Goal: Task Accomplishment & Management: Manage account settings

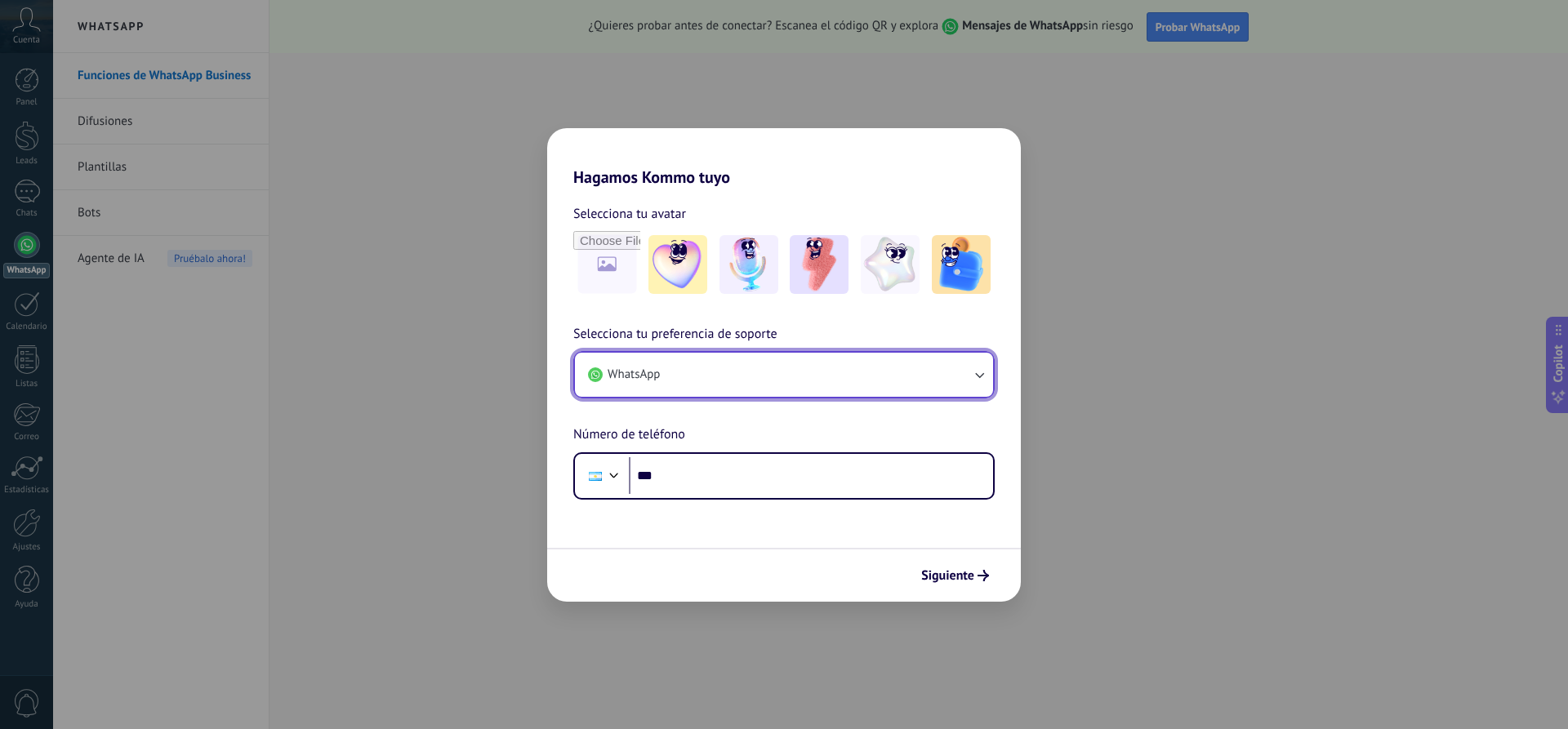
click at [761, 377] on button "WhatsApp" at bounding box center [784, 374] width 418 height 44
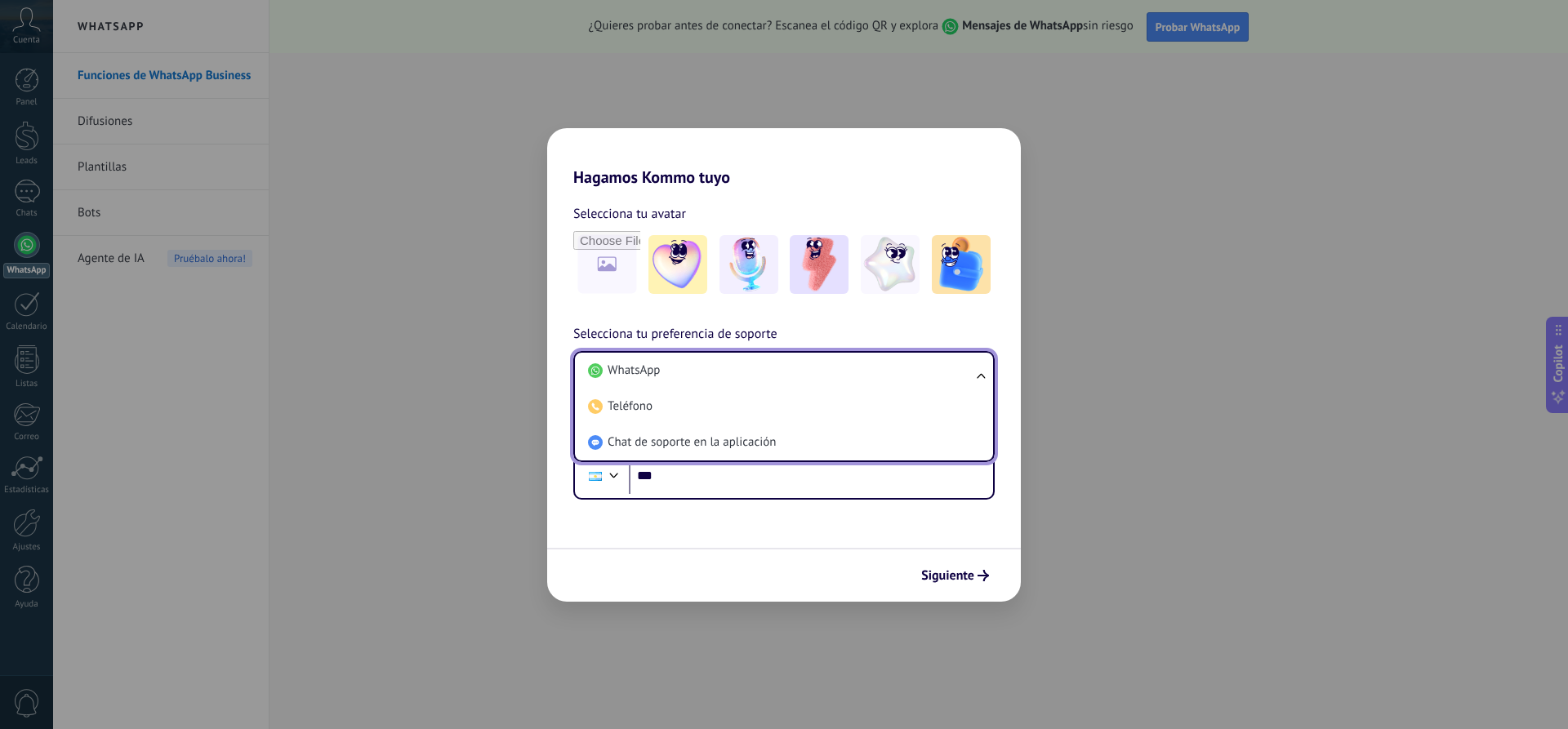
click at [761, 377] on li "WhatsApp" at bounding box center [780, 370] width 399 height 36
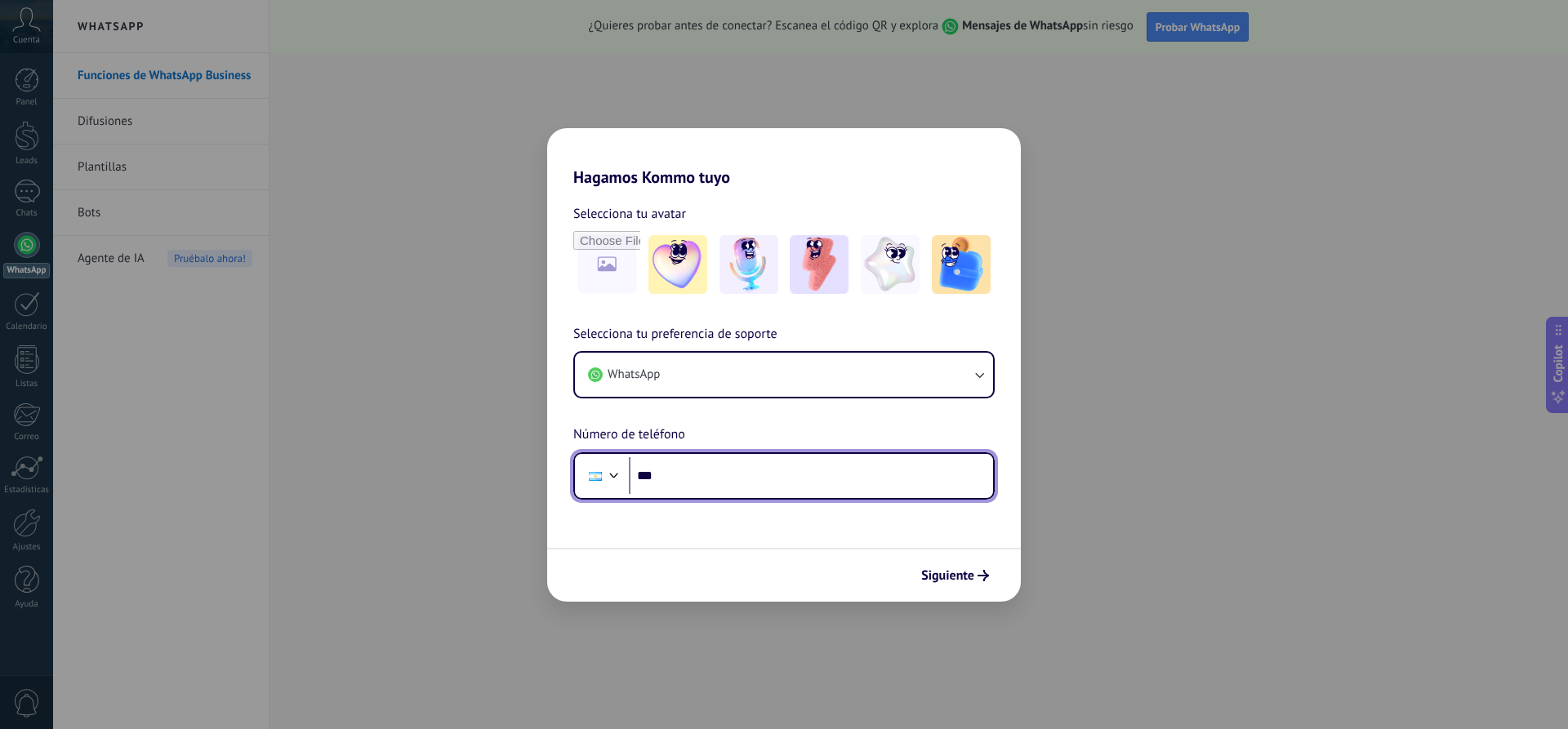
click at [809, 482] on input "***" at bounding box center [810, 475] width 364 height 37
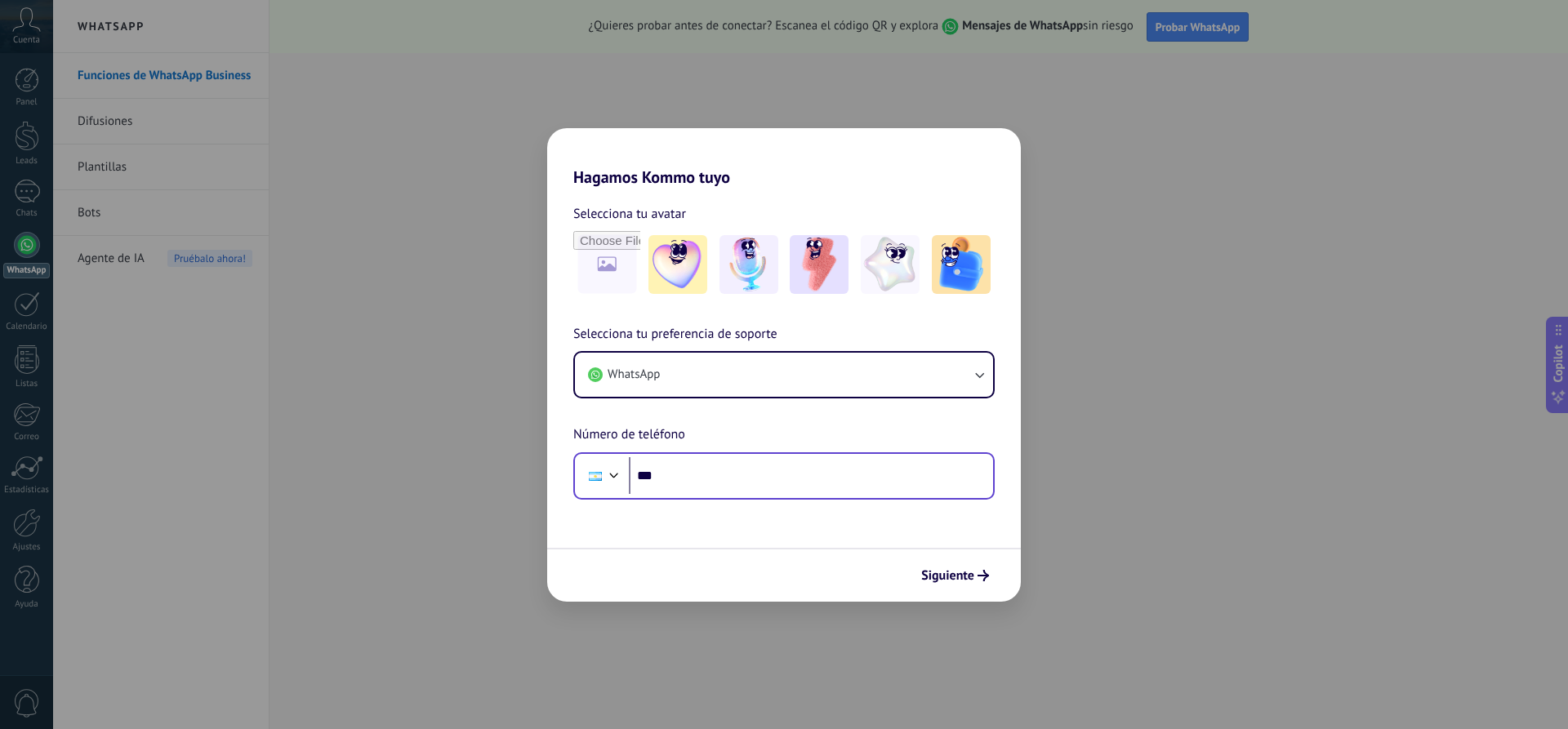
drag, startPoint x: 748, startPoint y: 507, endPoint x: 746, endPoint y: 496, distance: 11.2
click at [746, 496] on form "Selecciona tu avatar Selecciona tu preferencia de soporte WhatsApp Número de te…" at bounding box center [784, 395] width 473 height 415
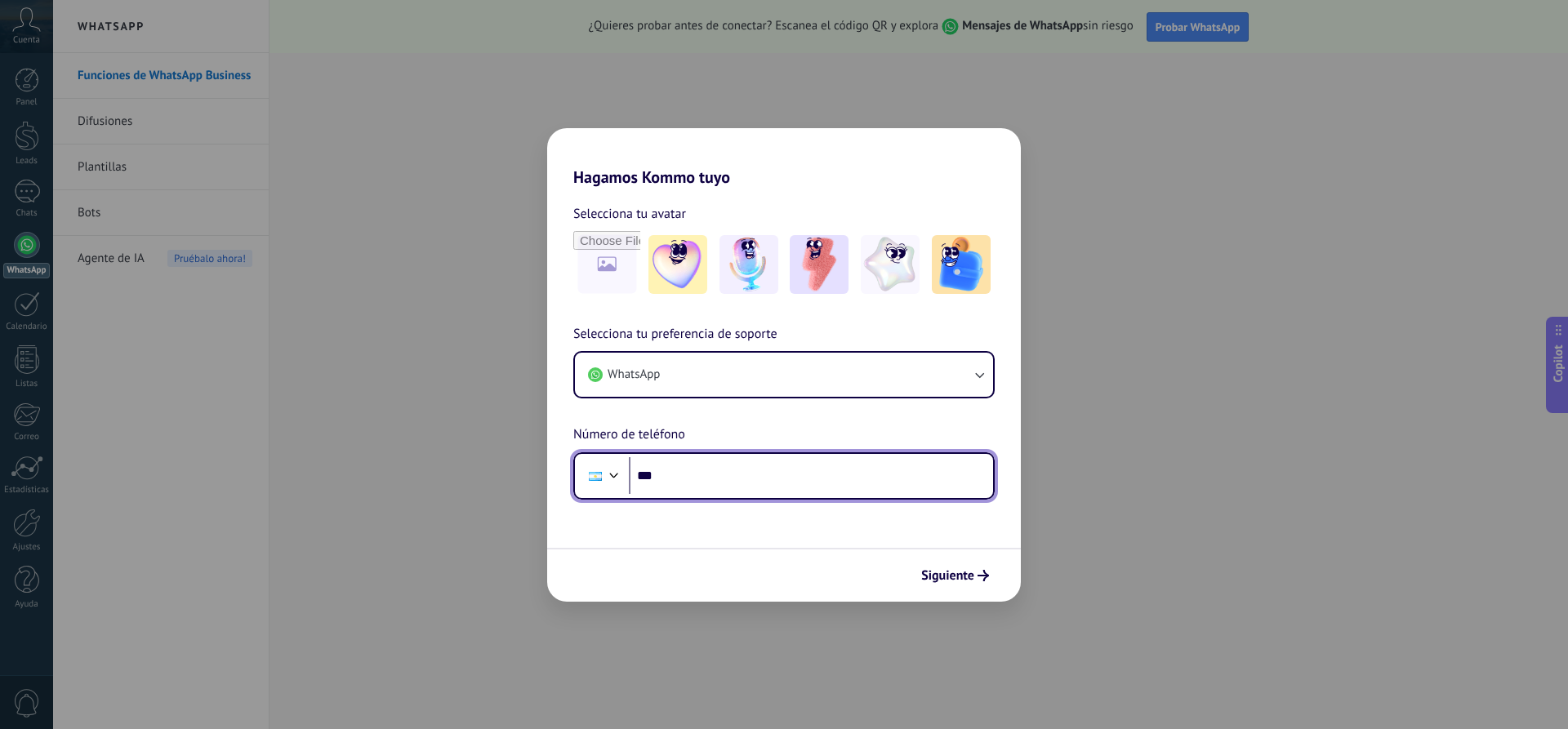
click at [744, 484] on input "***" at bounding box center [810, 475] width 364 height 37
type input "**********"
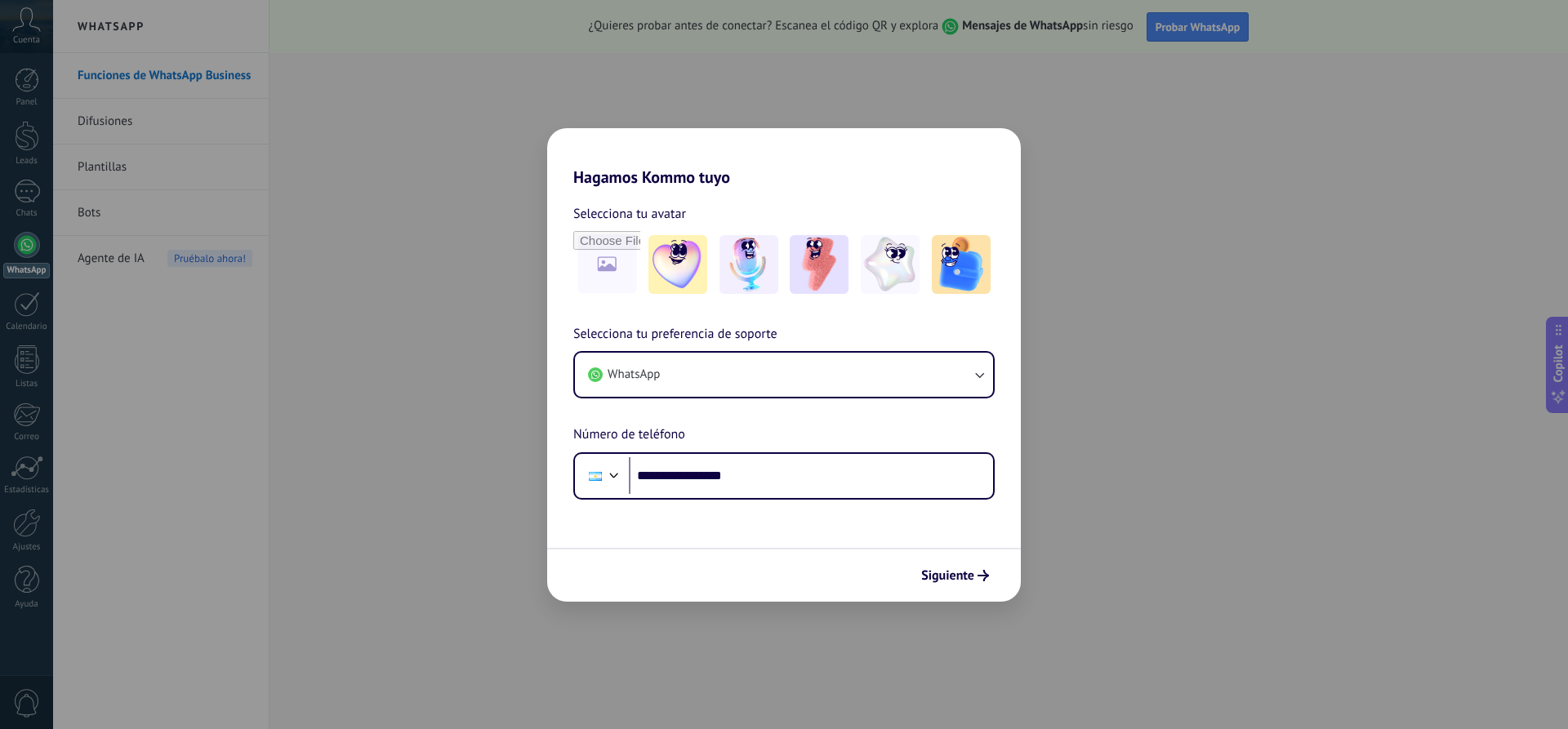
click at [971, 579] on span "Siguiente" at bounding box center [948, 576] width 53 height 12
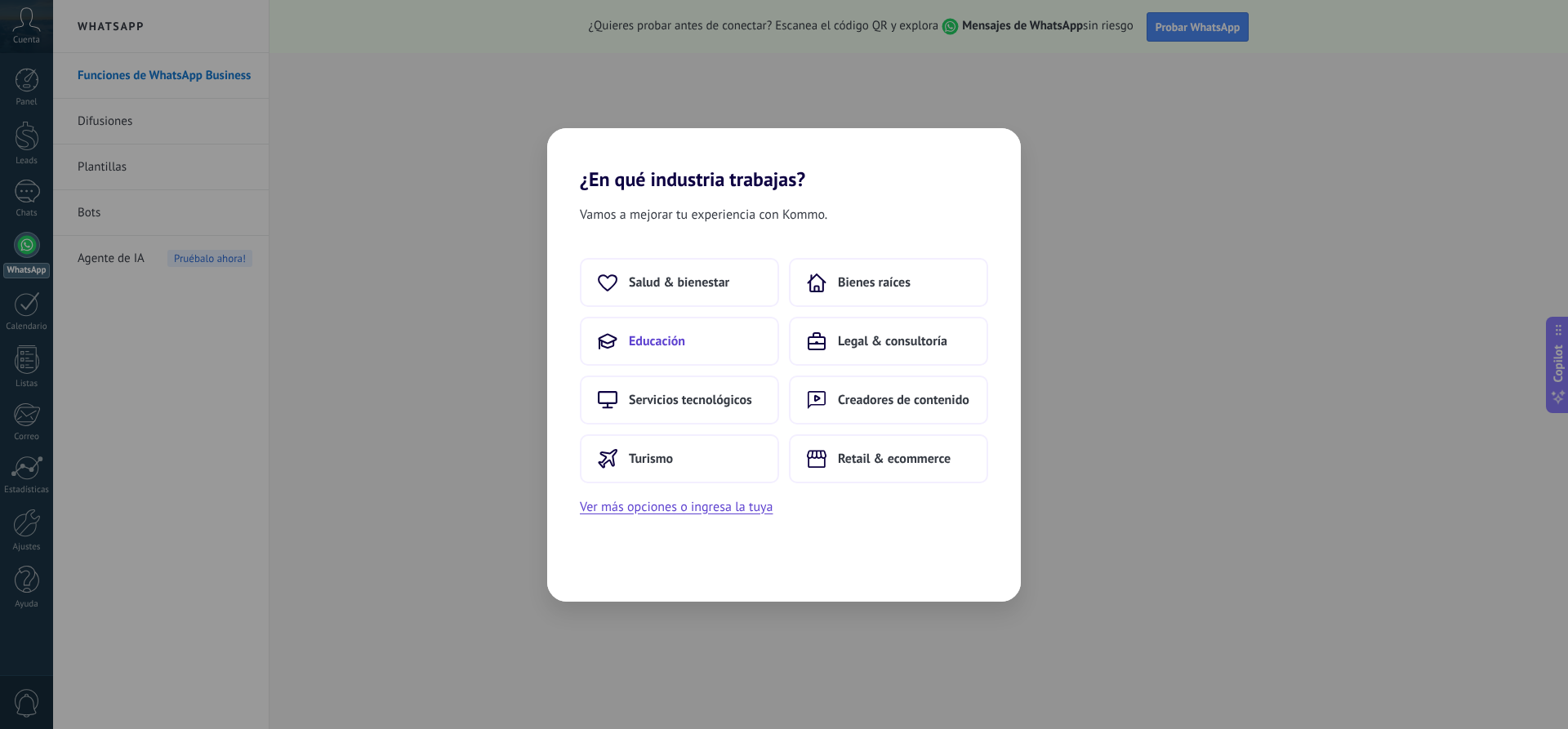
click at [695, 343] on button "Educación" at bounding box center [679, 341] width 199 height 49
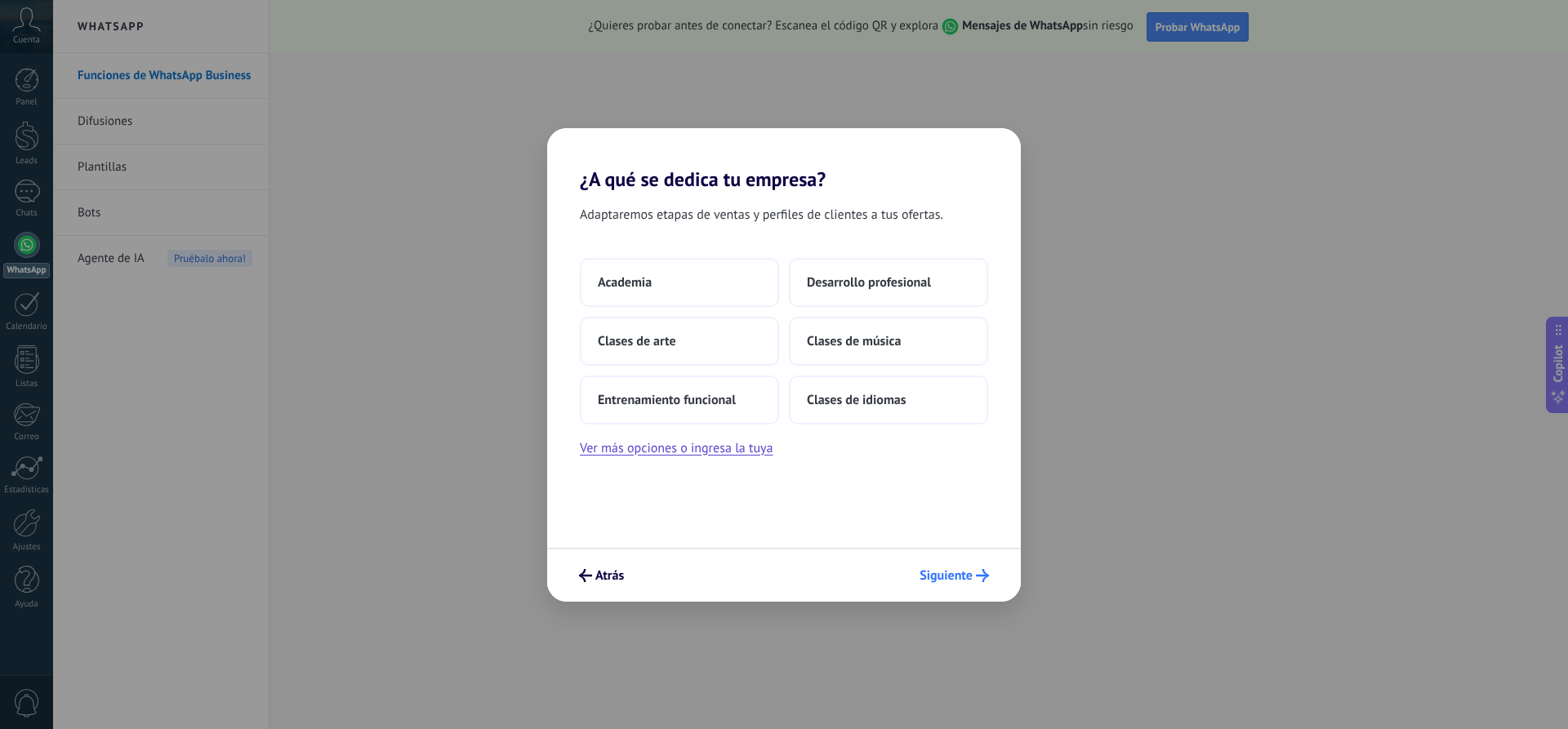
click at [941, 576] on span "Siguiente" at bounding box center [946, 576] width 53 height 12
click at [689, 279] on button "Academia" at bounding box center [679, 282] width 199 height 49
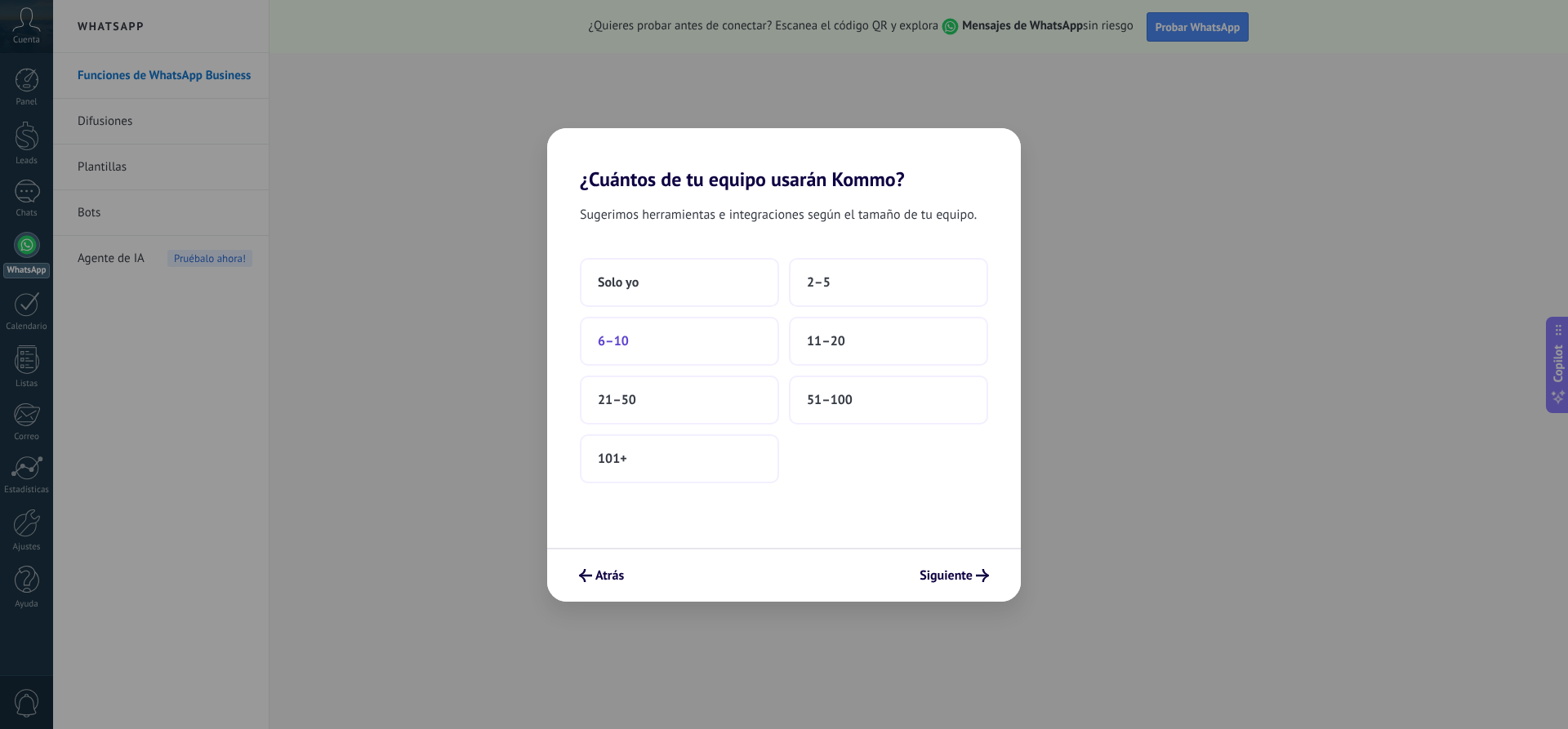
click at [690, 347] on button "6–10" at bounding box center [679, 341] width 199 height 49
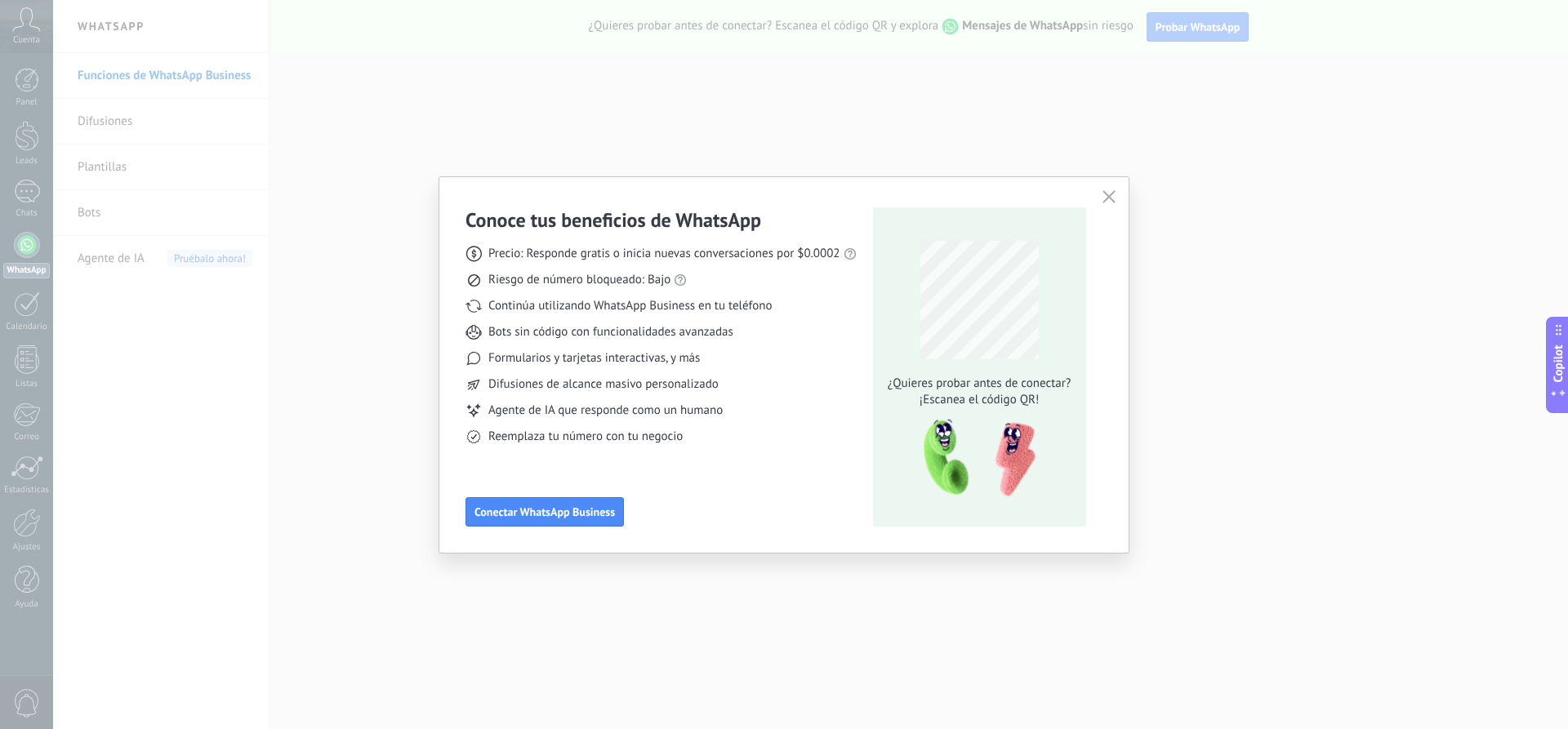
click at [492, 625] on div "Conoce tus beneficios de WhatsApp Precio: Responde gratis o inicia nuevas conve…" at bounding box center [784, 364] width 1568 height 729
click at [1104, 201] on use "button" at bounding box center [1108, 196] width 12 height 12
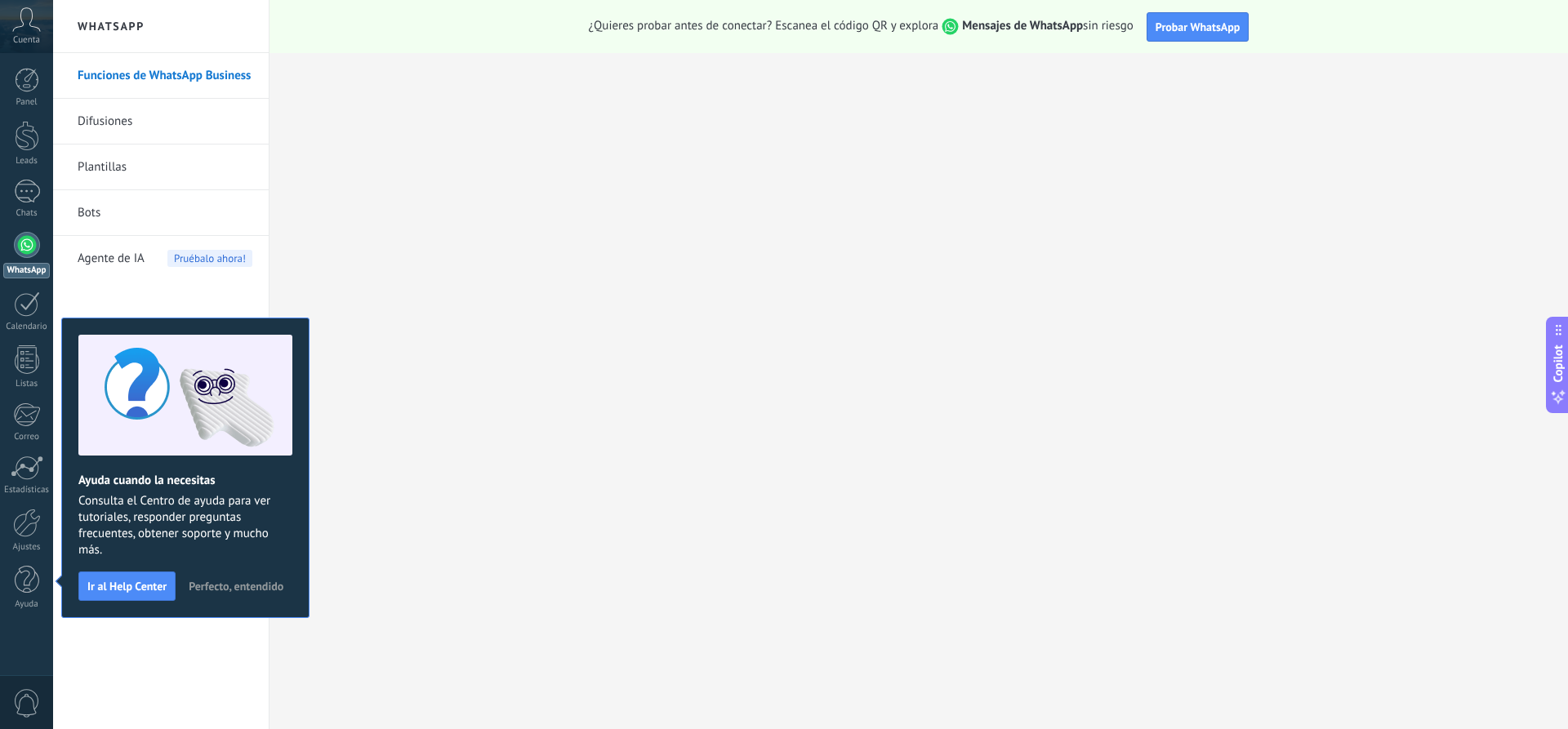
click at [17, 254] on div at bounding box center [27, 245] width 27 height 27
click at [240, 588] on span "Perfecto, entendido" at bounding box center [235, 586] width 95 height 12
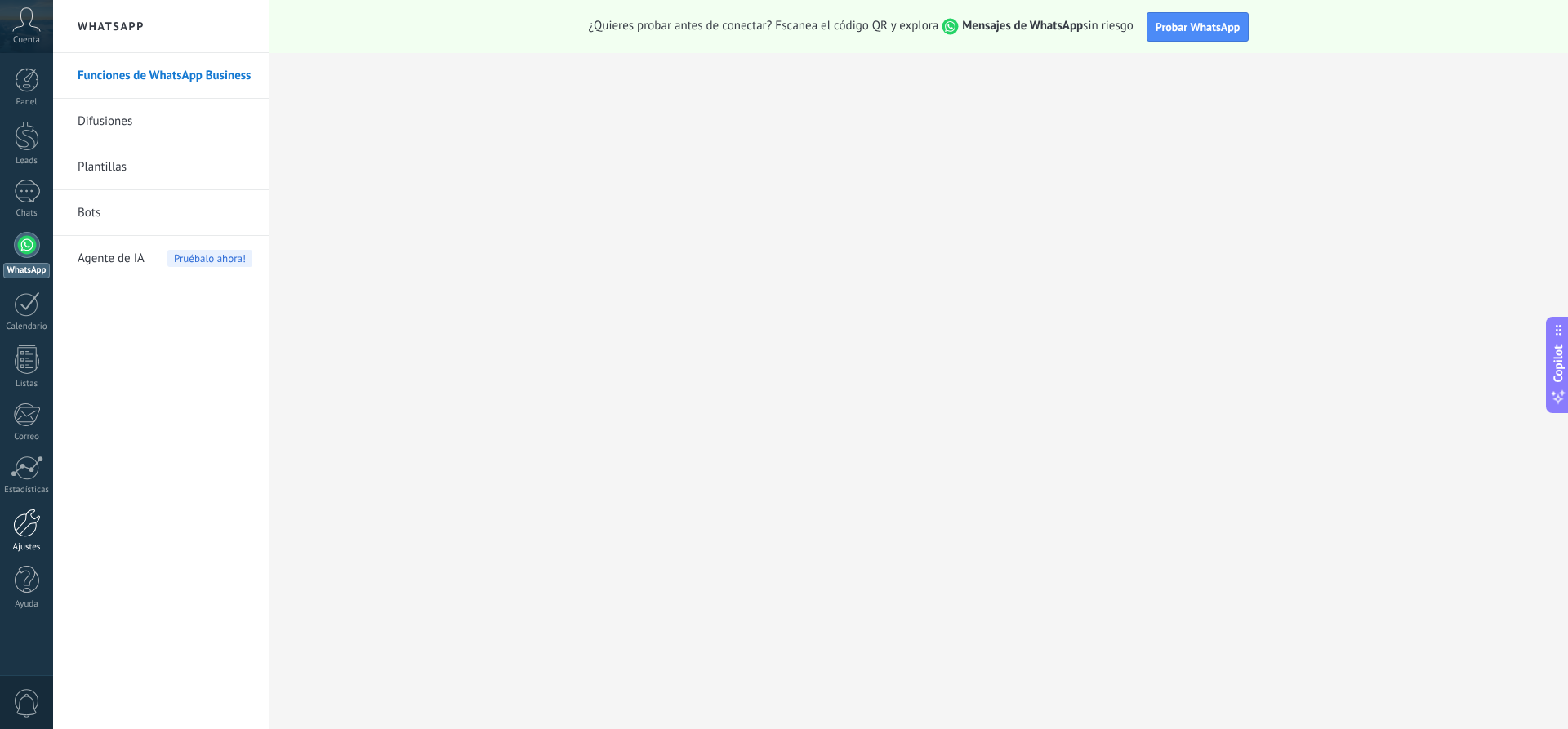
click at [35, 532] on div at bounding box center [27, 522] width 27 height 28
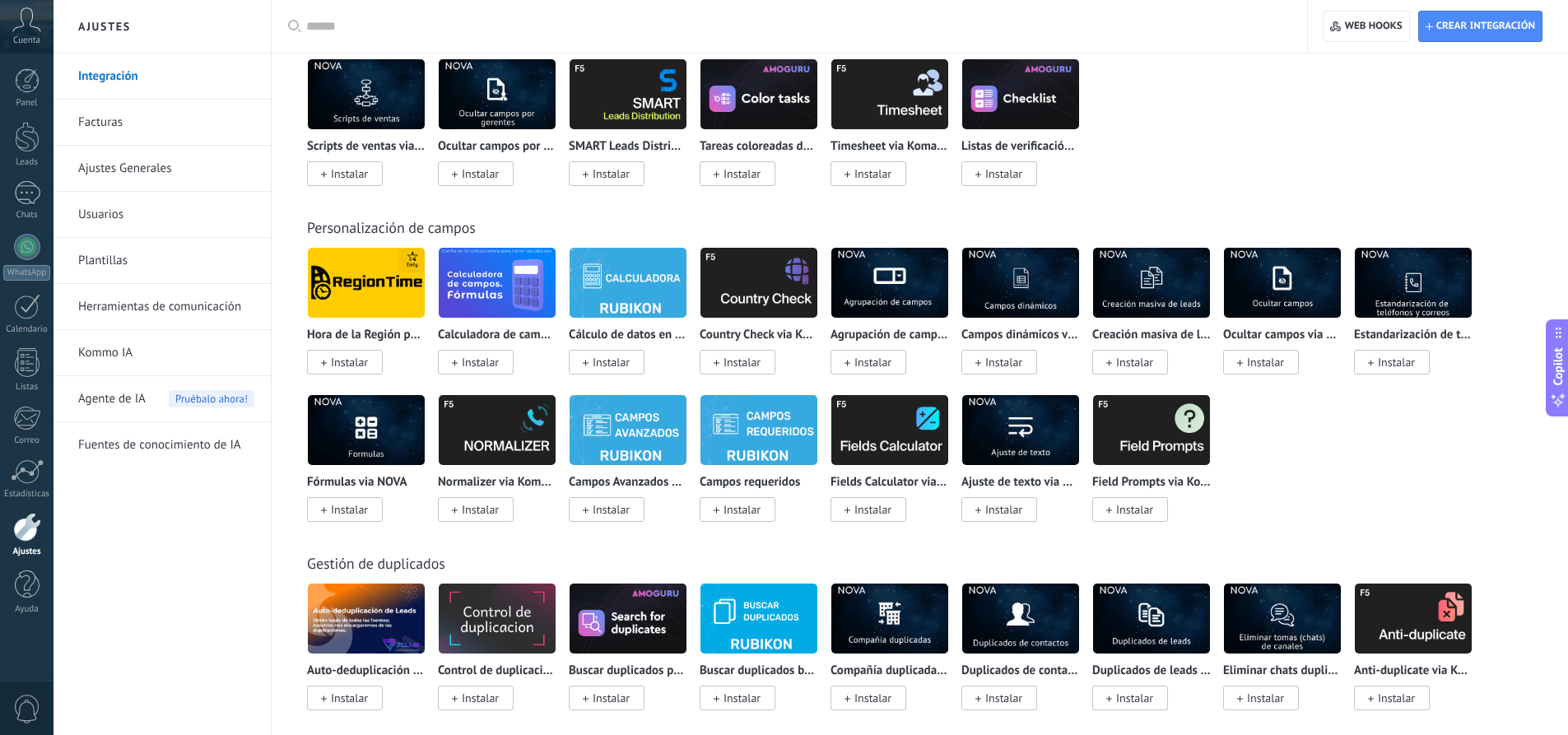
scroll to position [5164, 0]
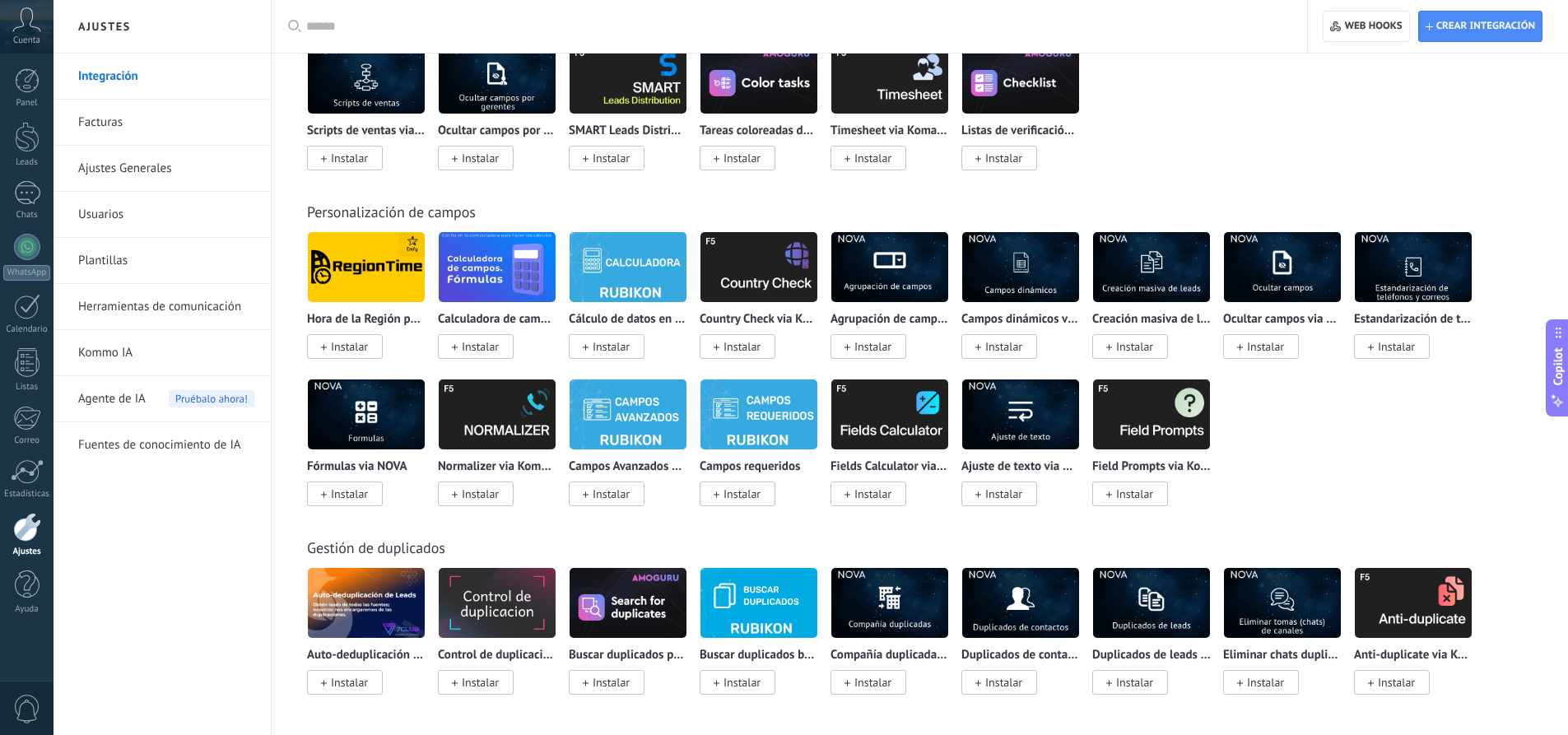
click at [176, 74] on link "Integración" at bounding box center [166, 76] width 176 height 46
click at [333, 18] on input "text" at bounding box center [795, 27] width 978 height 18
type input "****"
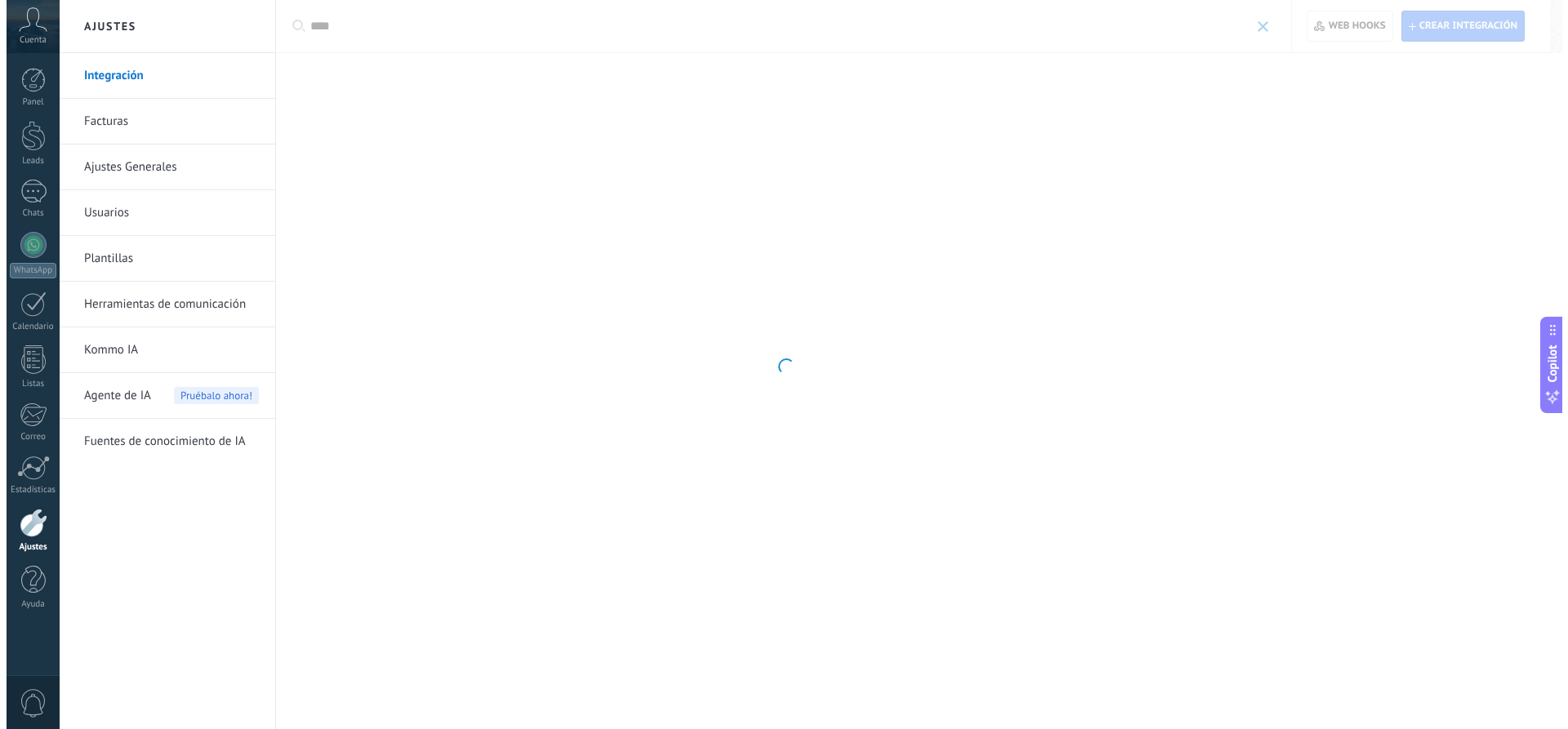
scroll to position [0, 0]
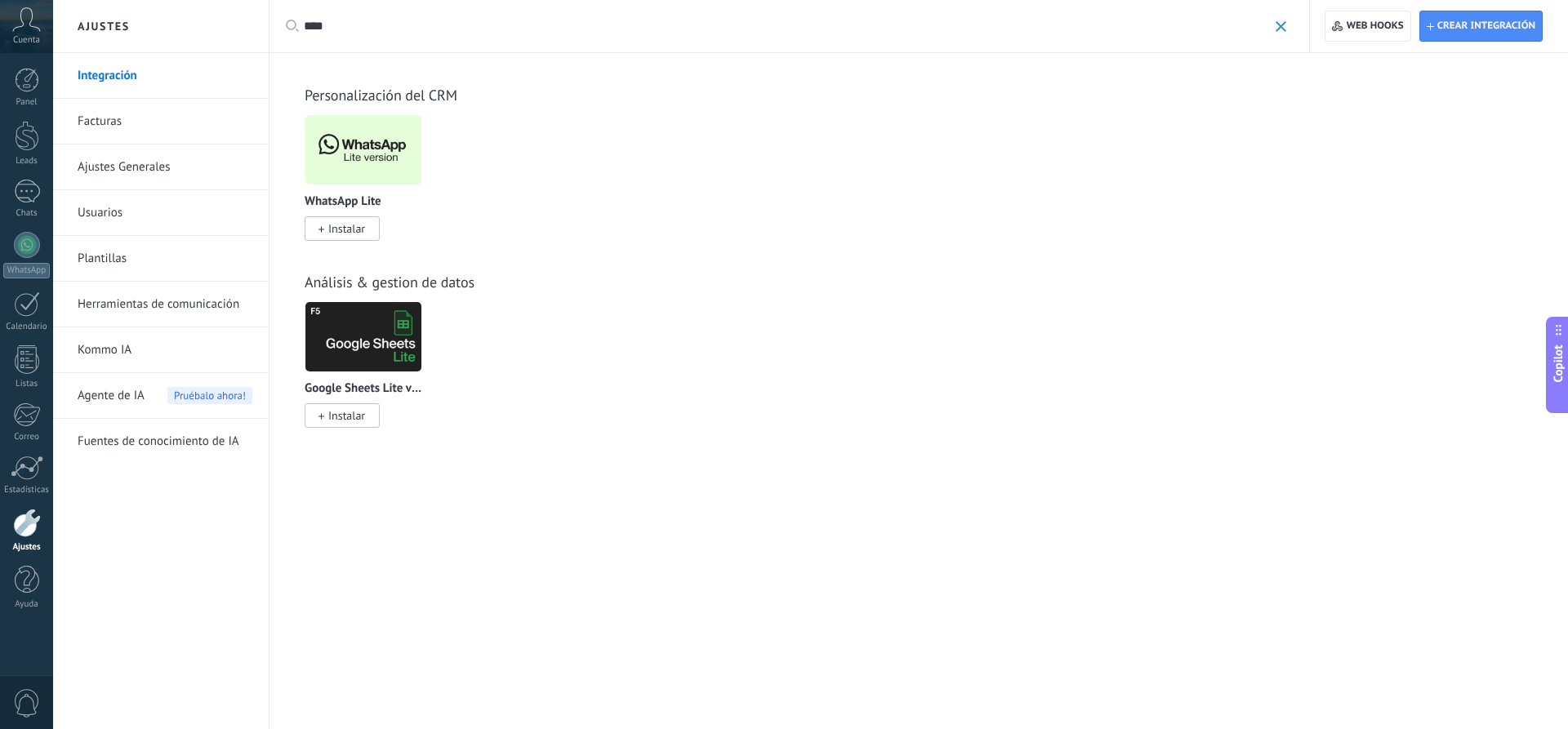
click at [335, 223] on span "Instalar" at bounding box center [347, 229] width 36 height 15
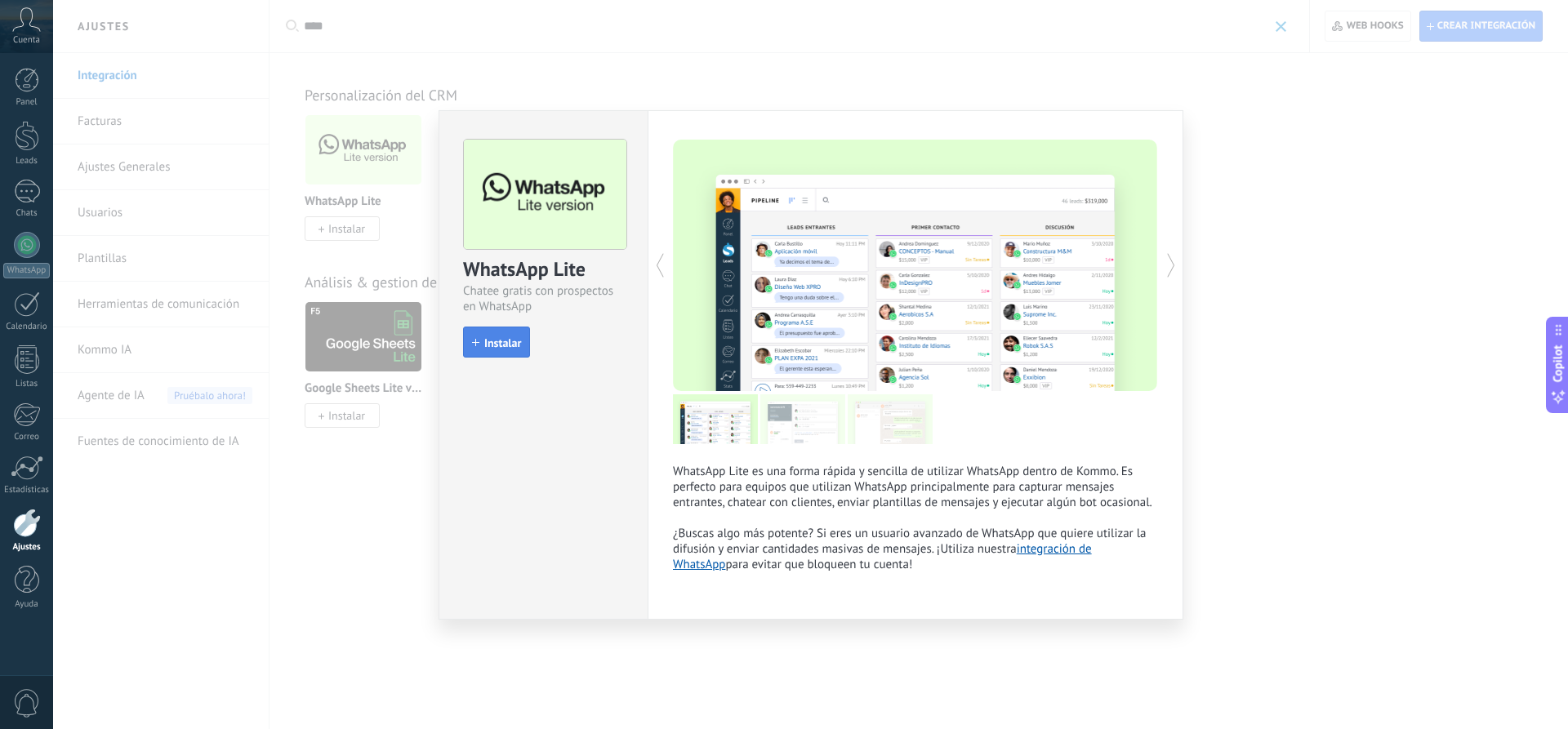
click at [514, 338] on span "Instalar" at bounding box center [502, 343] width 36 height 12
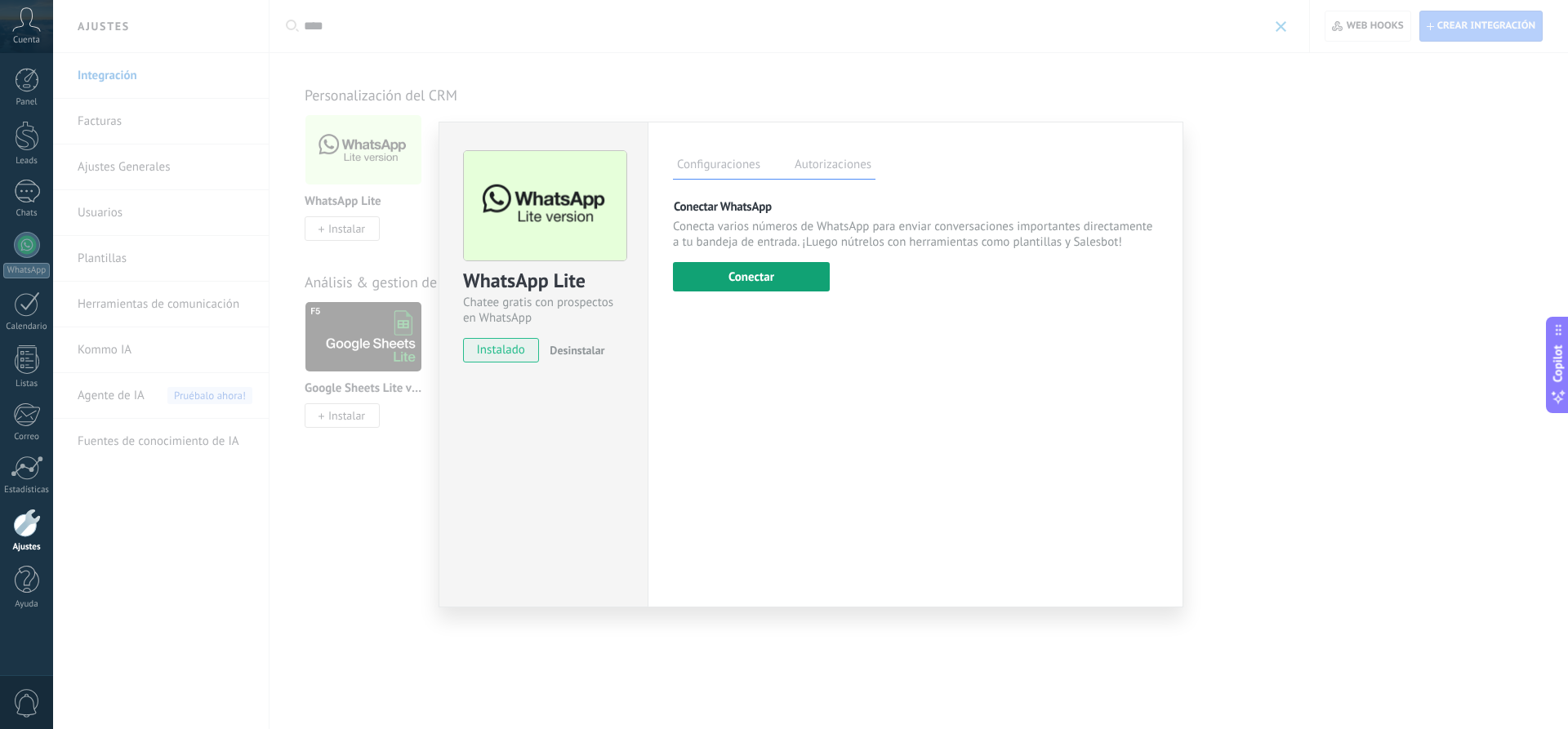
click at [747, 289] on button "Conectar" at bounding box center [750, 276] width 157 height 29
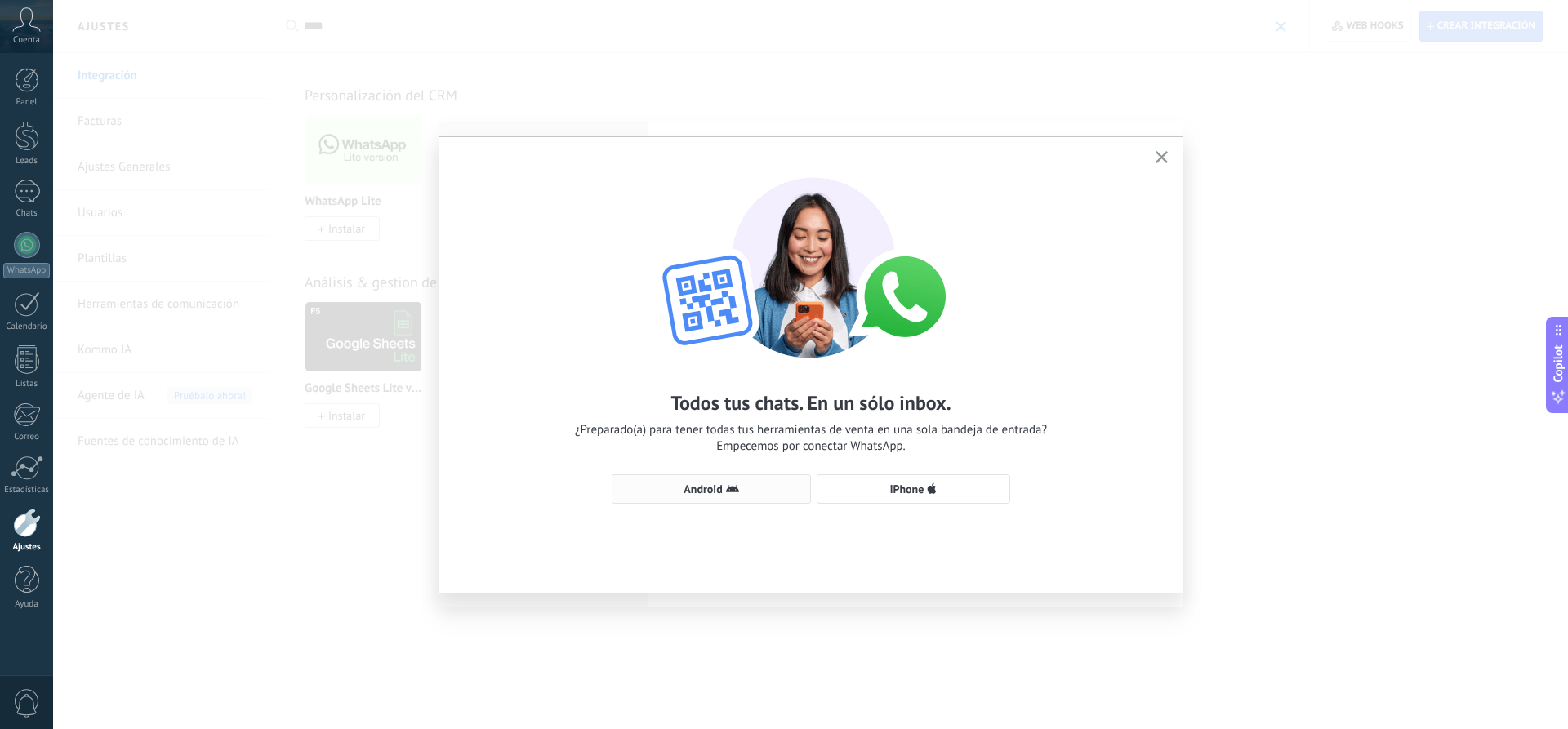
click at [710, 484] on span "Android" at bounding box center [702, 489] width 38 height 12
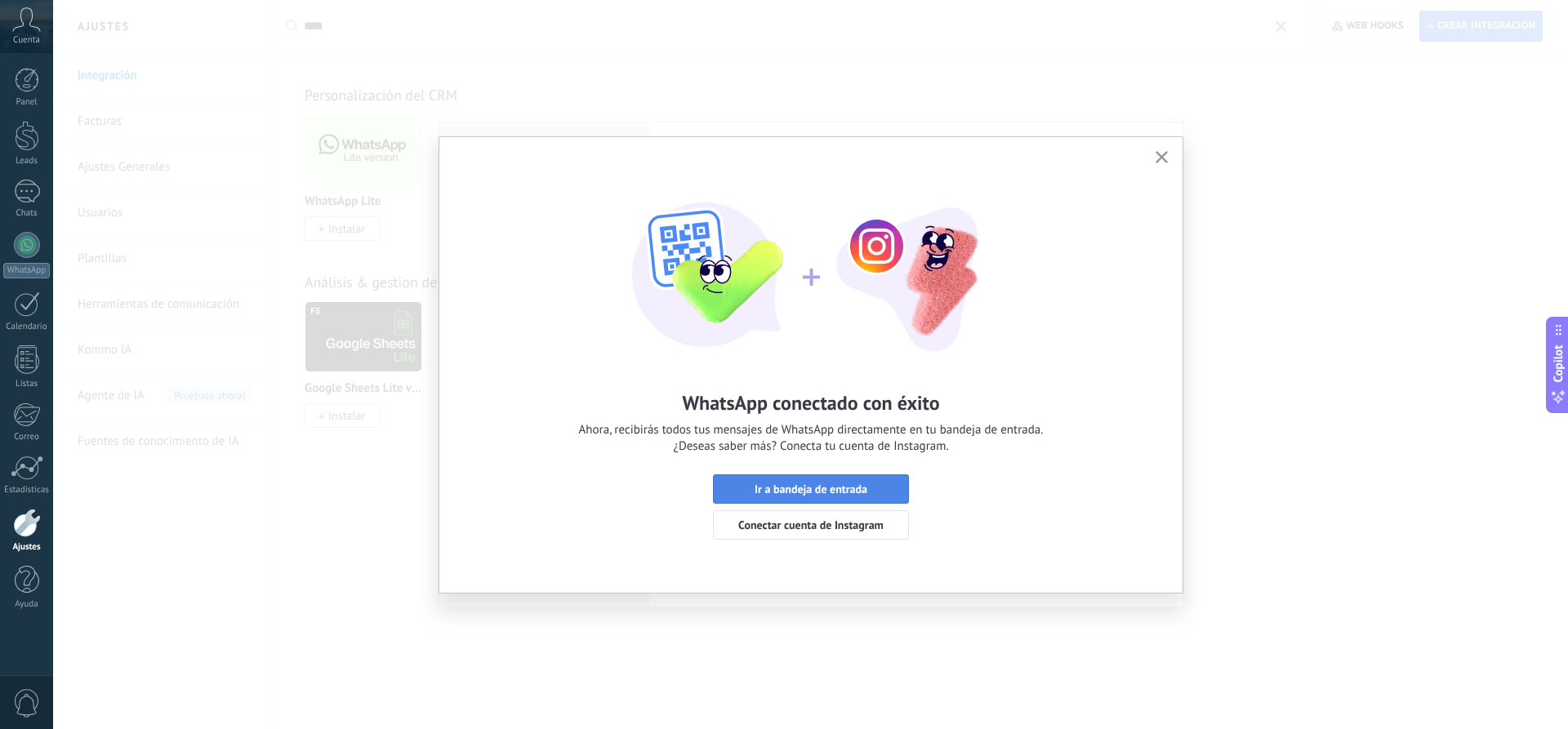
click at [845, 488] on span "Ir a bandeja de entrada" at bounding box center [811, 489] width 113 height 12
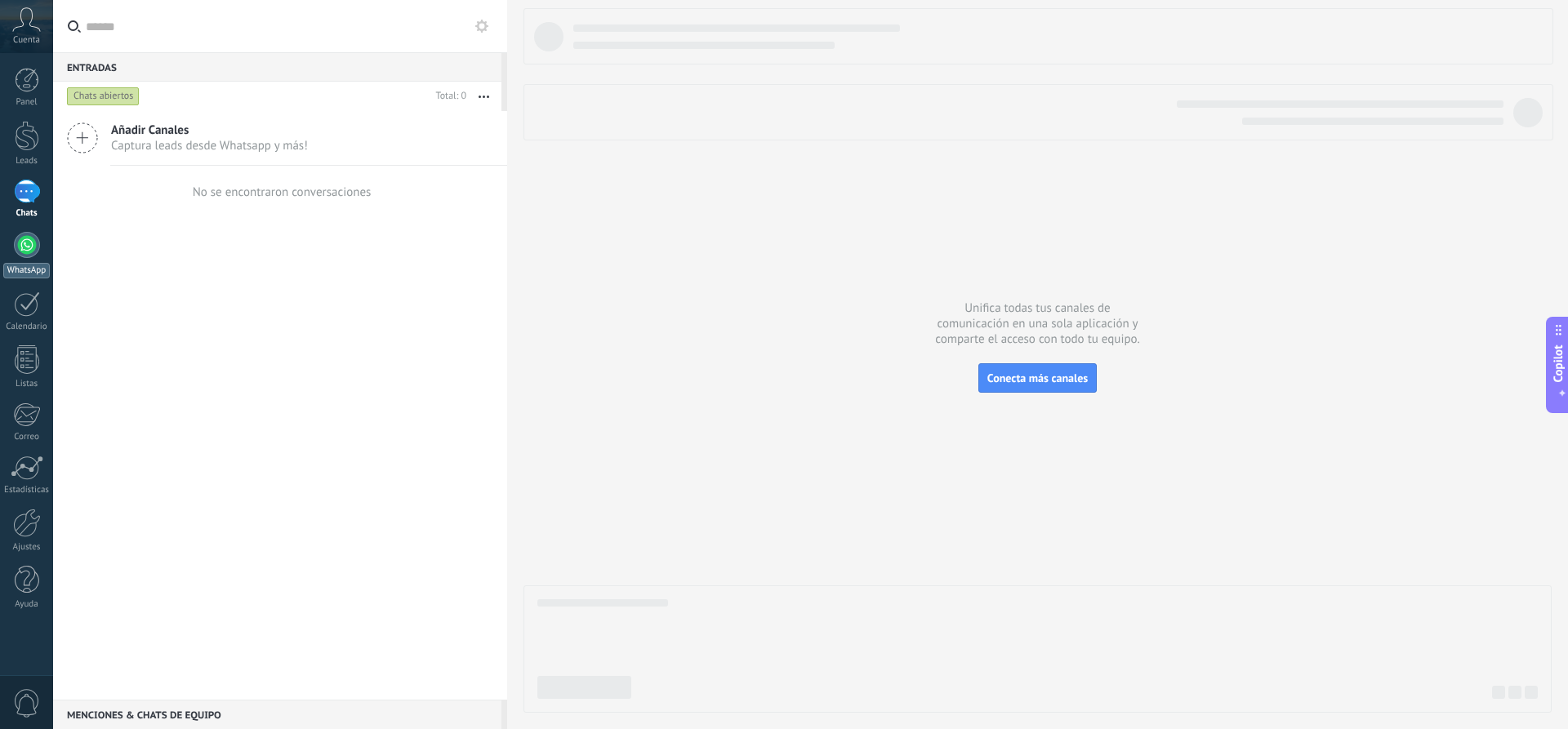
click at [49, 276] on div "WhatsApp" at bounding box center [27, 270] width 46 height 16
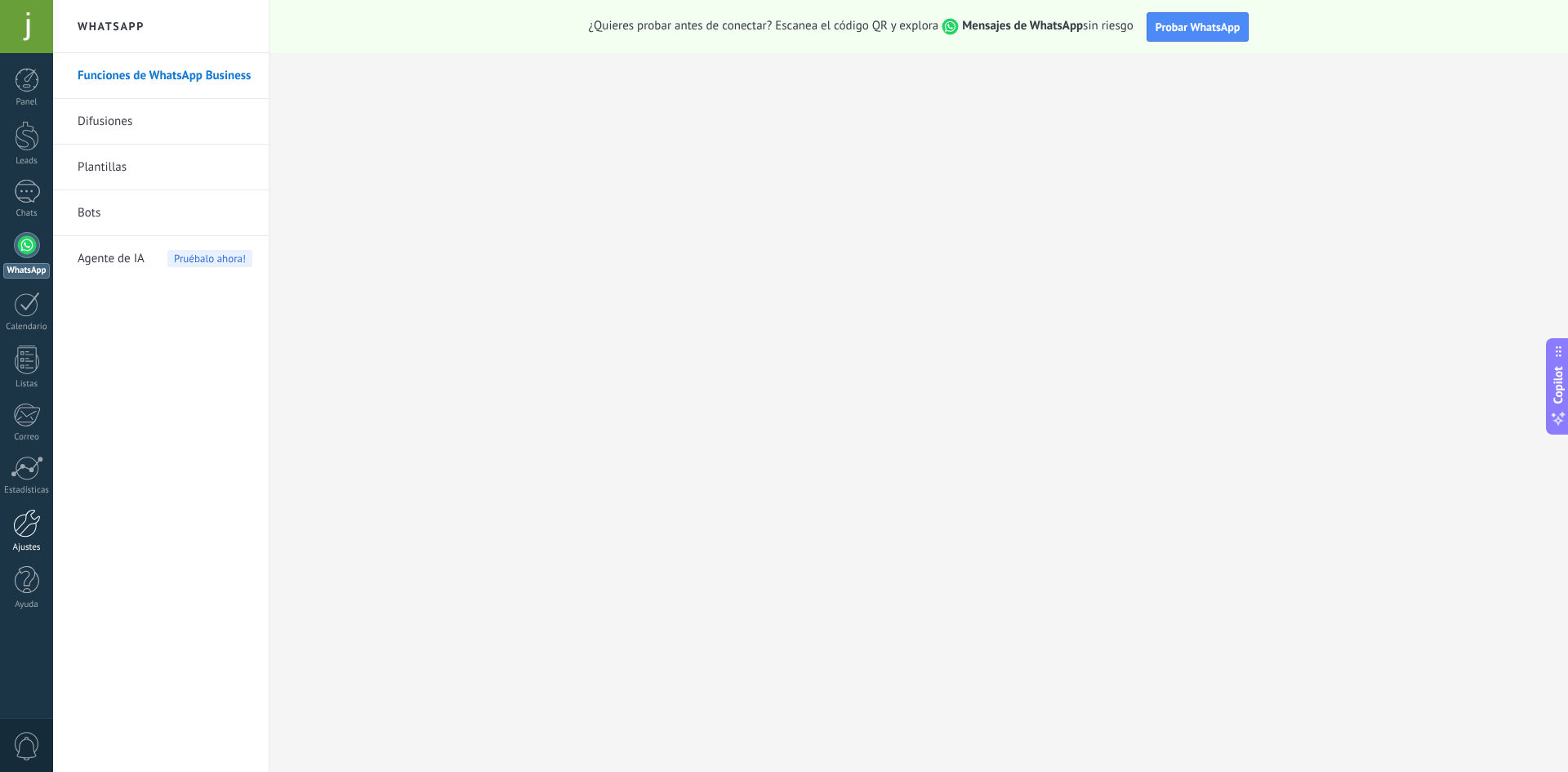
click at [22, 537] on link "Ajustes" at bounding box center [27, 530] width 53 height 44
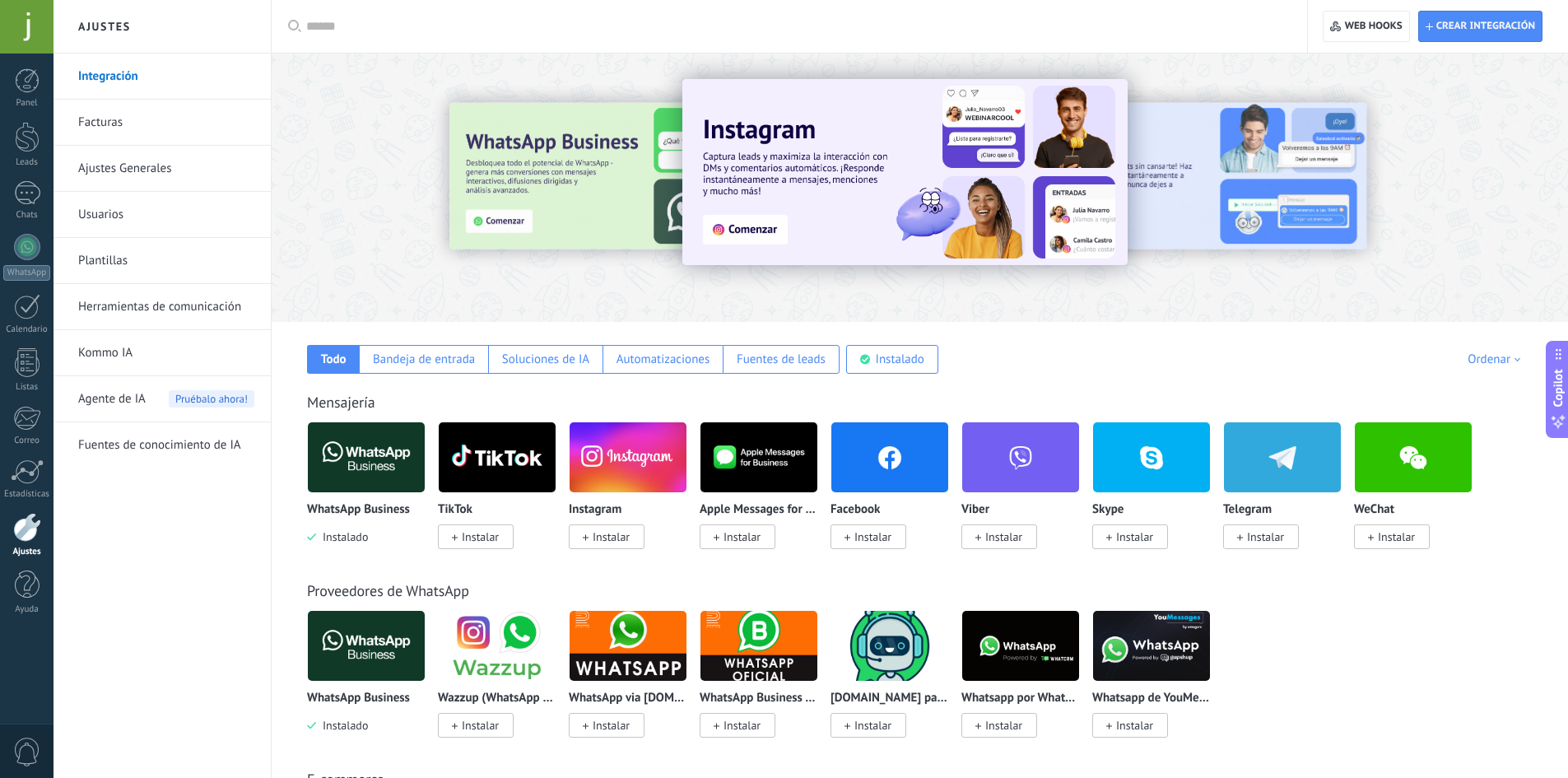
click at [359, 463] on img at bounding box center [366, 457] width 117 height 80
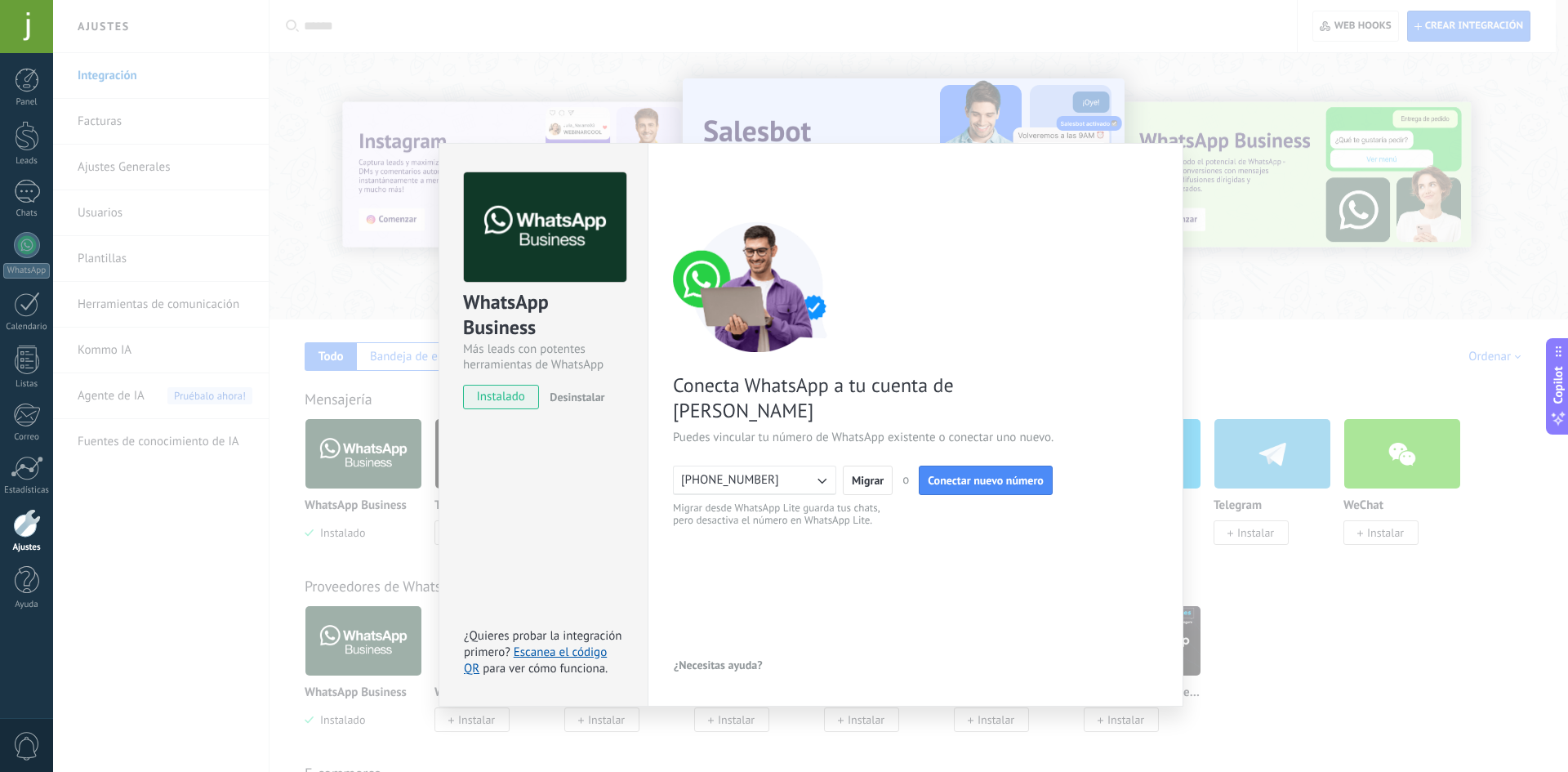
click at [1233, 312] on div "WhatsApp Business Más leads con potentes herramientas de WhatsApp instalado Des…" at bounding box center [810, 386] width 1515 height 772
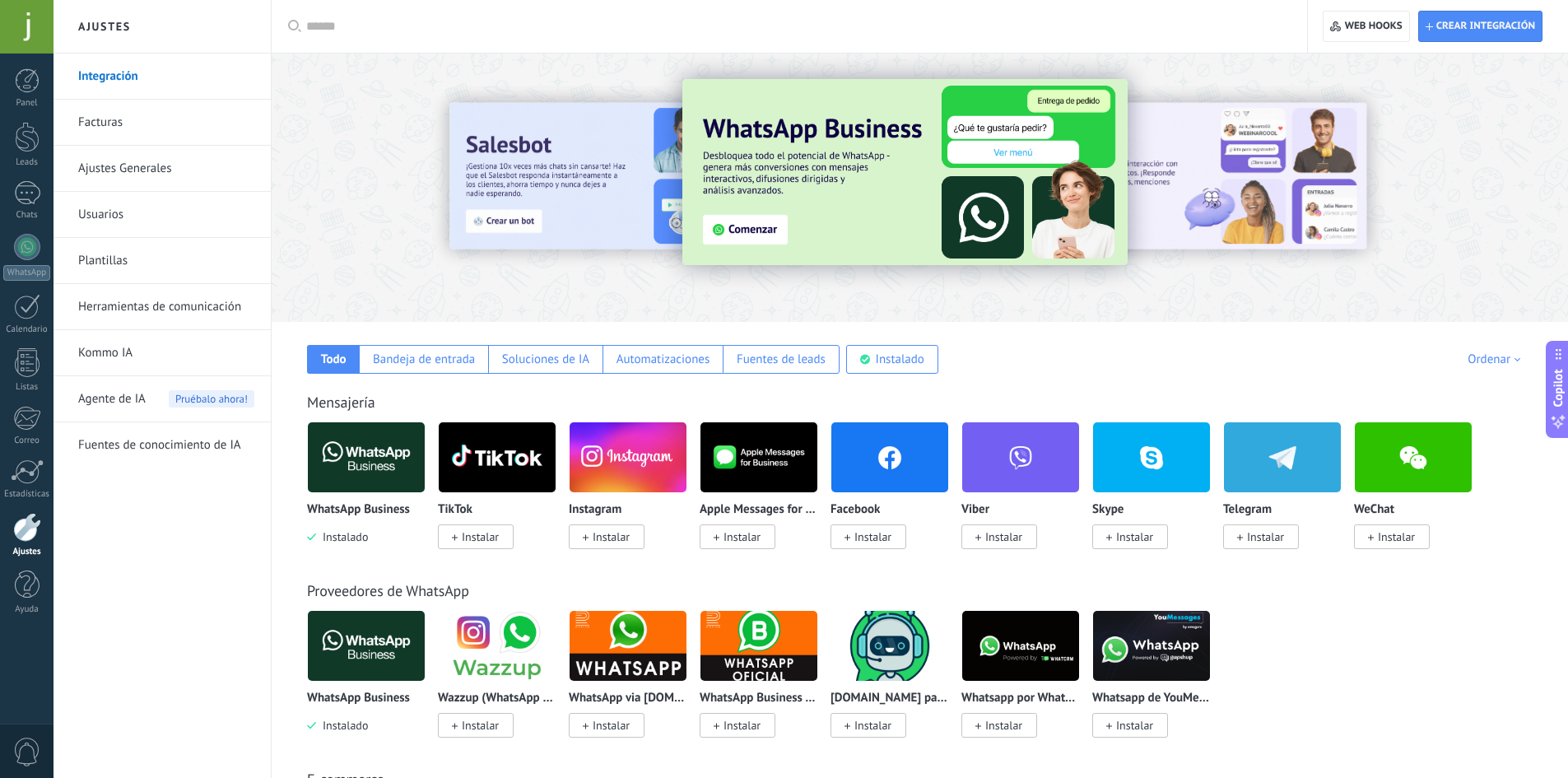
click at [357, 491] on img at bounding box center [366, 457] width 117 height 80
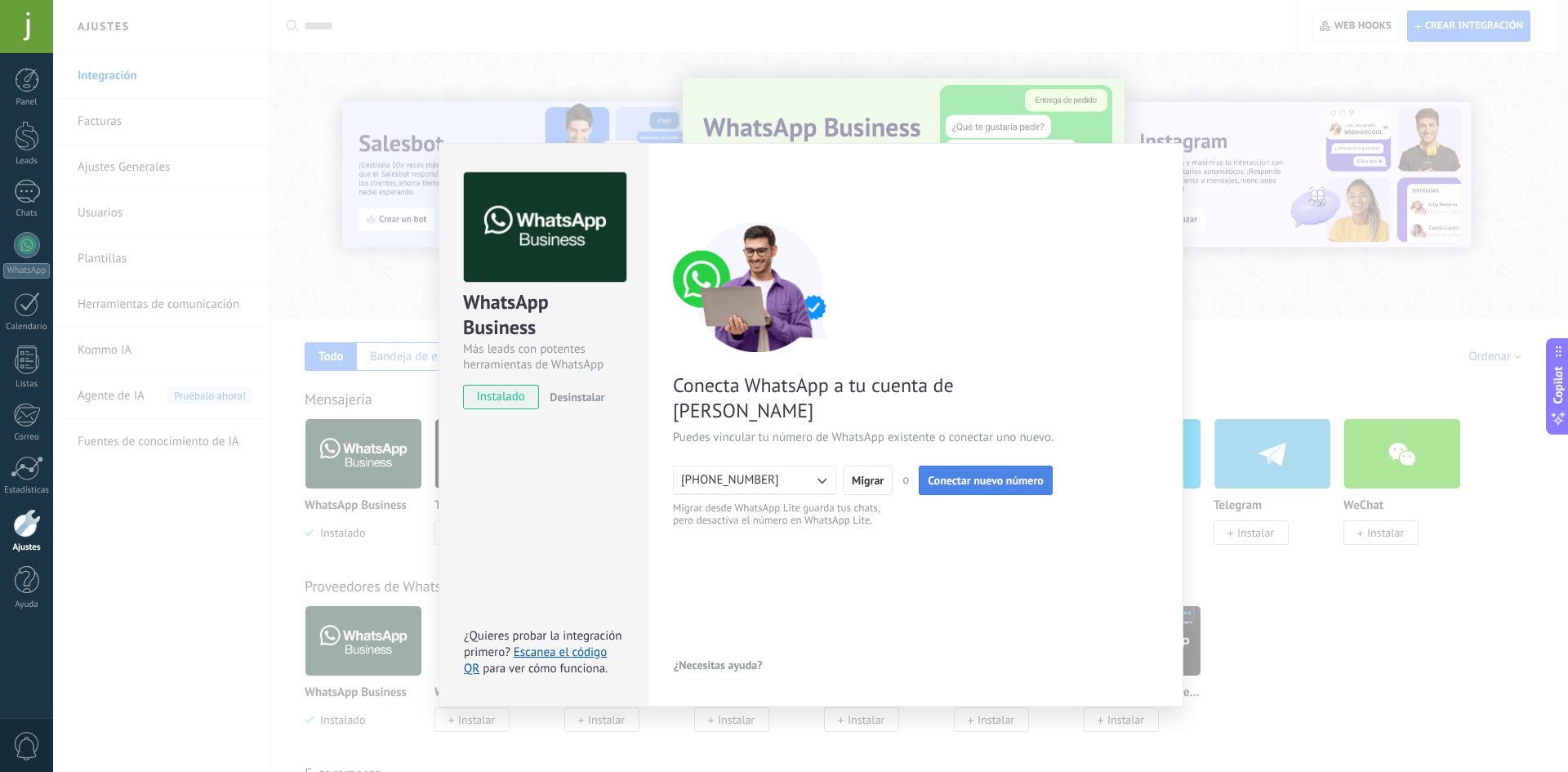
click at [948, 474] on span "Conectar nuevo número" at bounding box center [986, 480] width 116 height 12
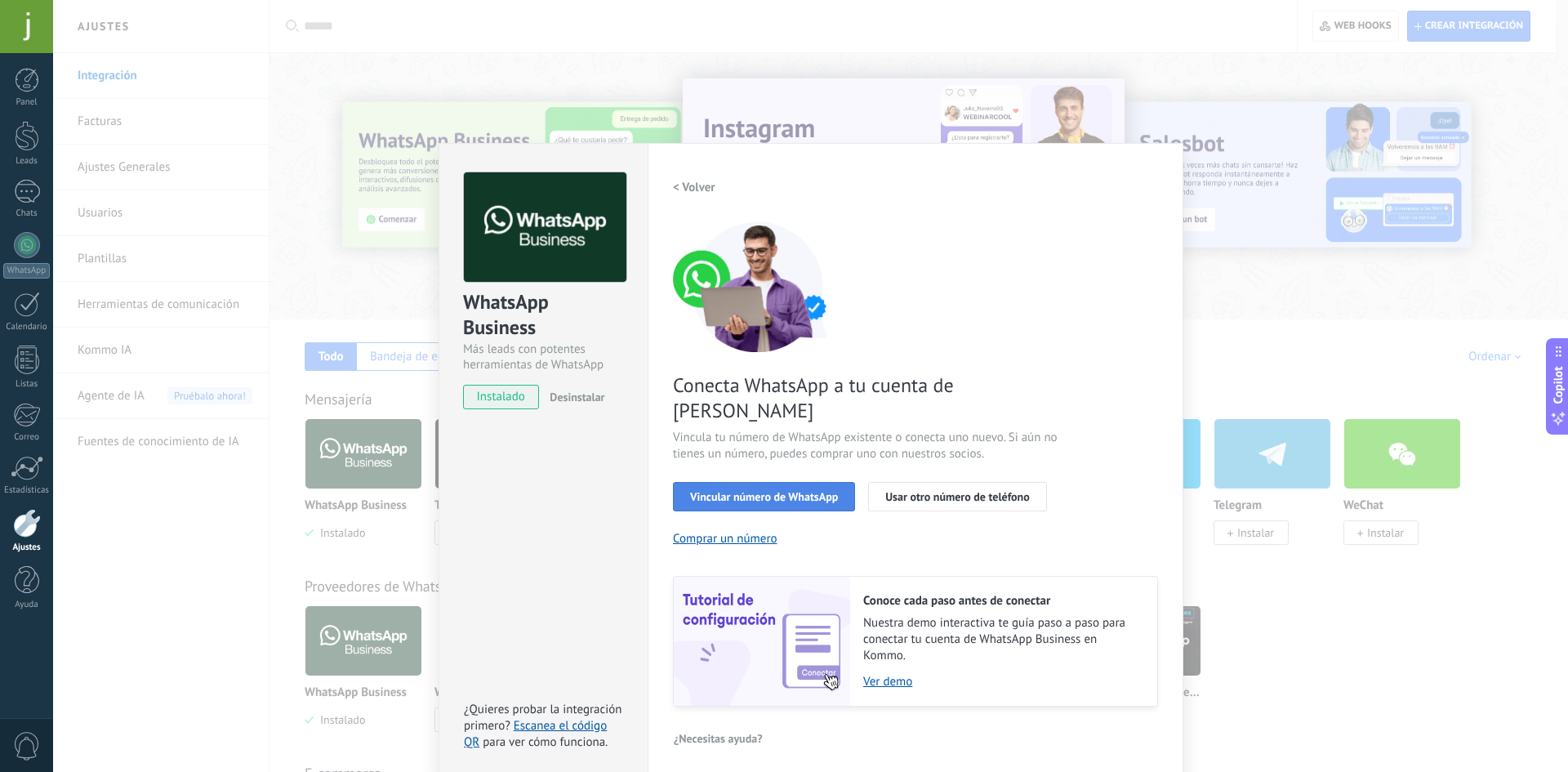
click at [829, 491] on span "Vincular número de WhatsApp" at bounding box center [764, 497] width 148 height 12
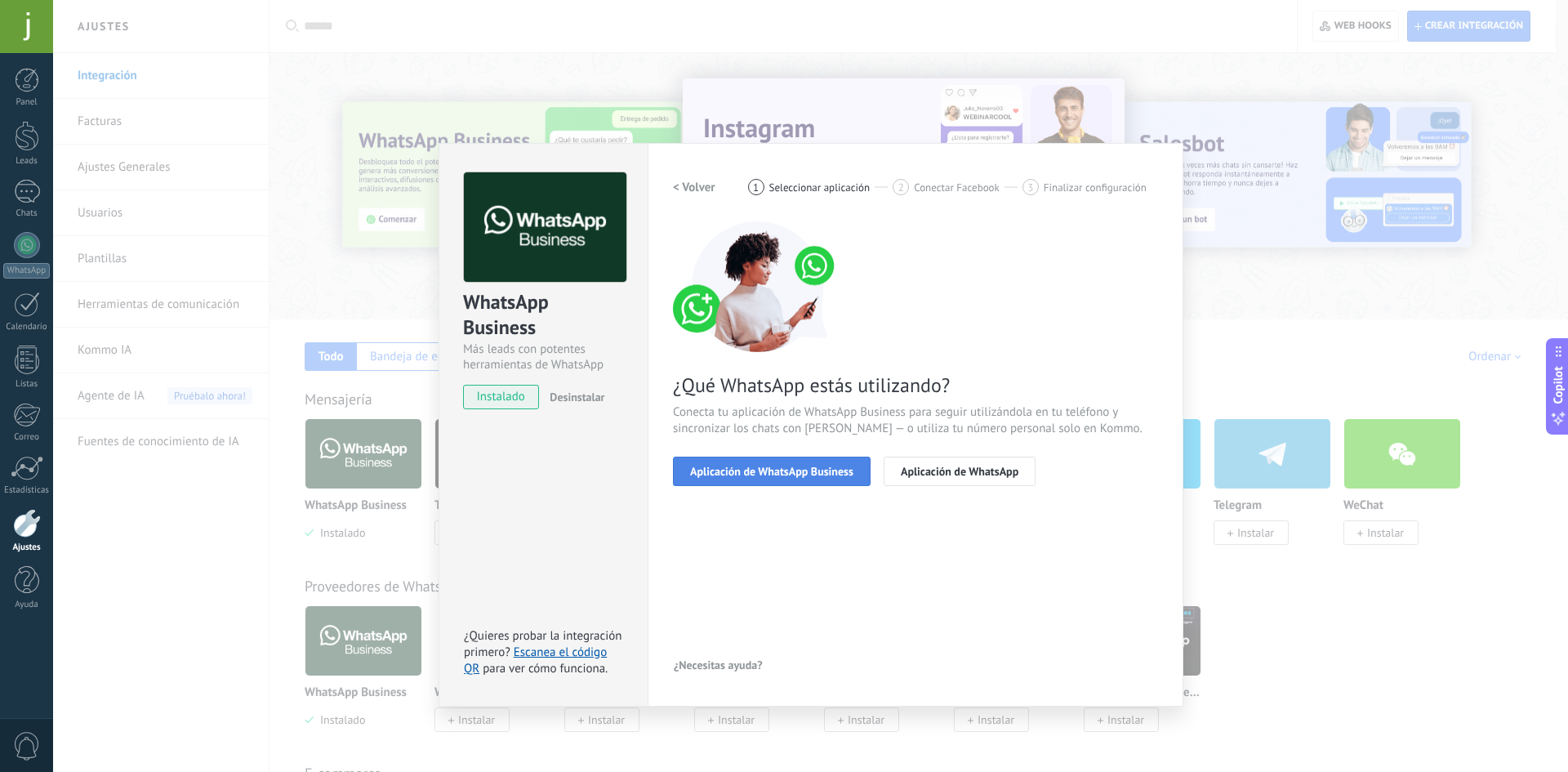
click at [830, 469] on span "Aplicación de WhatsApp Business" at bounding box center [771, 471] width 163 height 12
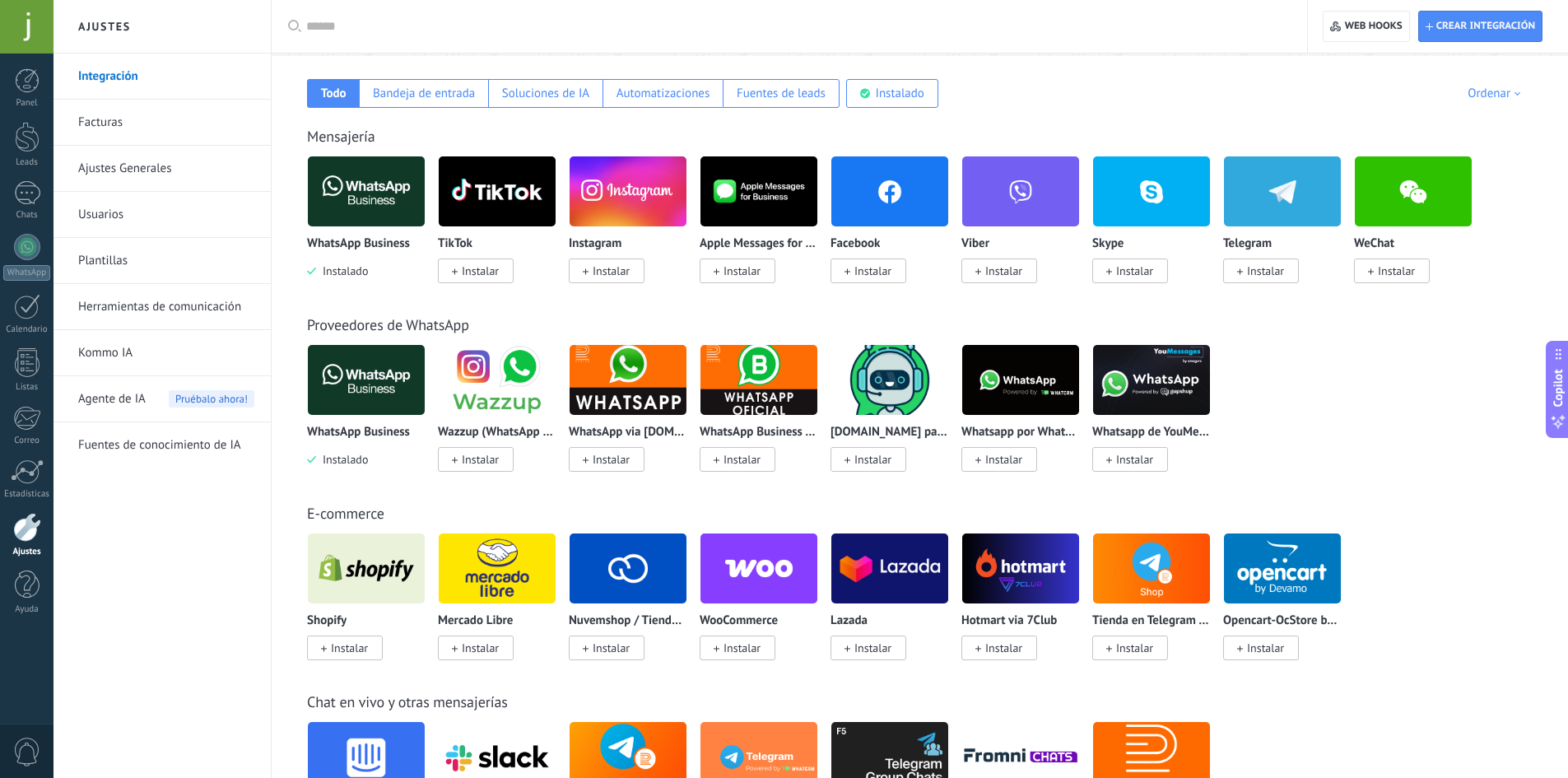
scroll to position [247, 0]
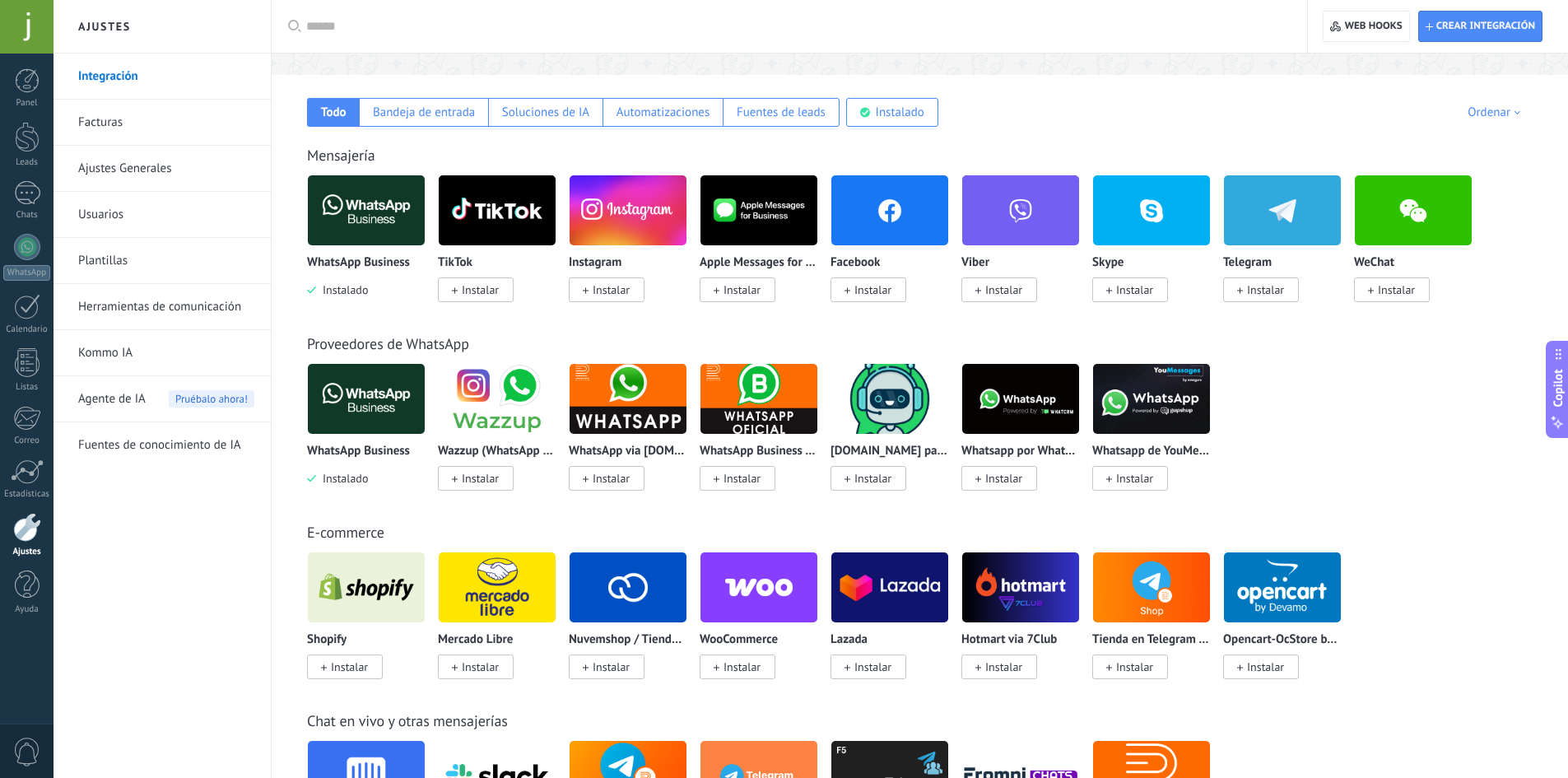
click at [354, 263] on p "WhatsApp Business" at bounding box center [358, 262] width 103 height 14
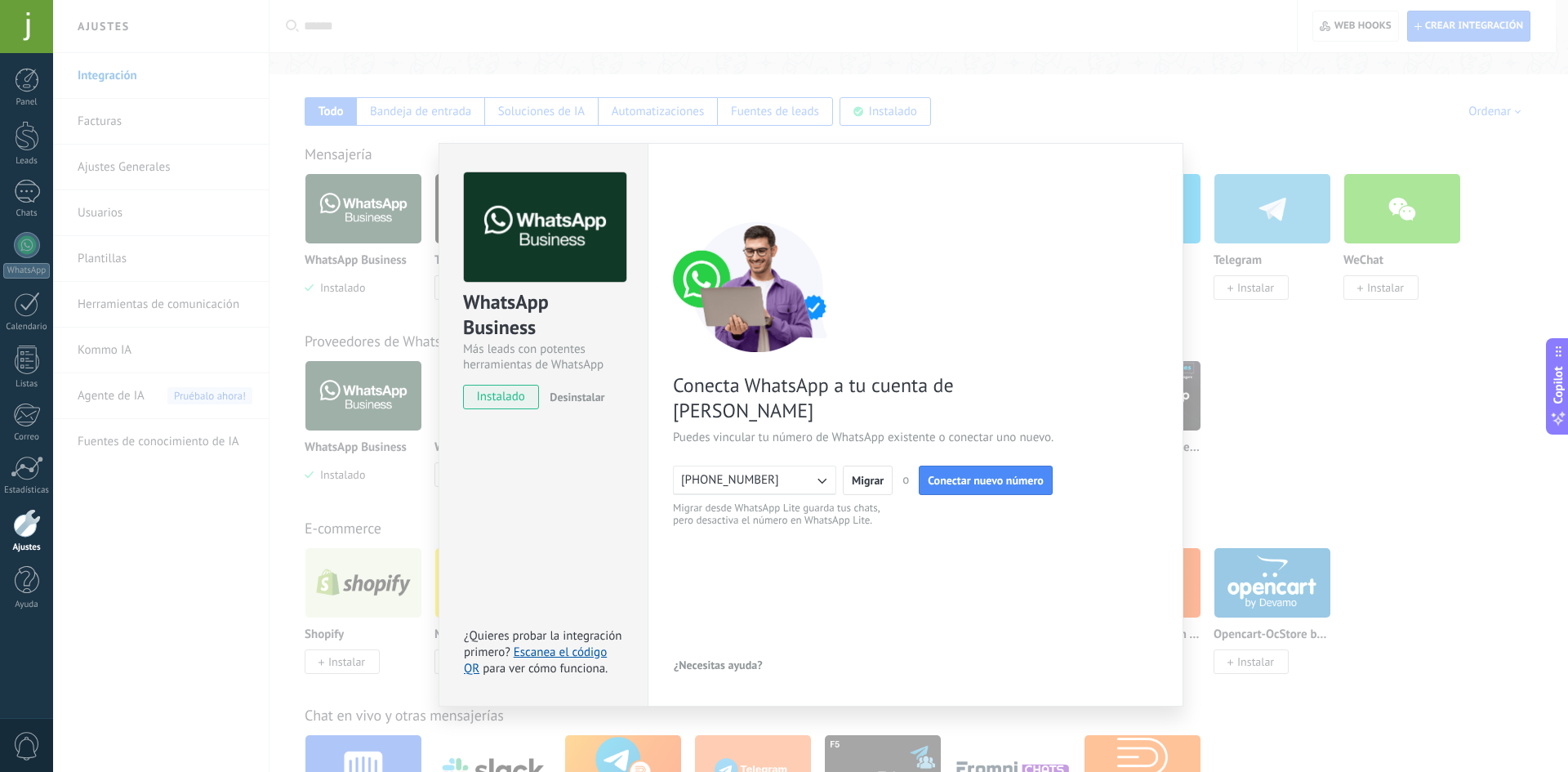
click at [806, 465] on button "[PHONE_NUMBER]" at bounding box center [754, 479] width 163 height 29
click at [806, 466] on li "[PHONE_NUMBER]" at bounding box center [750, 479] width 172 height 27
click at [904, 472] on span "o" at bounding box center [905, 480] width 7 height 17
click at [952, 474] on span "Conectar nuevo número" at bounding box center [986, 480] width 116 height 12
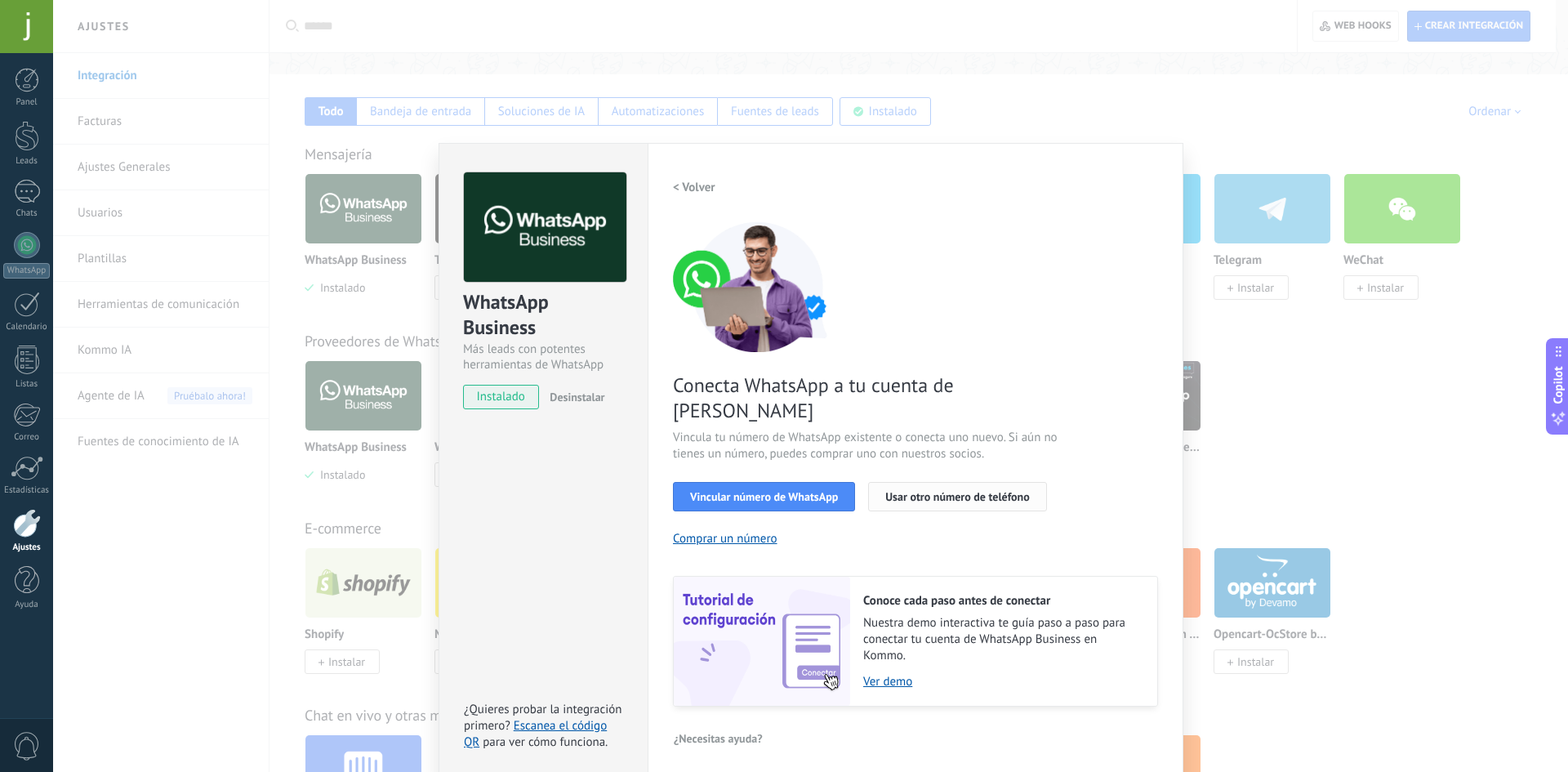
click at [893, 491] on span "Usar otro número de teléfono" at bounding box center [956, 497] width 143 height 12
click at [1245, 80] on div "WhatsApp Business Más leads con potentes herramientas de WhatsApp instalado Des…" at bounding box center [810, 386] width 1515 height 772
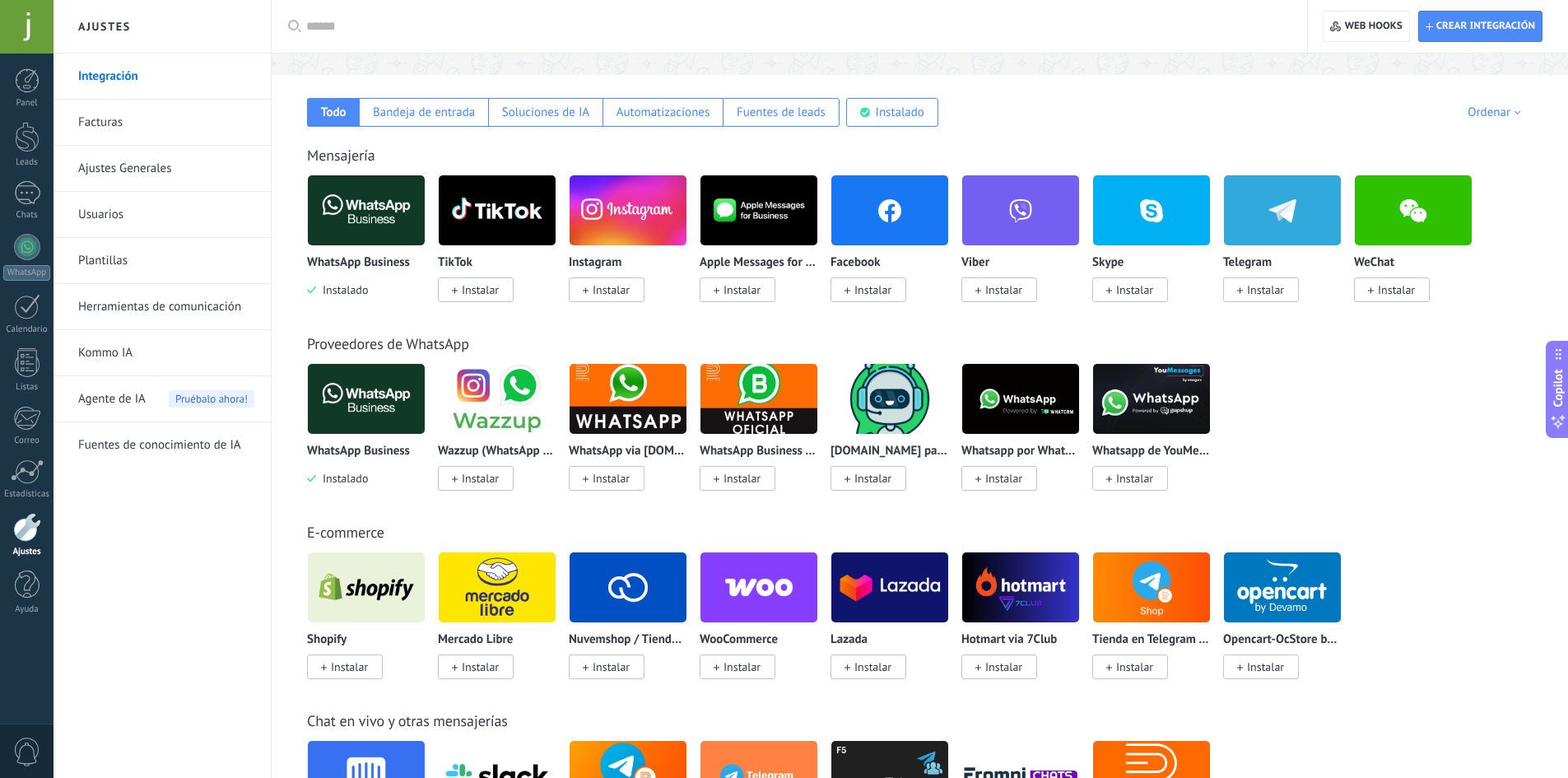
click at [452, 34] on input "text" at bounding box center [795, 27] width 978 height 18
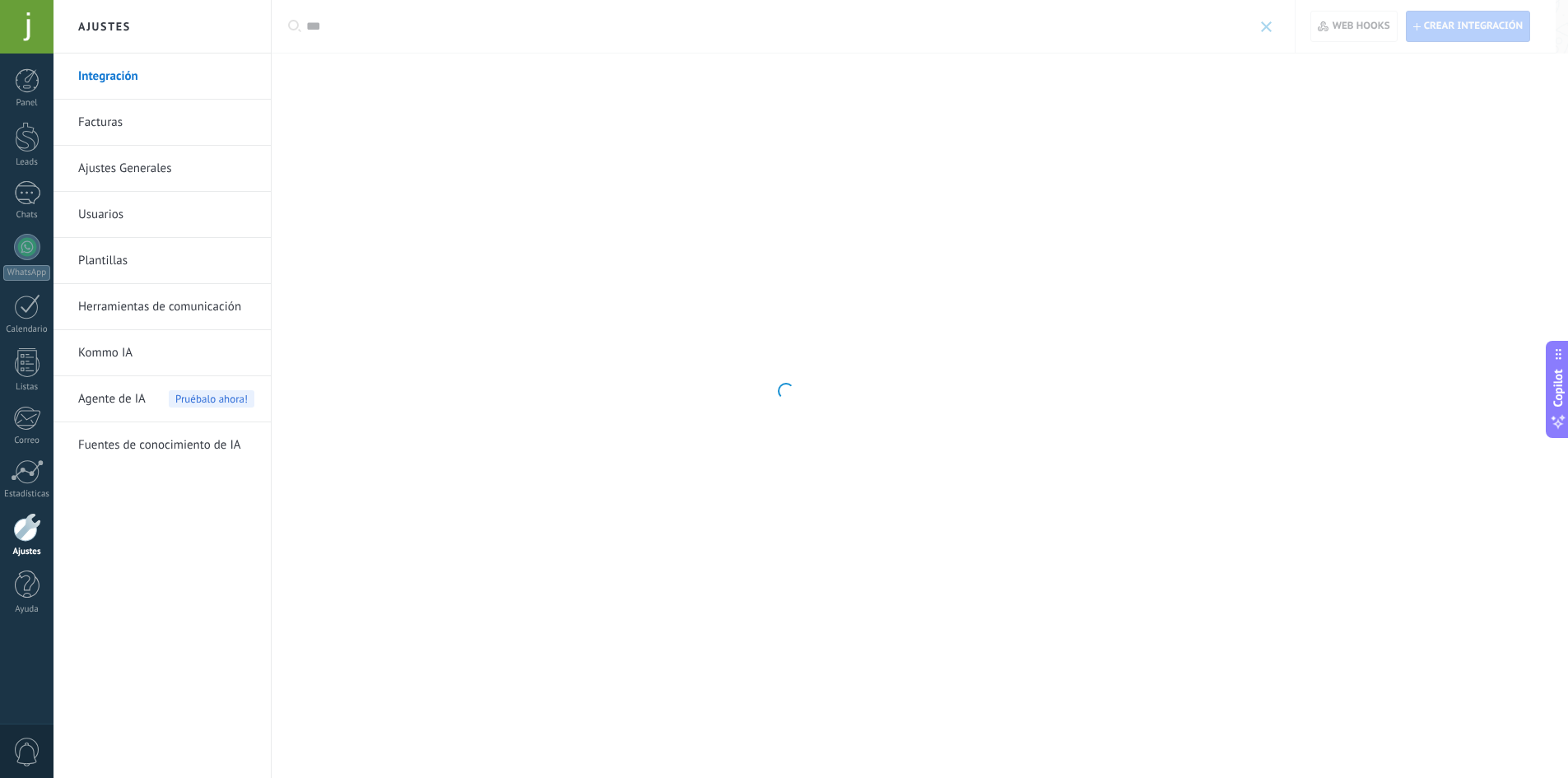
scroll to position [0, 0]
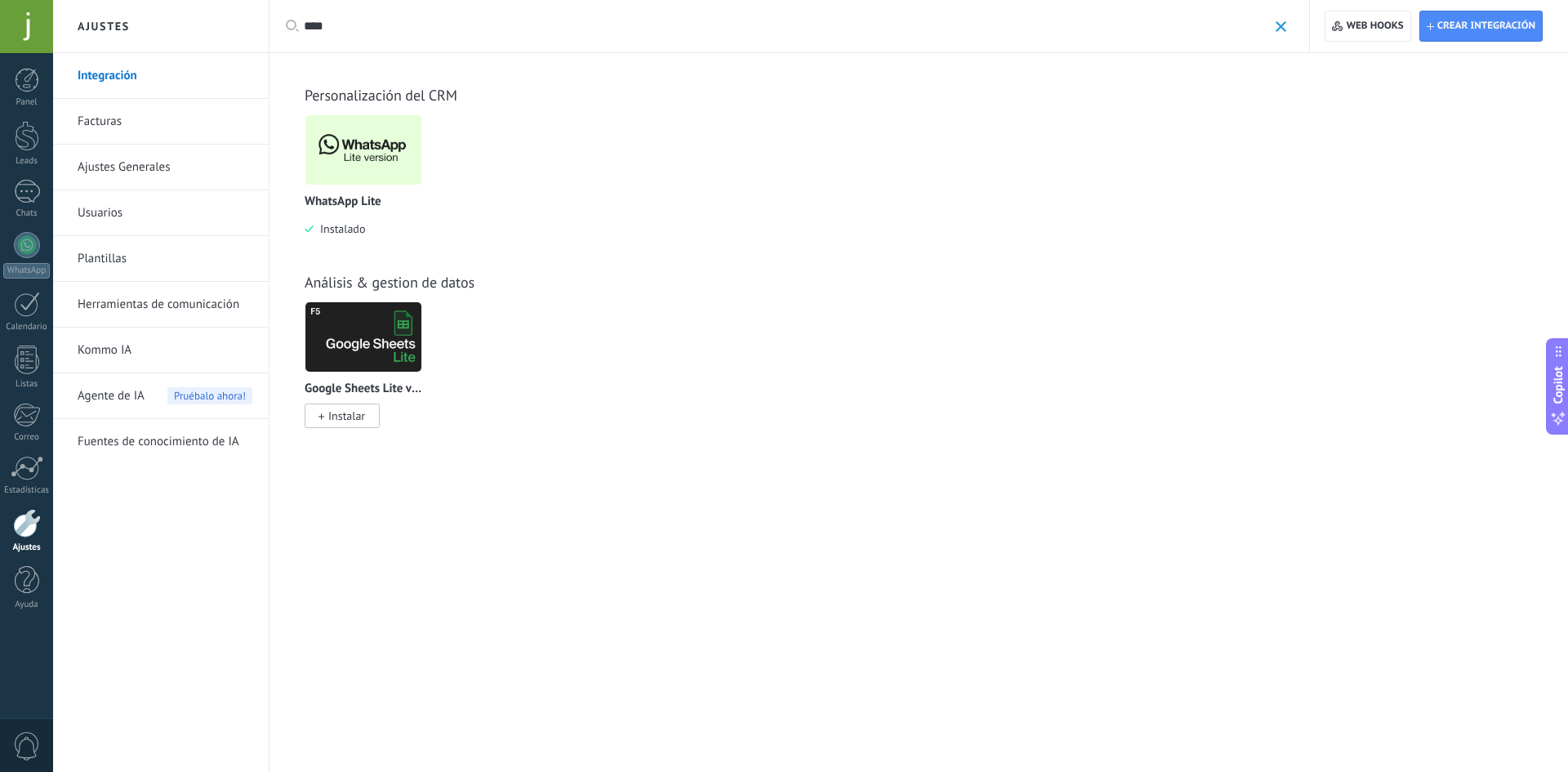
type input "****"
click at [364, 145] on img at bounding box center [363, 150] width 116 height 80
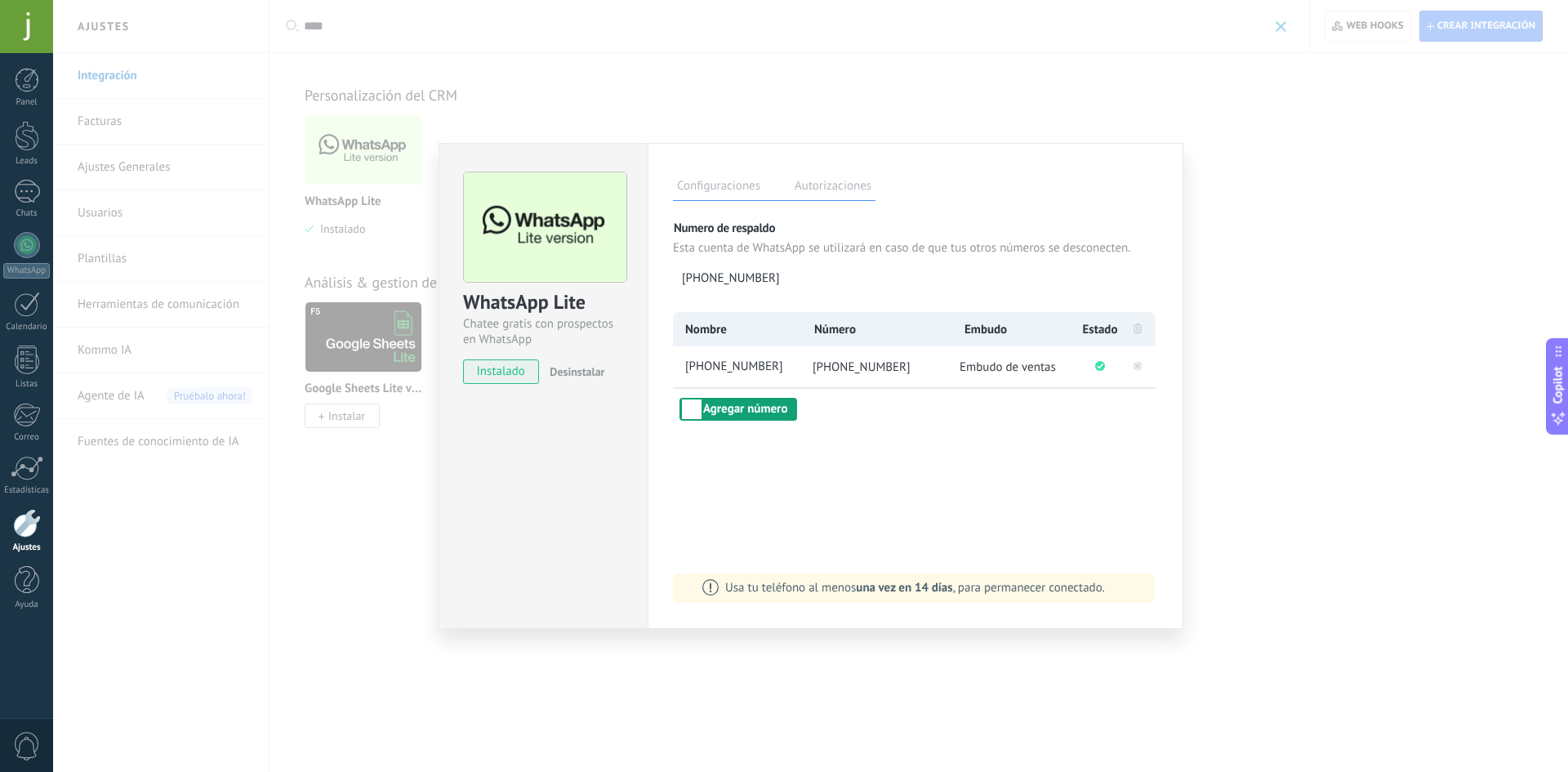
click at [750, 409] on button "Agregar número" at bounding box center [738, 410] width 118 height 23
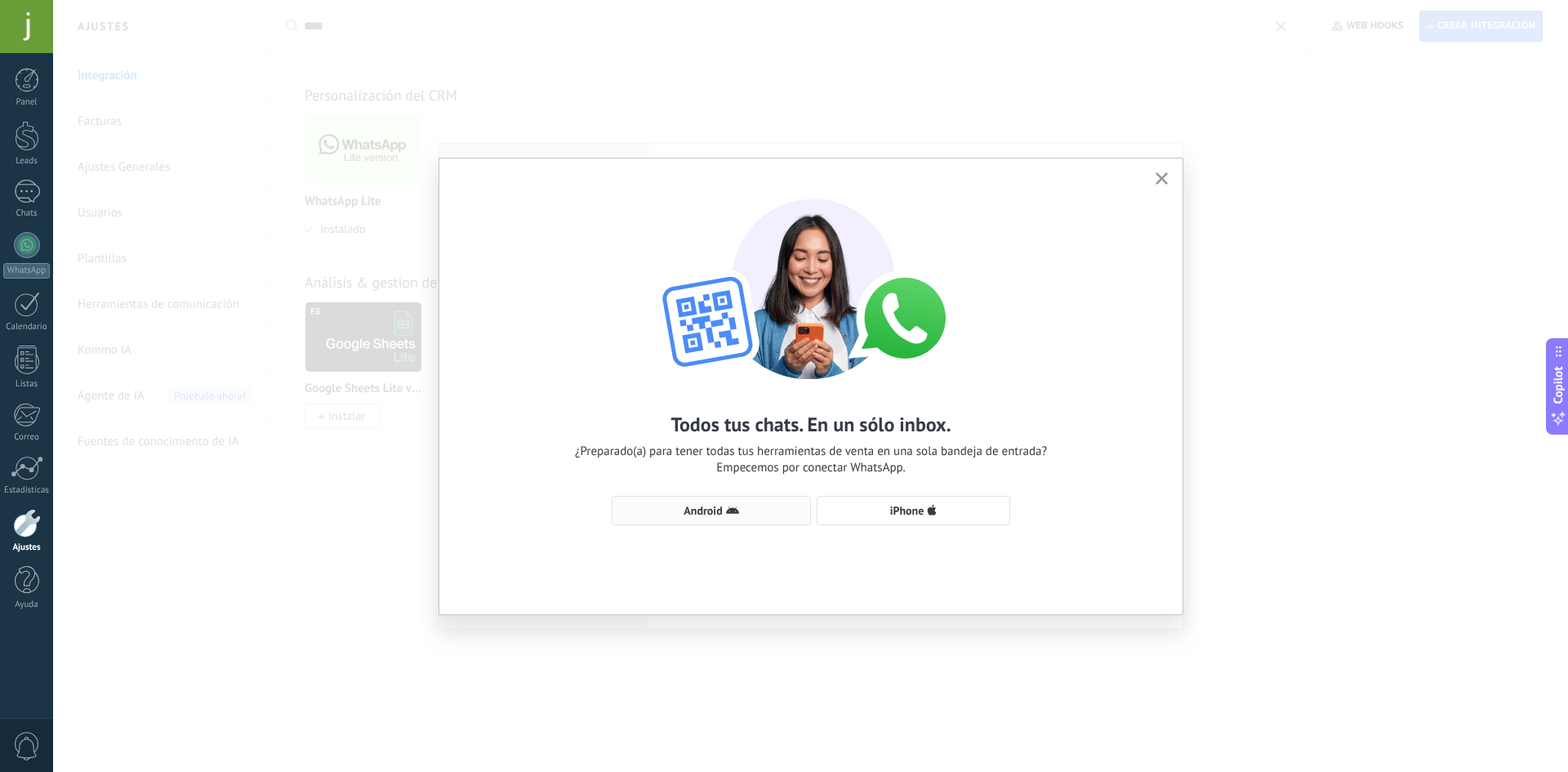
click at [748, 516] on span "Android" at bounding box center [711, 511] width 182 height 13
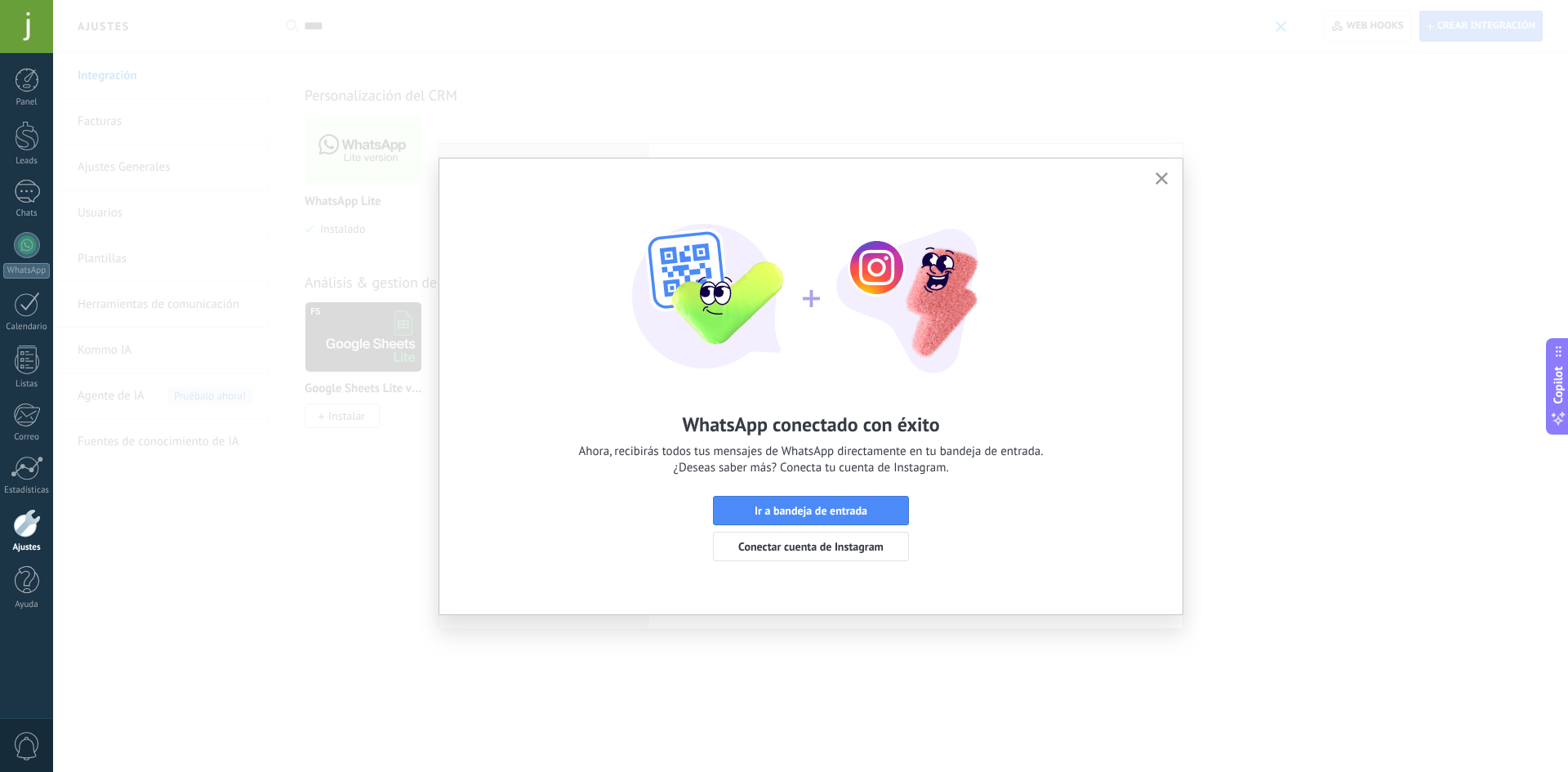
click at [1167, 187] on button "button" at bounding box center [1161, 179] width 21 height 22
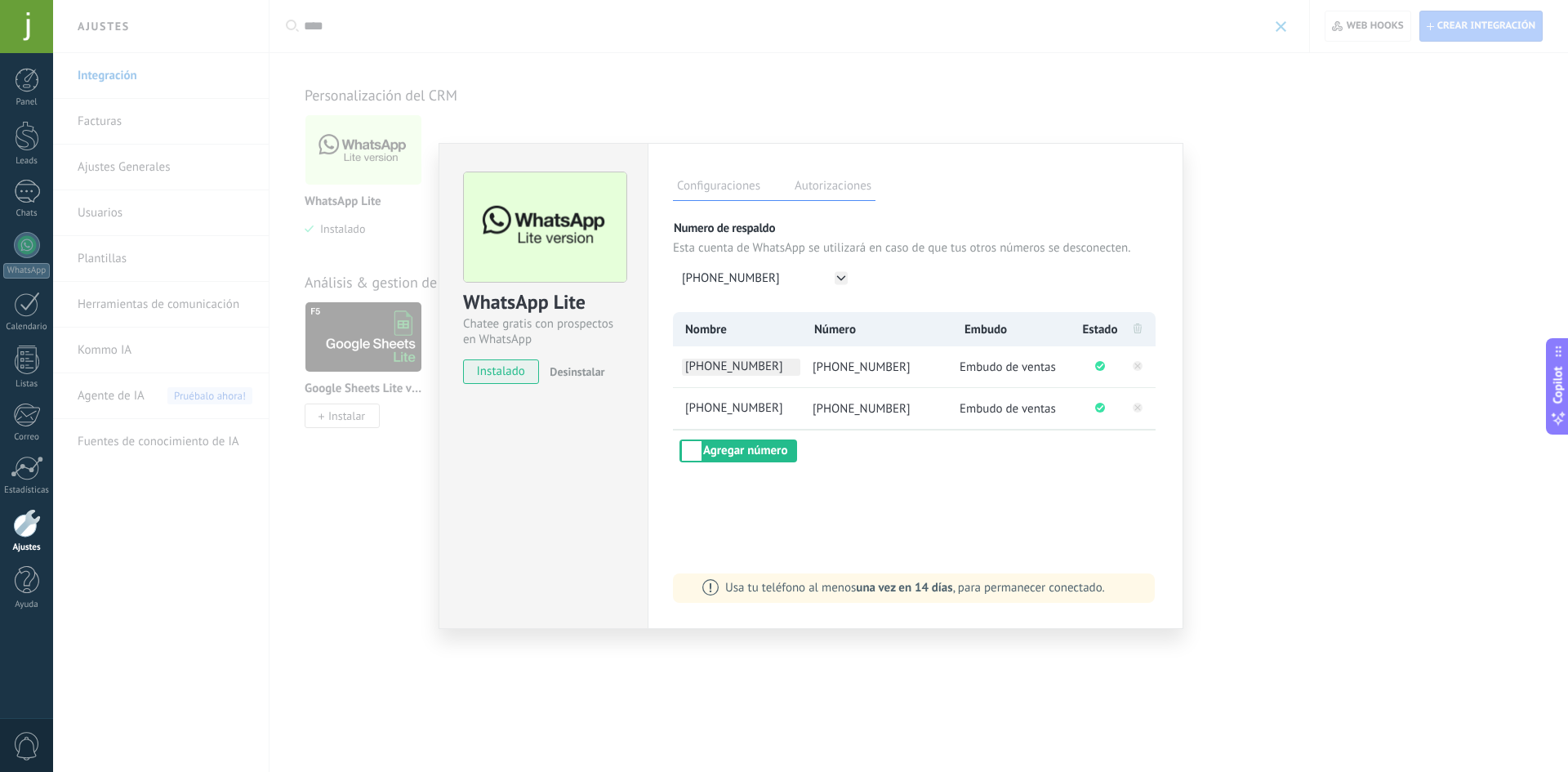
click at [742, 371] on span "[PHONE_NUMBER]" at bounding box center [740, 367] width 119 height 17
click at [742, 371] on input "**********" at bounding box center [740, 367] width 119 height 17
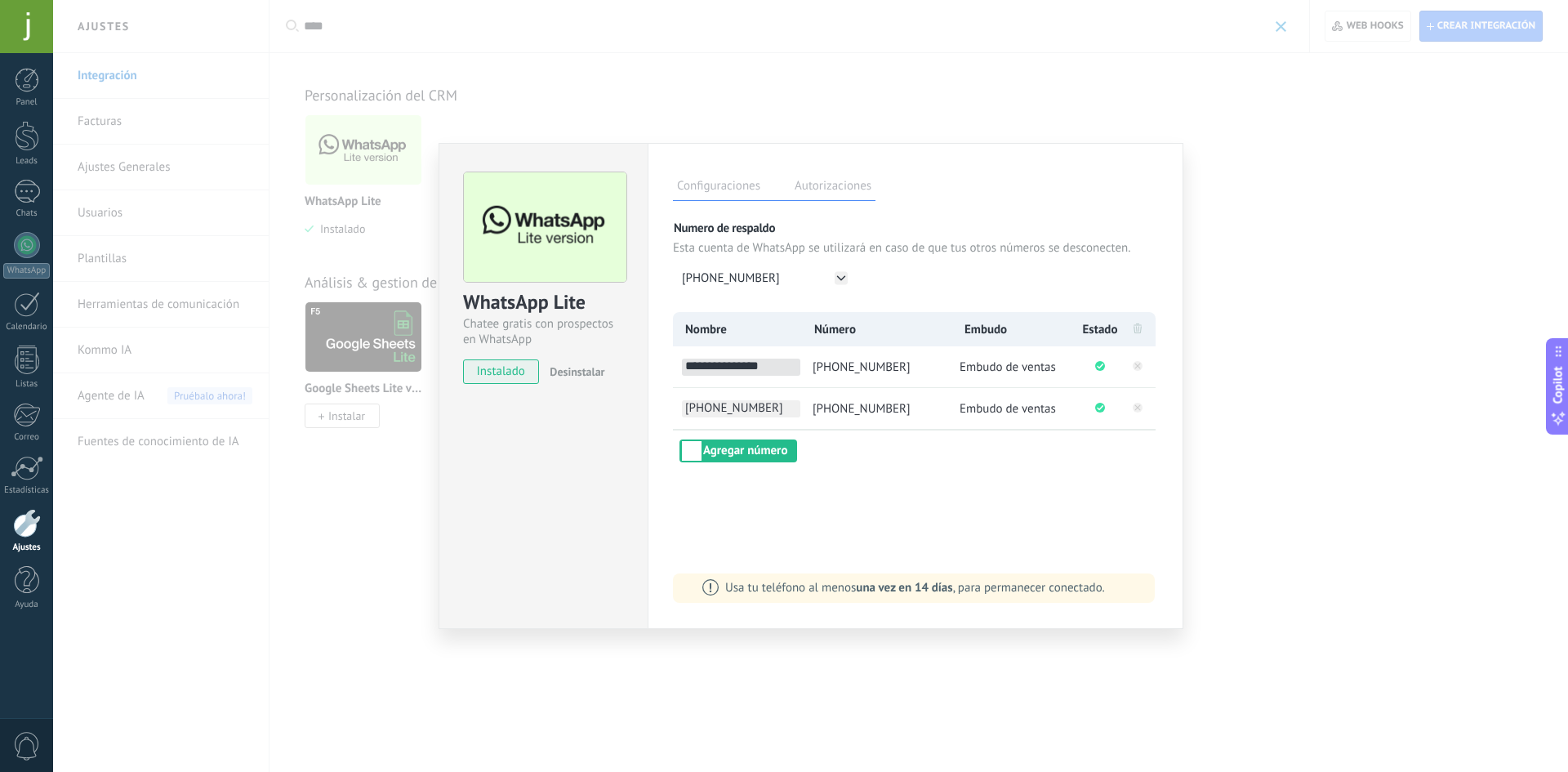
type input "**********"
click at [722, 401] on span "[PHONE_NUMBER]" at bounding box center [740, 409] width 119 height 17
click at [721, 402] on input "**********" at bounding box center [740, 409] width 119 height 17
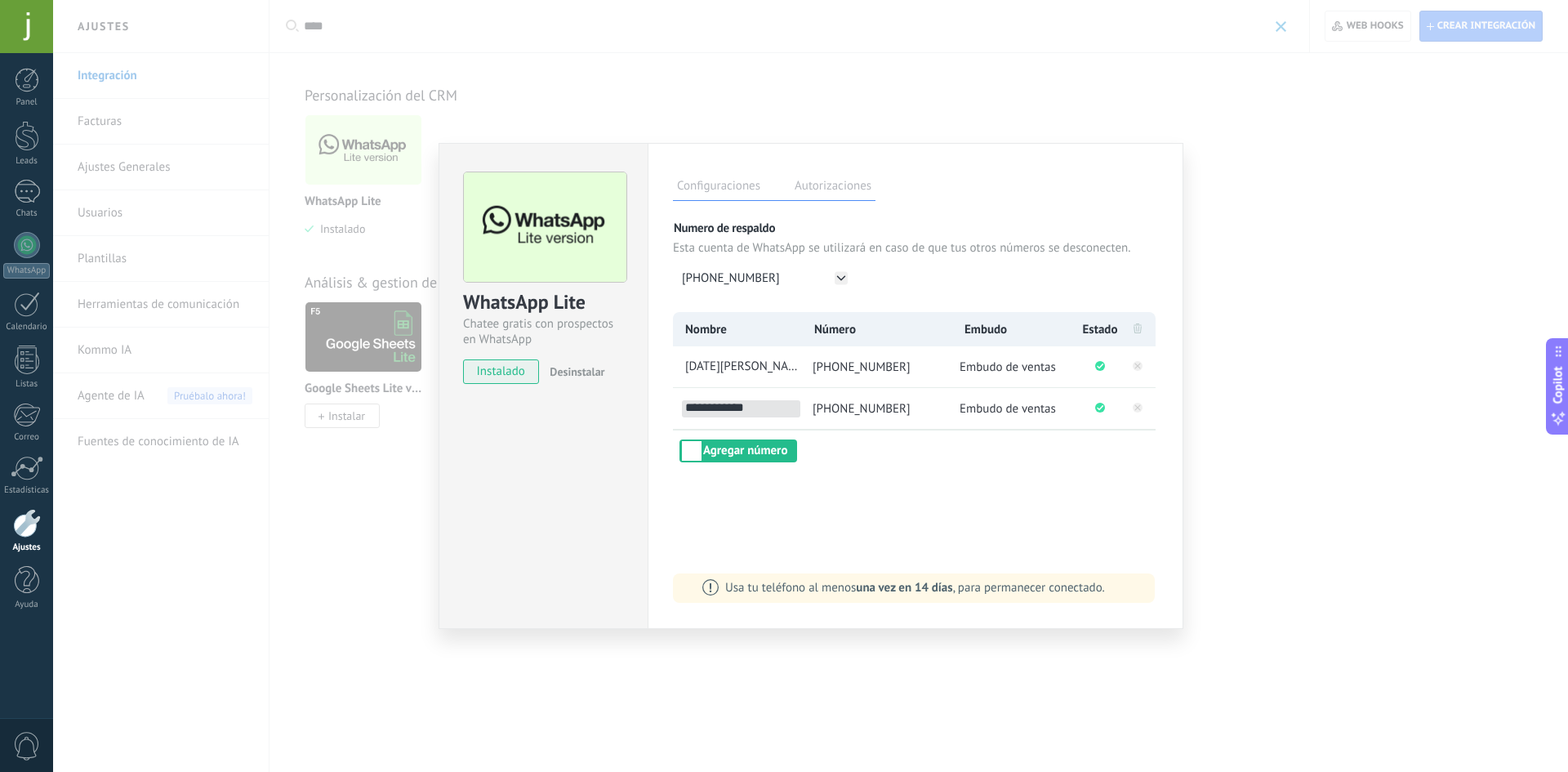
type input "**********"
drag, startPoint x: 761, startPoint y: 522, endPoint x: 748, endPoint y: 516, distance: 14.3
click at [760, 522] on div "**********" at bounding box center [915, 386] width 536 height 486
click at [830, 672] on div "WhatsApp Lite Chatee gratis con prospectos en WhatsApp instalado Desinstalar Co…" at bounding box center [810, 386] width 1515 height 772
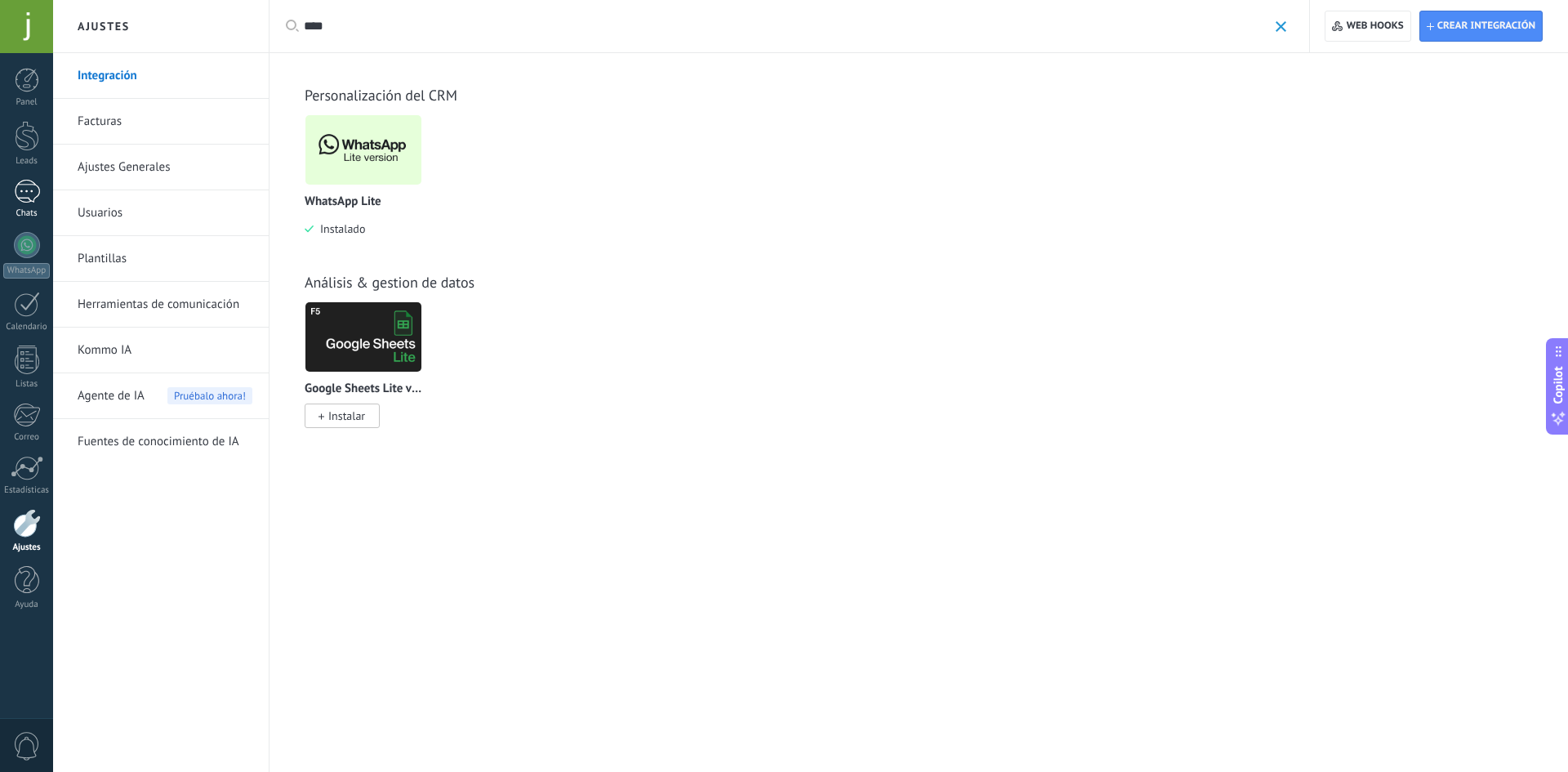
click at [18, 197] on div at bounding box center [27, 192] width 27 height 24
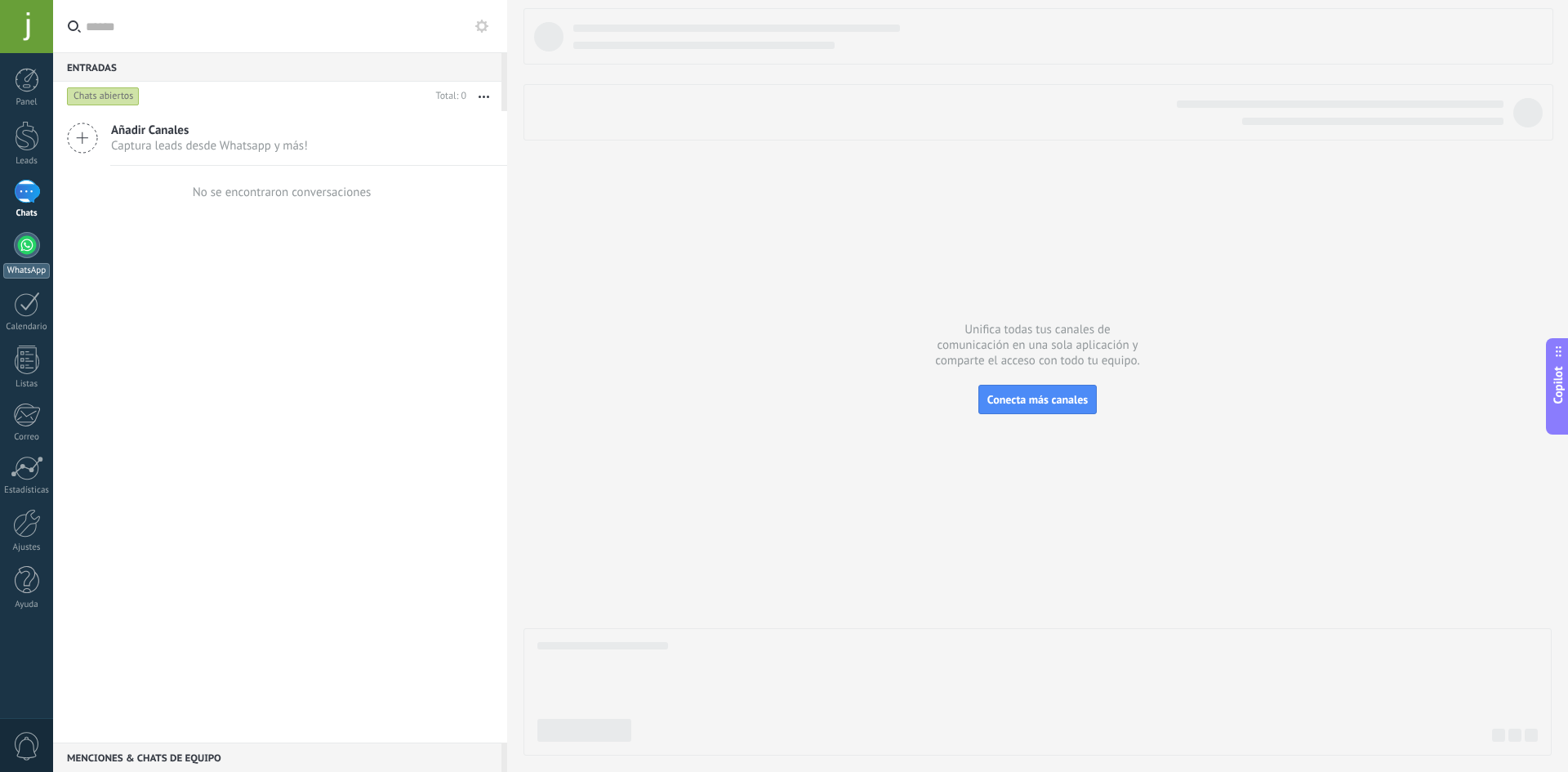
click at [35, 252] on div at bounding box center [27, 245] width 27 height 27
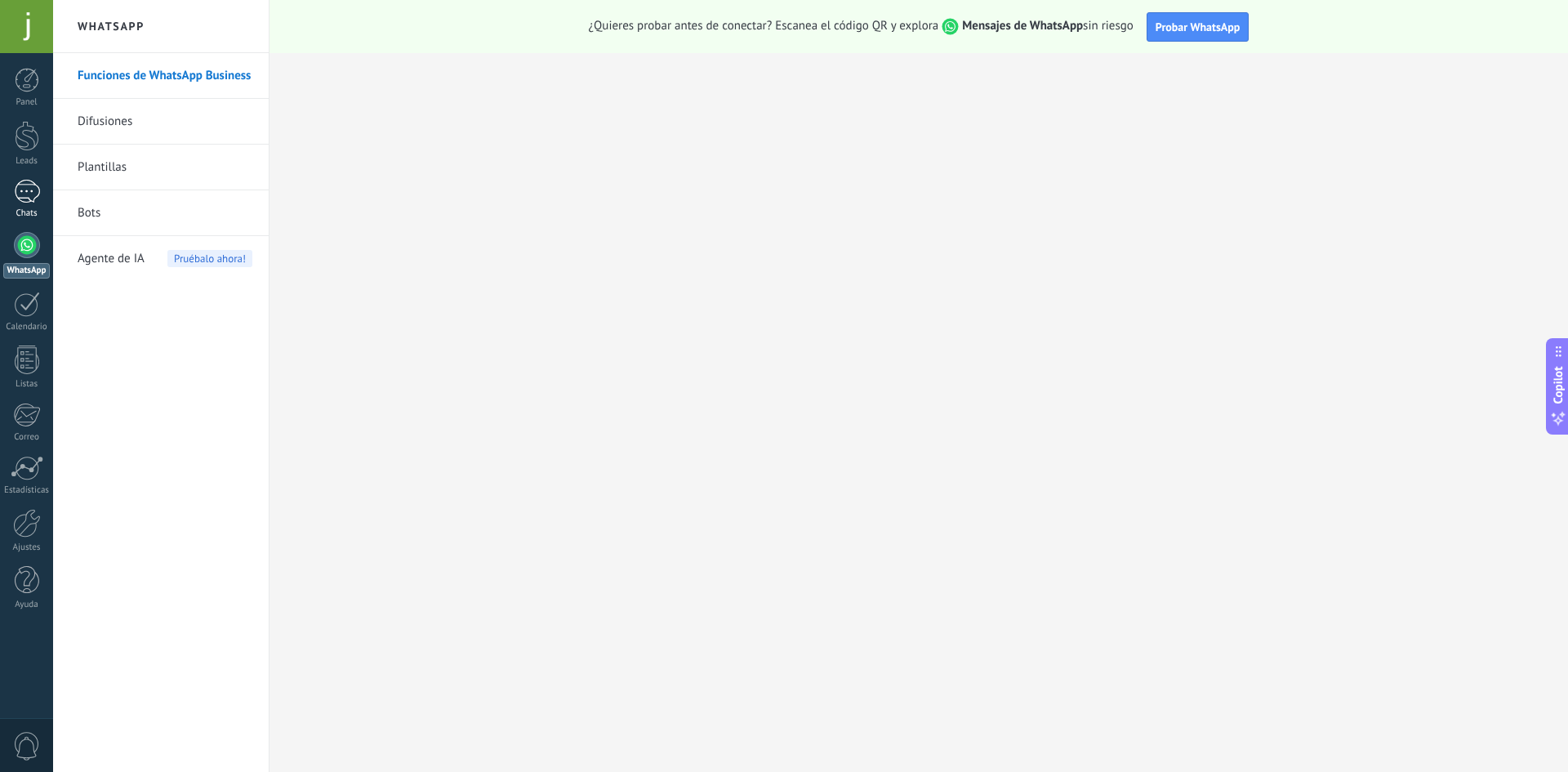
click at [36, 199] on div at bounding box center [27, 192] width 27 height 24
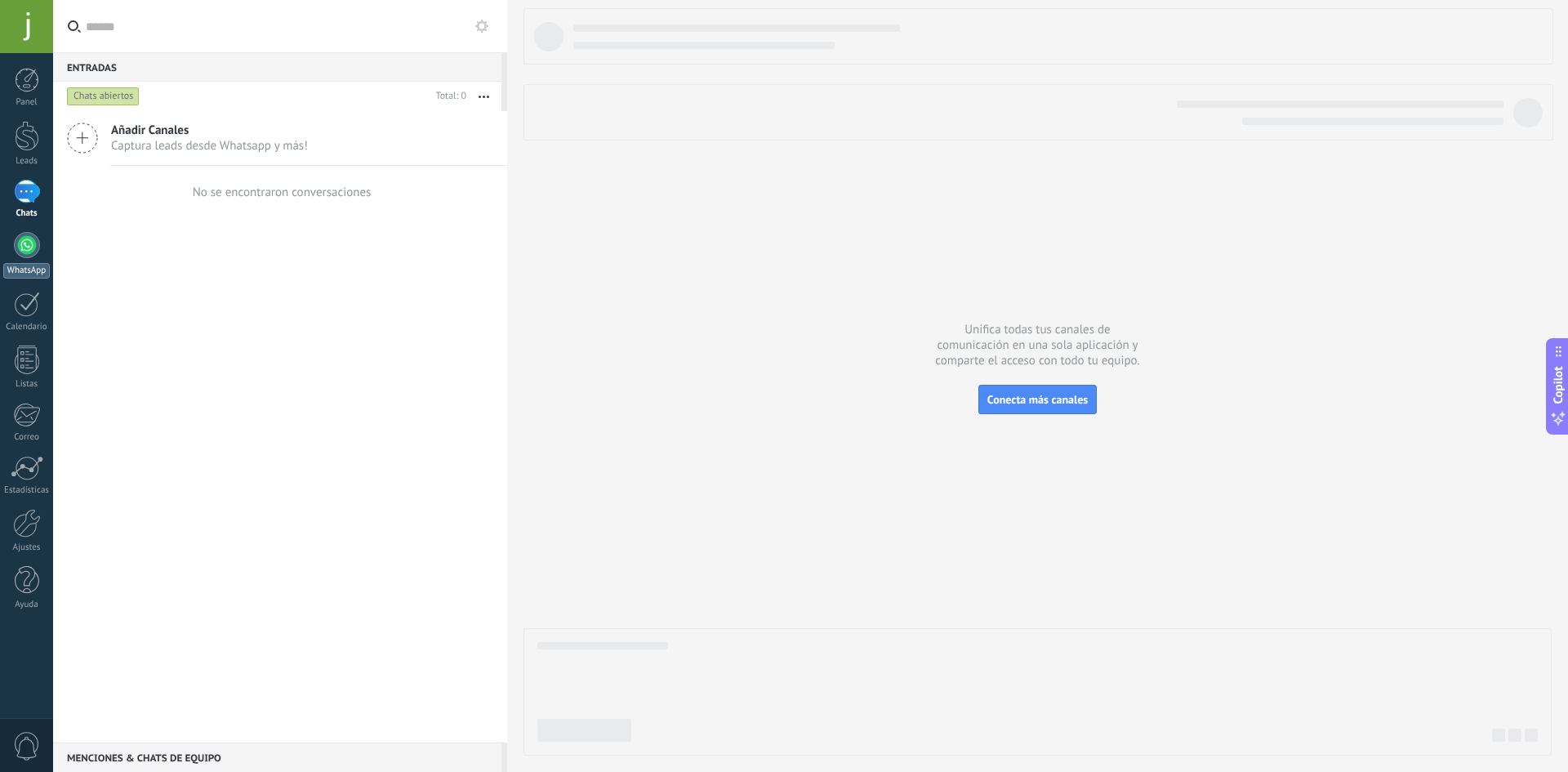
click at [27, 249] on div at bounding box center [27, 245] width 27 height 27
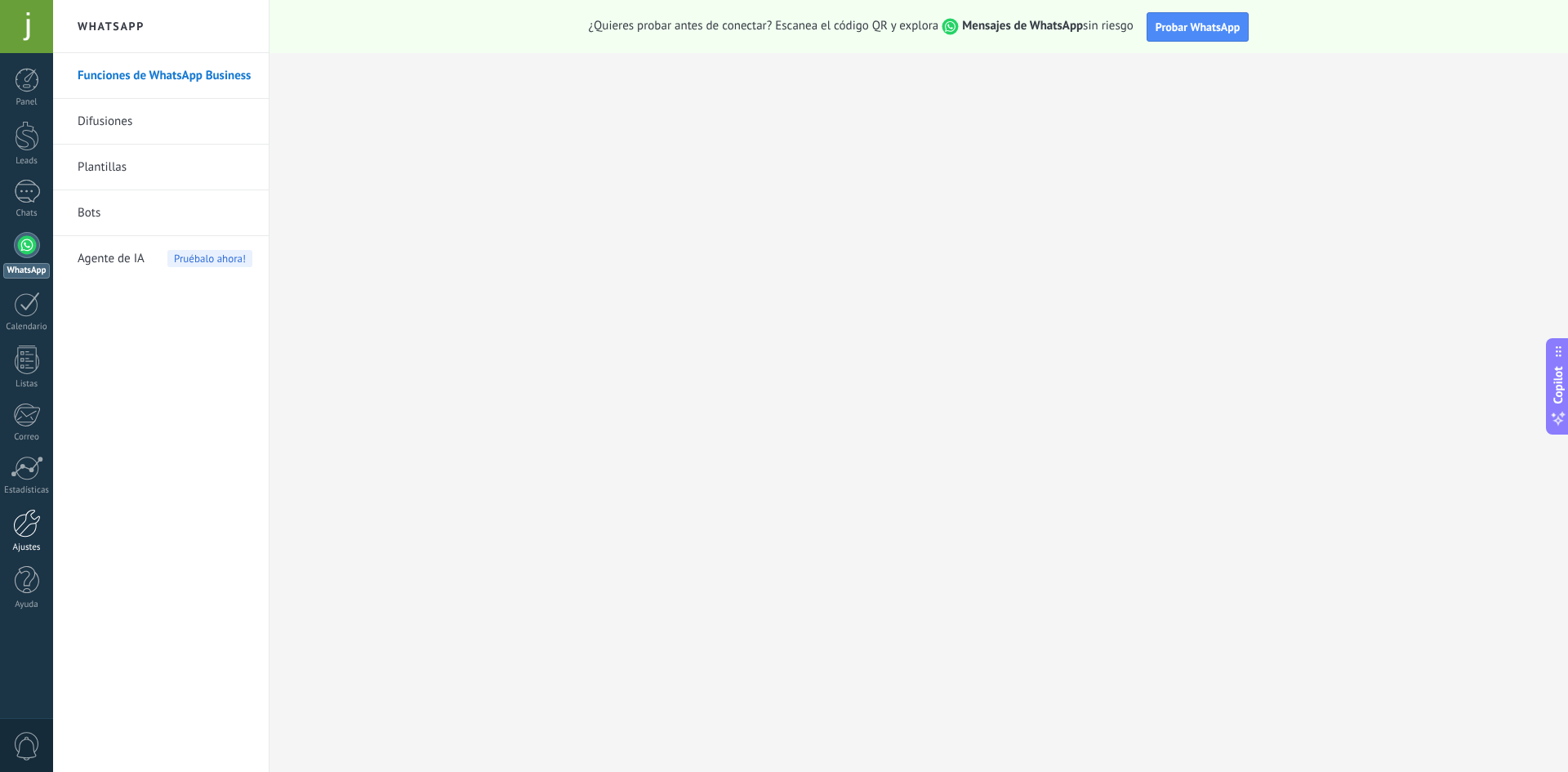
click at [31, 529] on div at bounding box center [27, 522] width 27 height 28
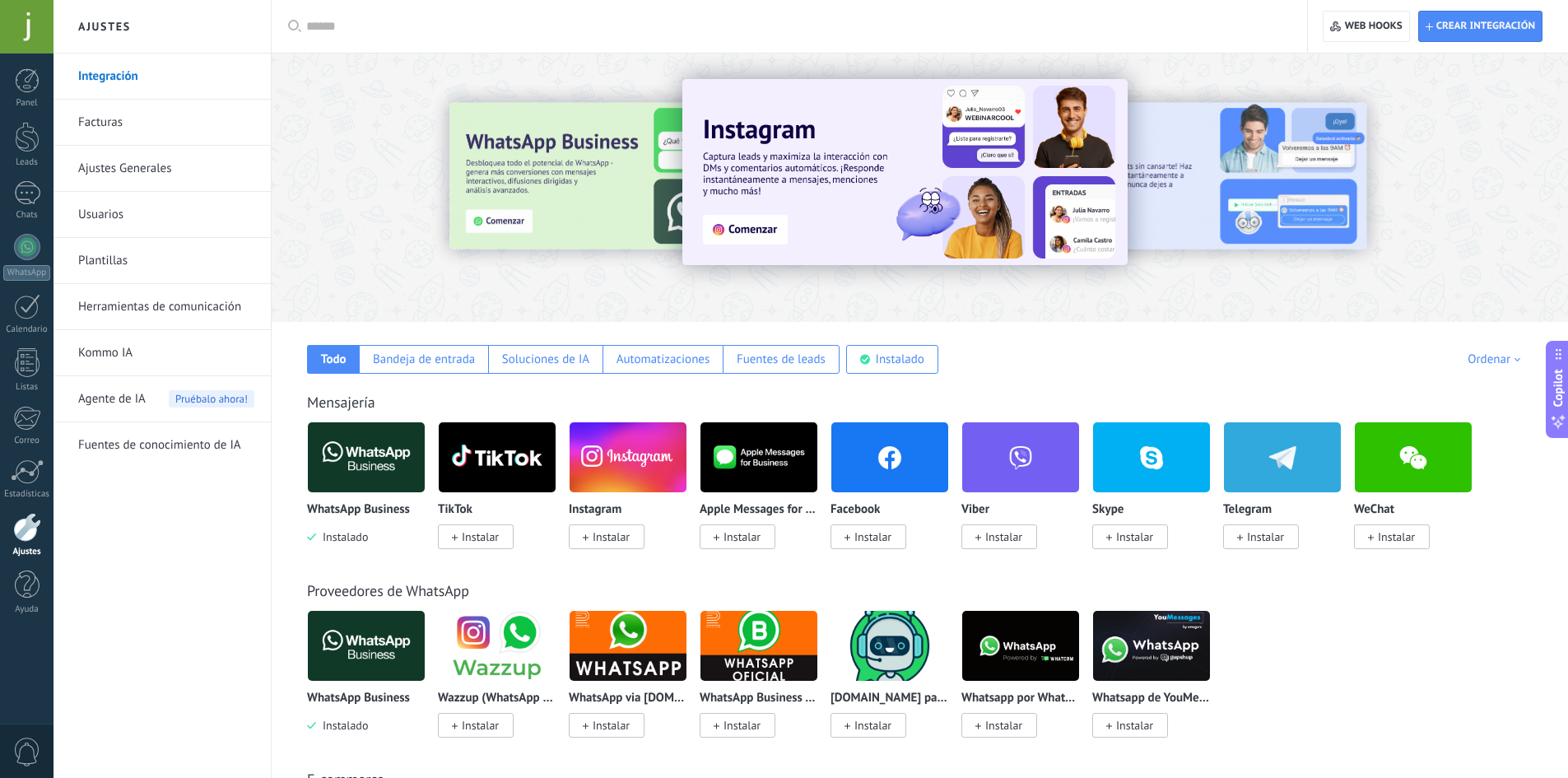
click at [392, 460] on img at bounding box center [366, 457] width 117 height 80
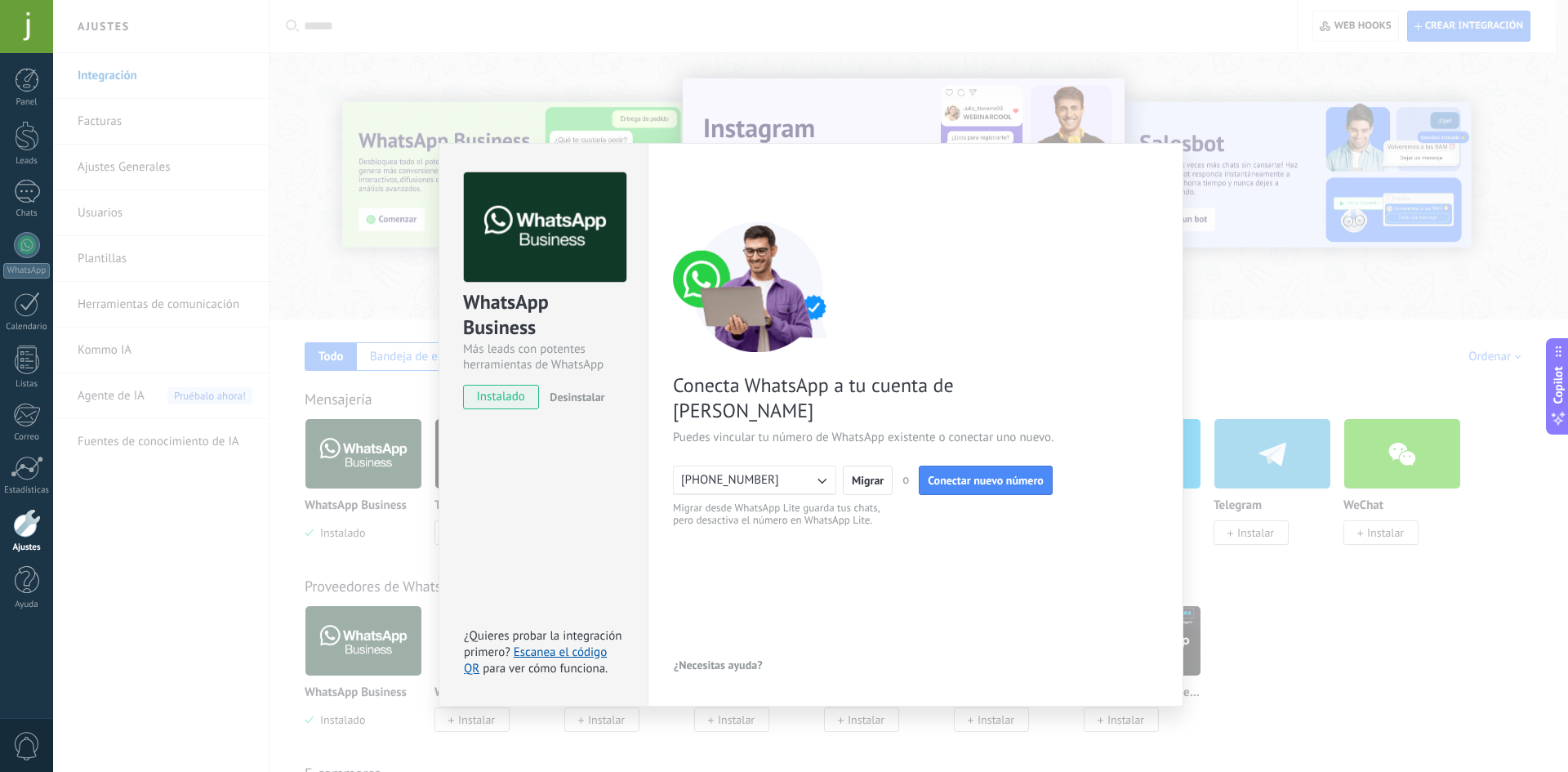
drag, startPoint x: 1160, startPoint y: 168, endPoint x: 1148, endPoint y: 142, distance: 28.6
click at [1154, 153] on div "Configuraciones Autorizaciones Esta pestaña registra a los usuarios que han con…" at bounding box center [915, 424] width 536 height 563
click at [986, 65] on div "WhatsApp Business Más leads con potentes herramientas de WhatsApp instalado Des…" at bounding box center [810, 386] width 1515 height 772
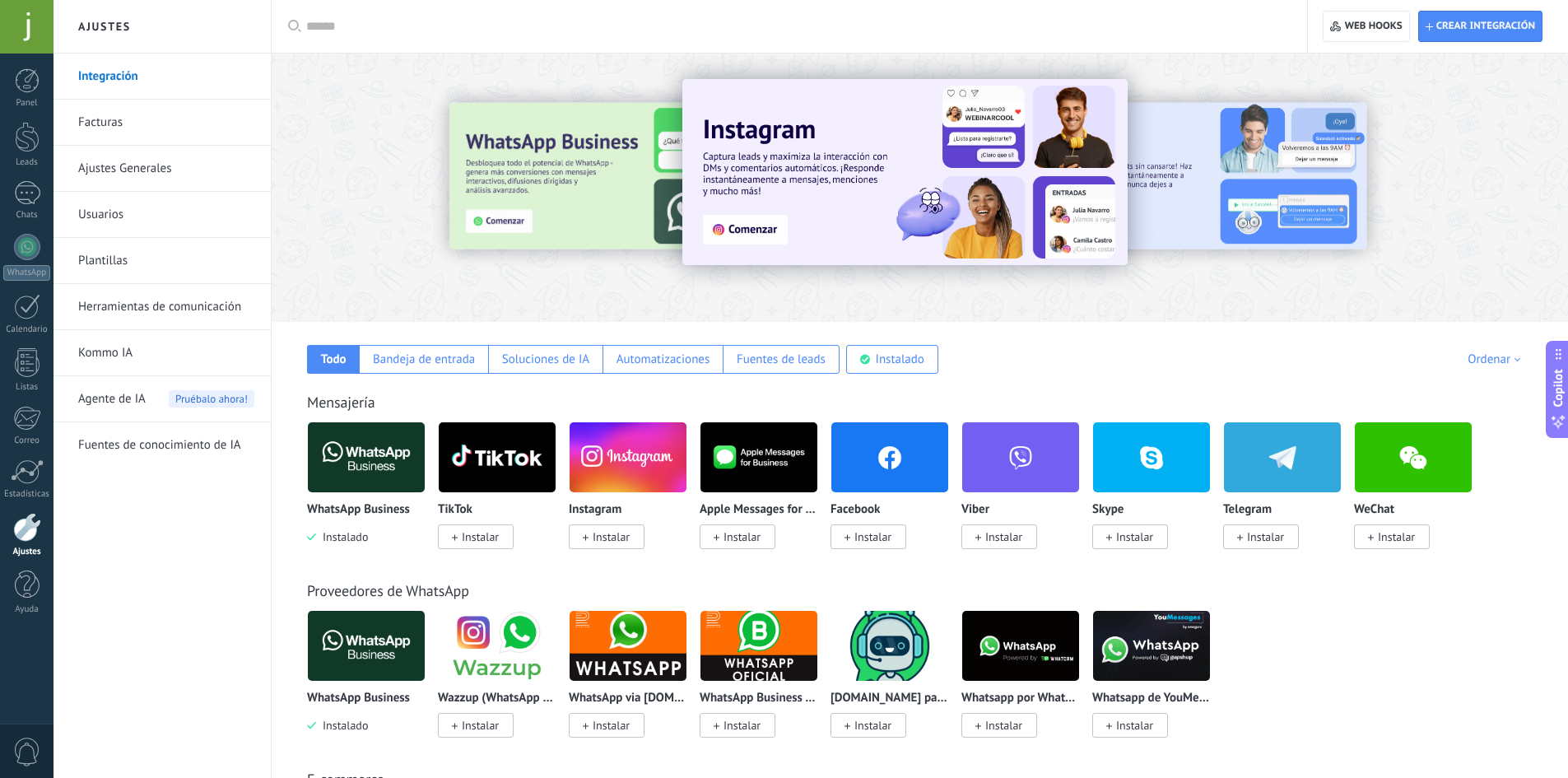
click at [359, 34] on input "text" at bounding box center [795, 27] width 978 height 18
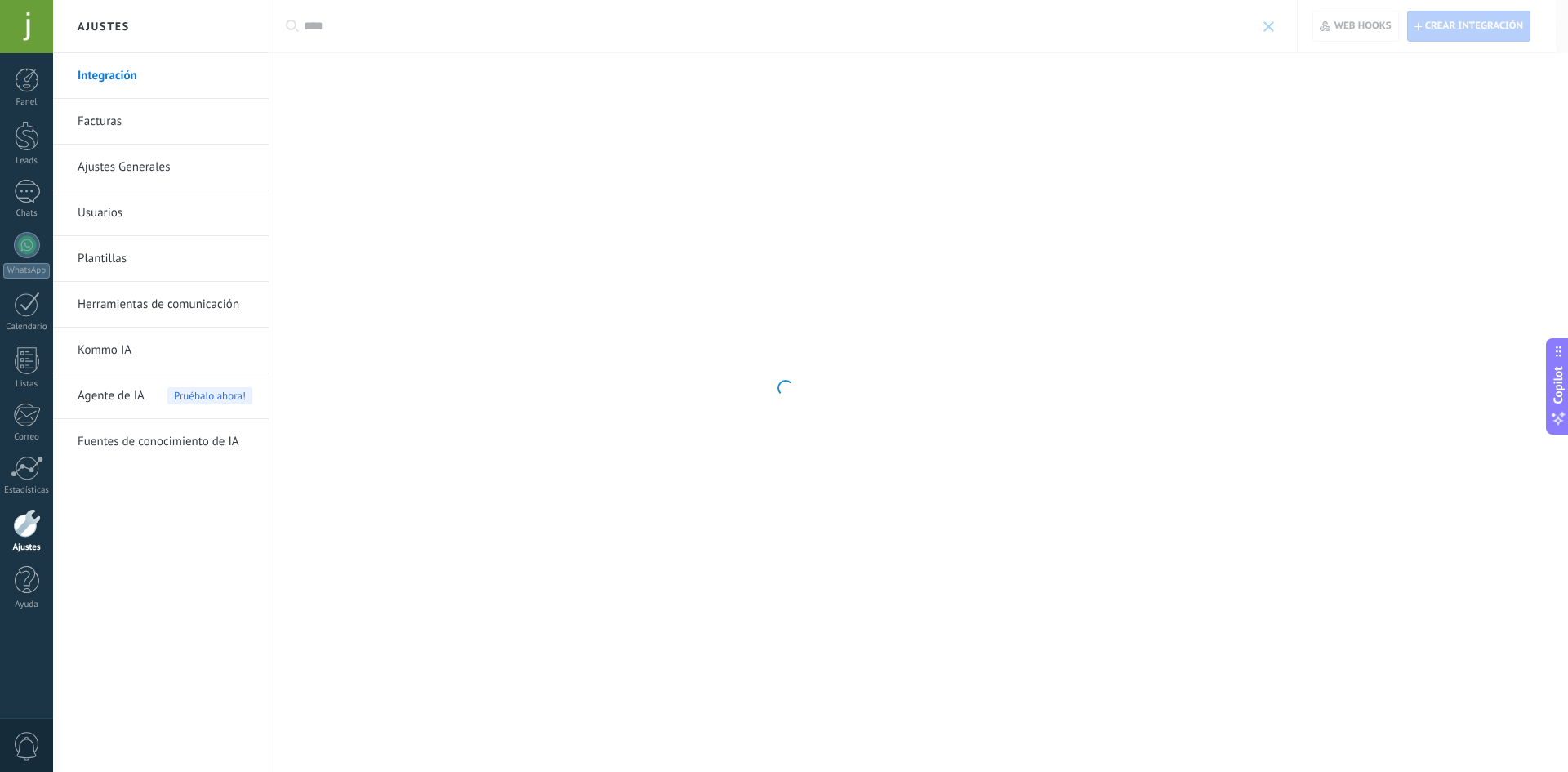
type input "****"
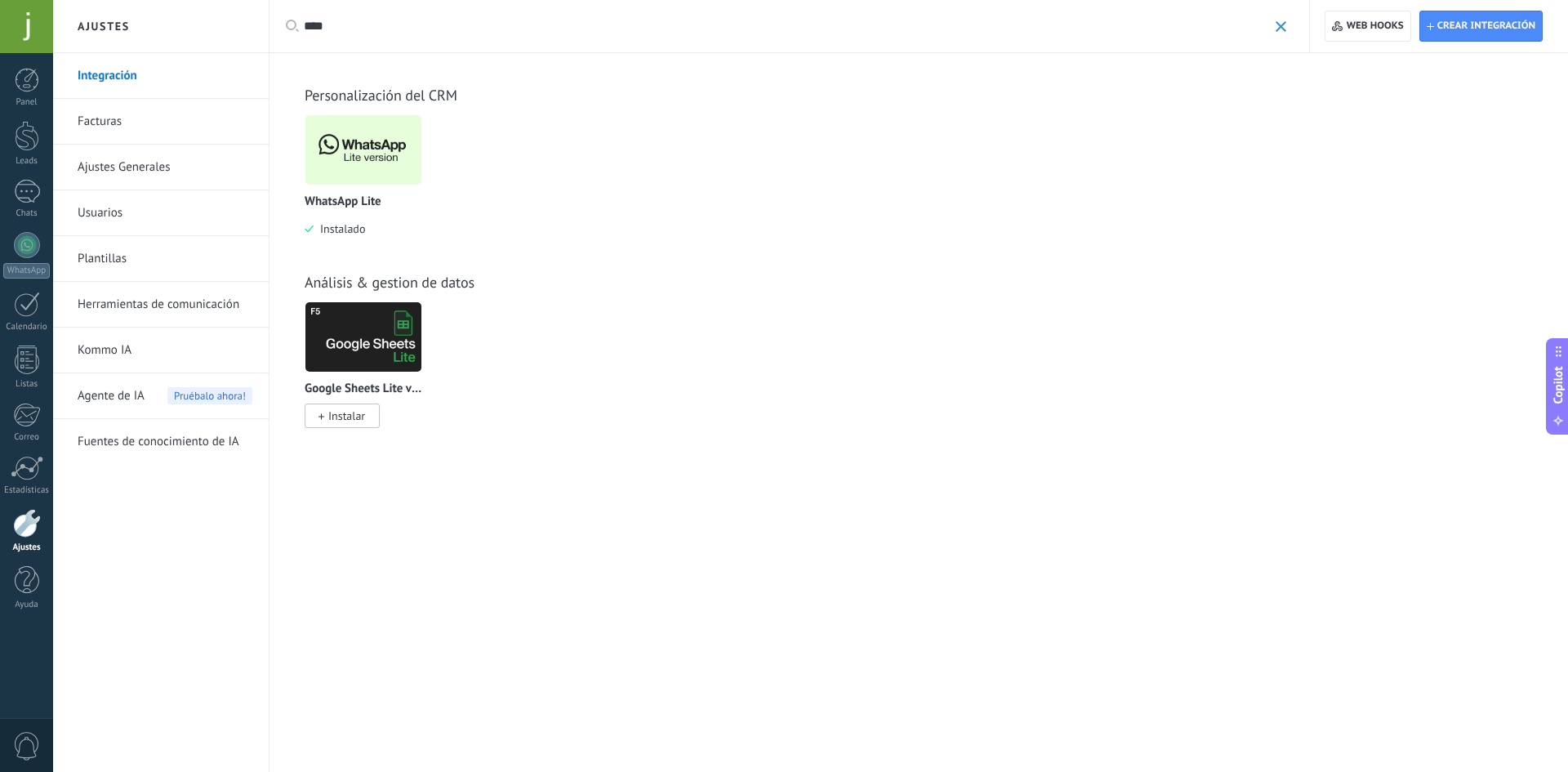
click at [340, 161] on img at bounding box center [363, 150] width 116 height 80
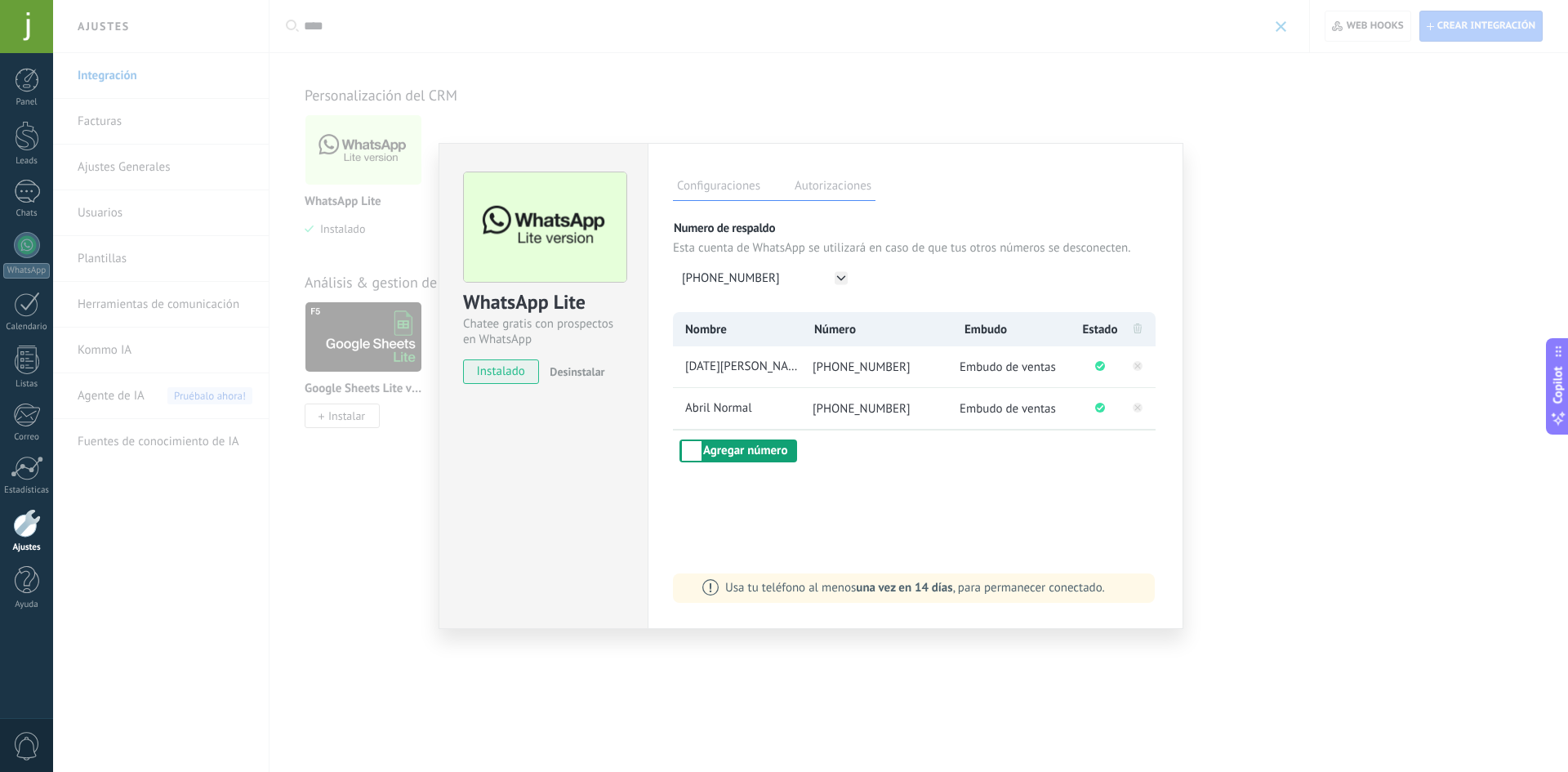
click at [726, 456] on button "Agregar número" at bounding box center [738, 451] width 118 height 23
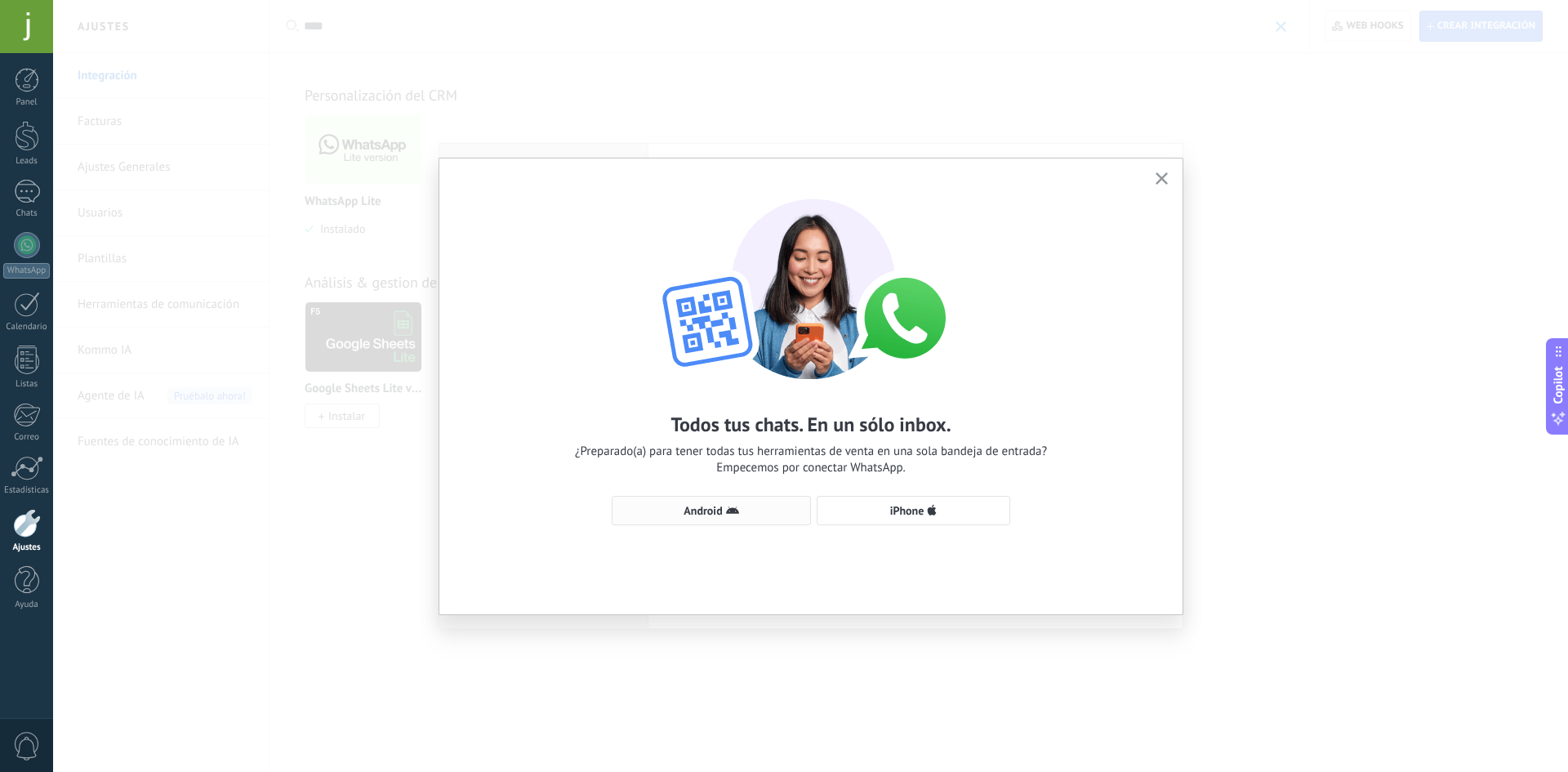
click at [732, 506] on icon "button" at bounding box center [732, 511] width 13 height 13
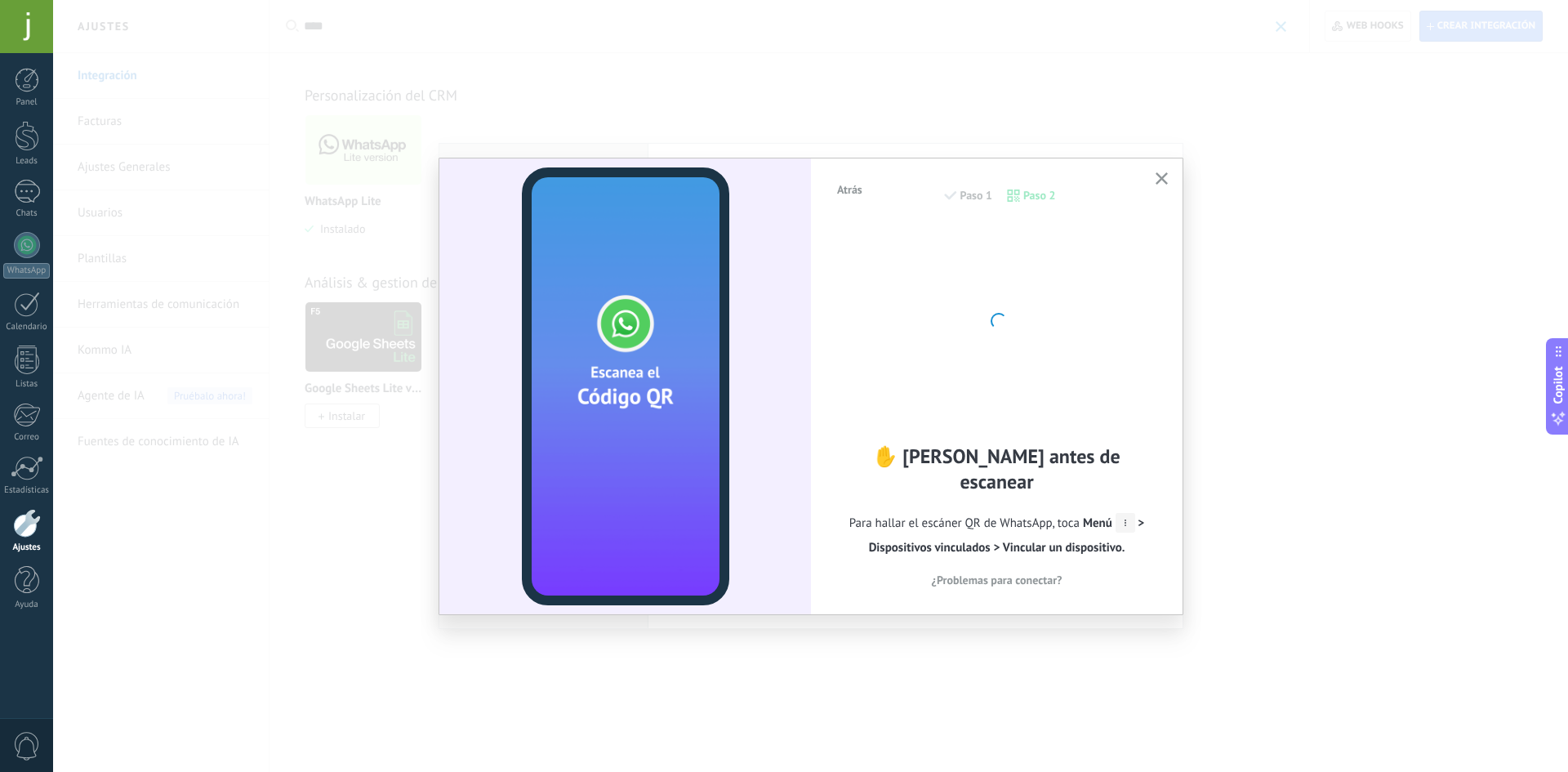
click at [1156, 174] on use "button" at bounding box center [1161, 178] width 12 height 12
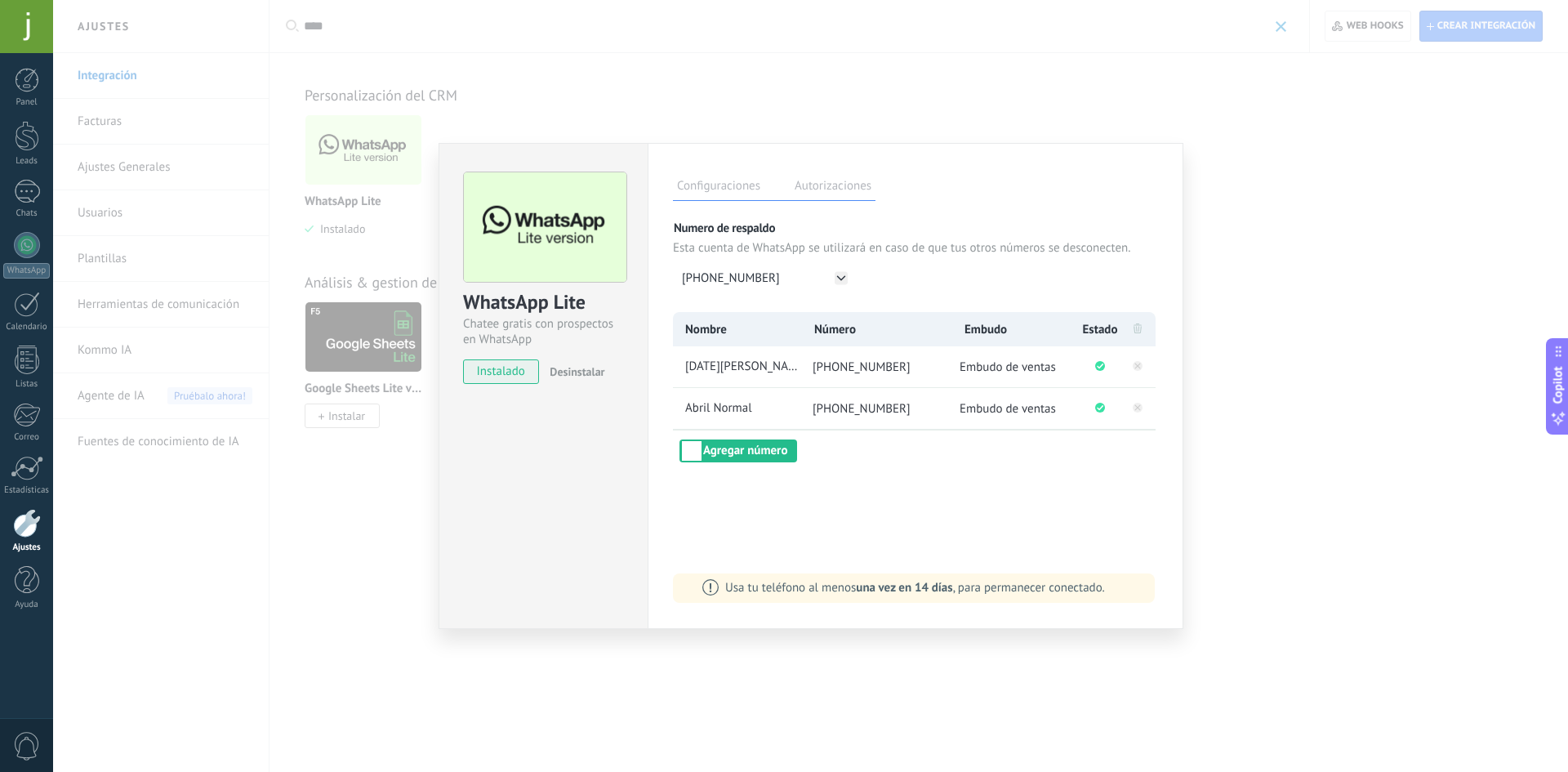
click at [825, 189] on label "Autorizaciones" at bounding box center [833, 188] width 85 height 24
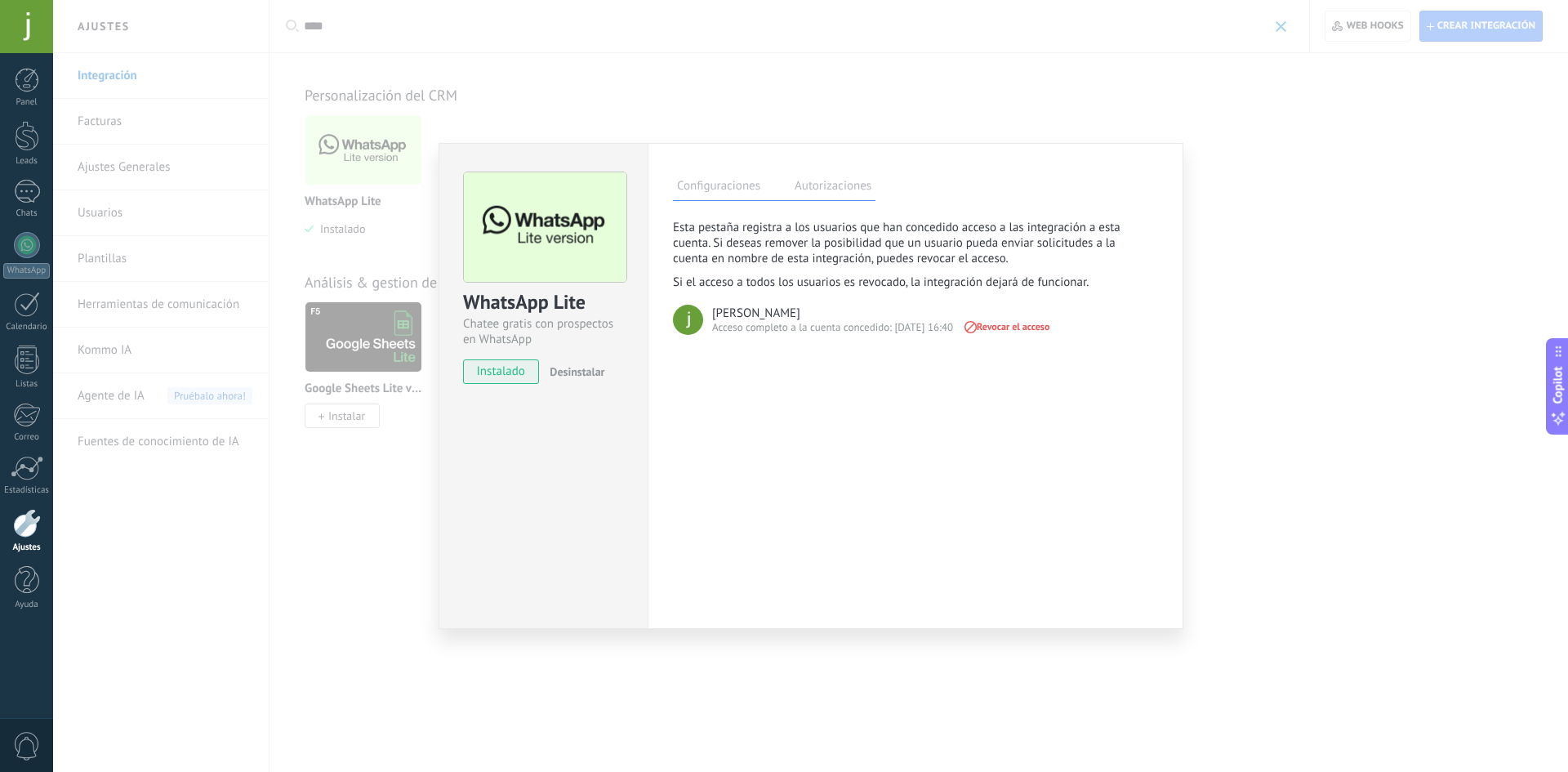
click at [710, 188] on label "Configuraciones" at bounding box center [718, 188] width 91 height 24
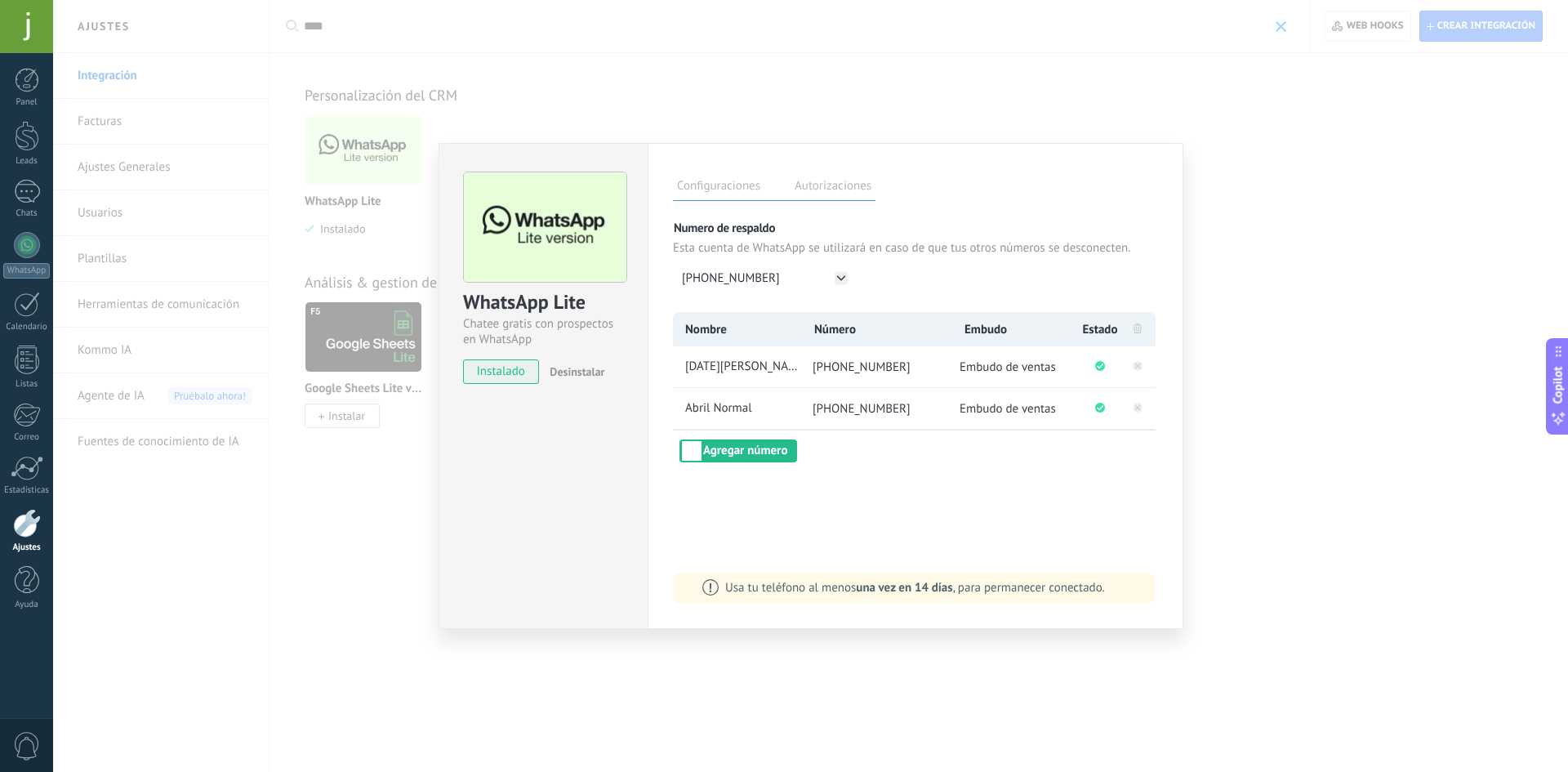
click at [499, 377] on span "instalado" at bounding box center [501, 371] width 75 height 25
click at [715, 190] on label "Configuraciones" at bounding box center [718, 188] width 91 height 24
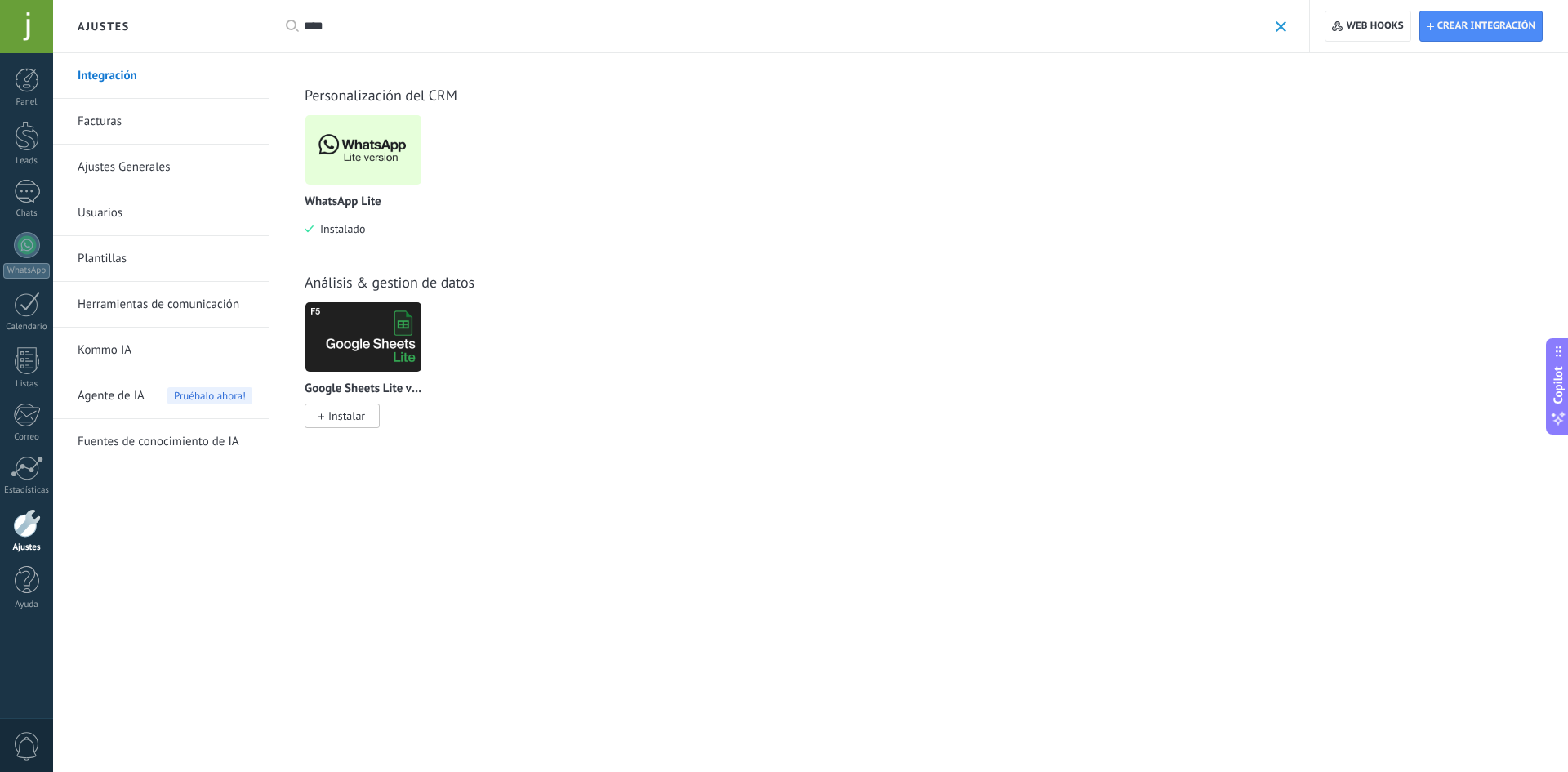
click at [333, 150] on img at bounding box center [363, 150] width 116 height 80
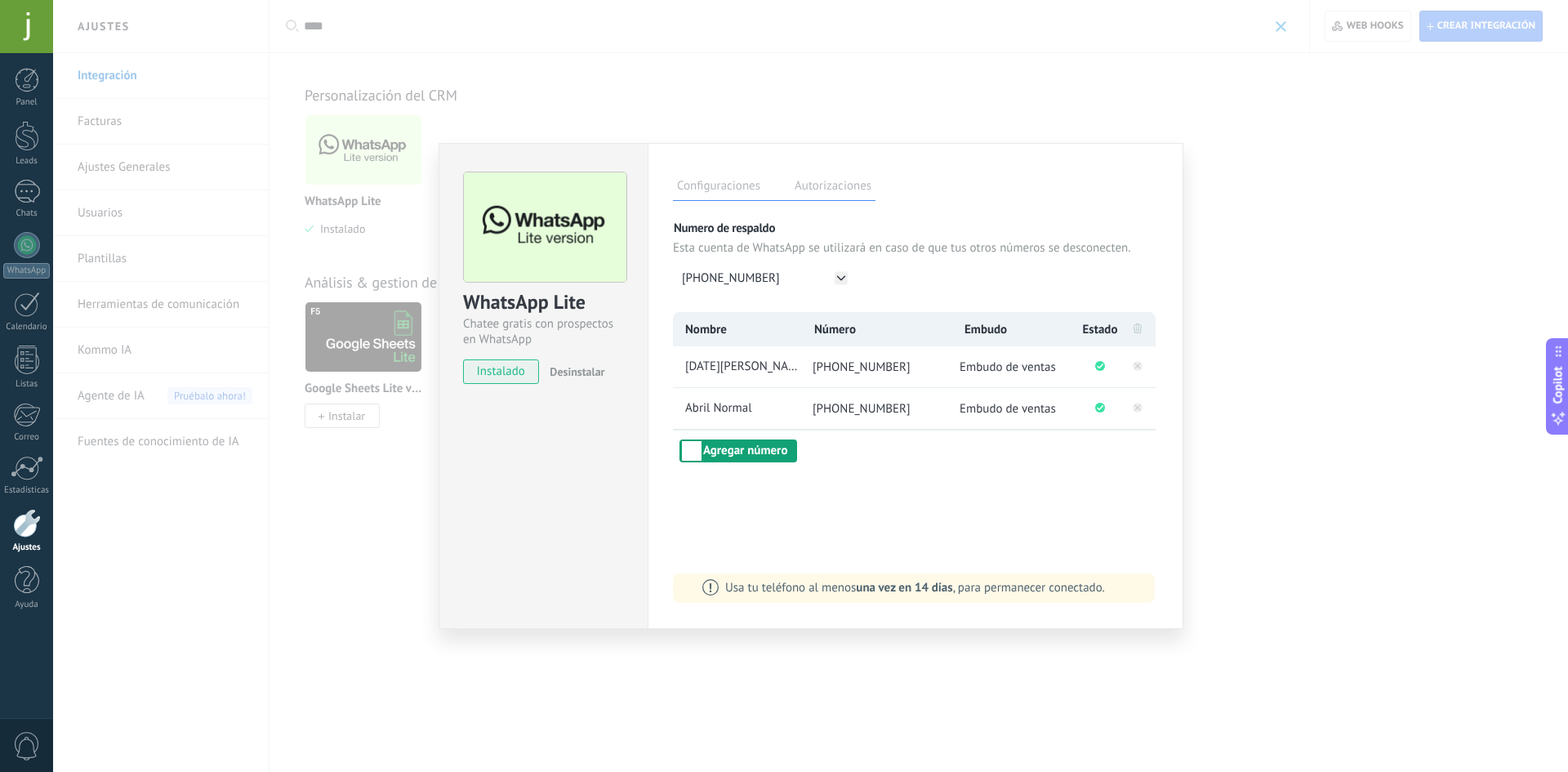
click at [690, 440] on button "Agregar número" at bounding box center [738, 451] width 118 height 23
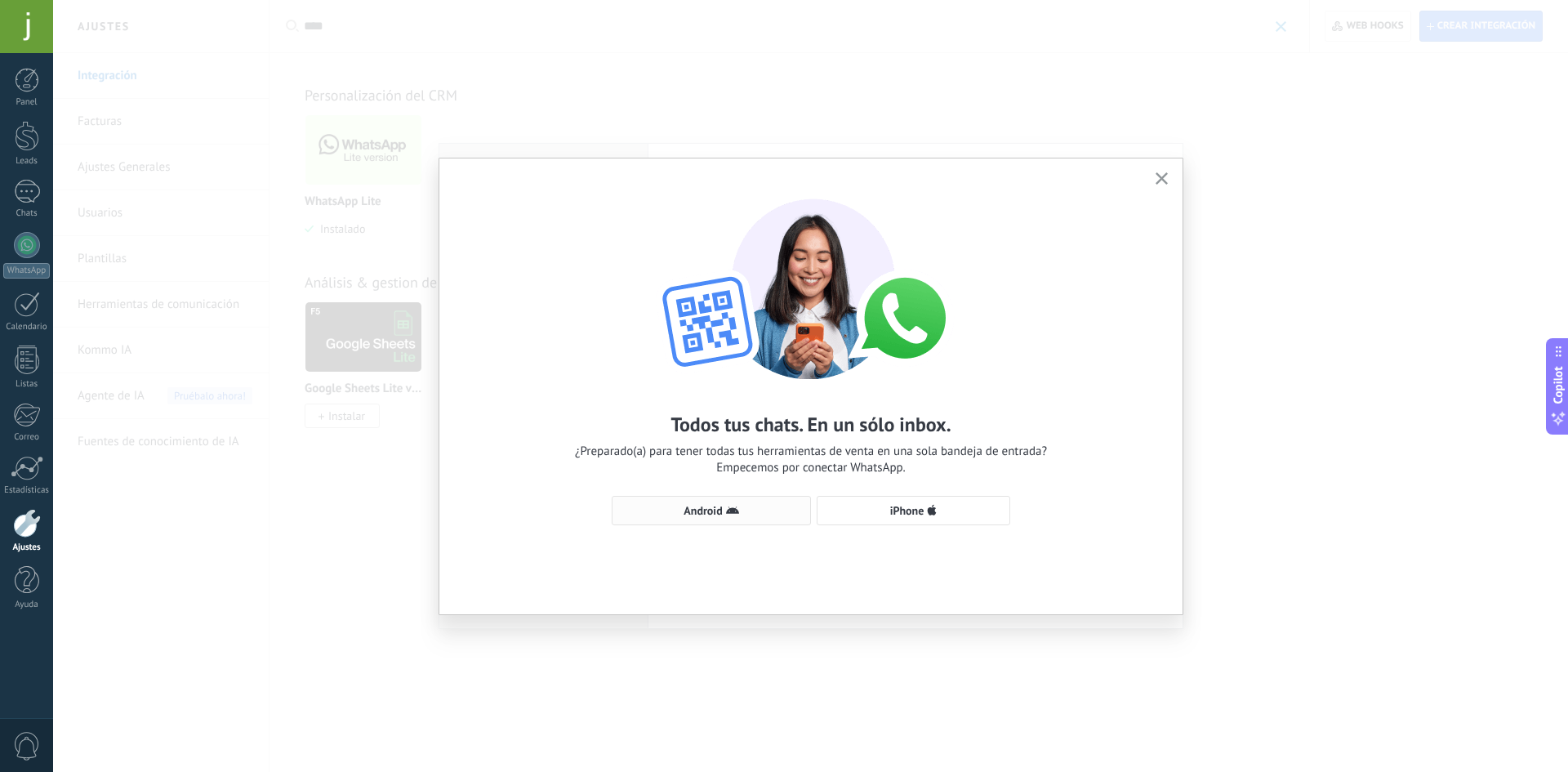
click at [728, 503] on button "Android" at bounding box center [711, 510] width 199 height 29
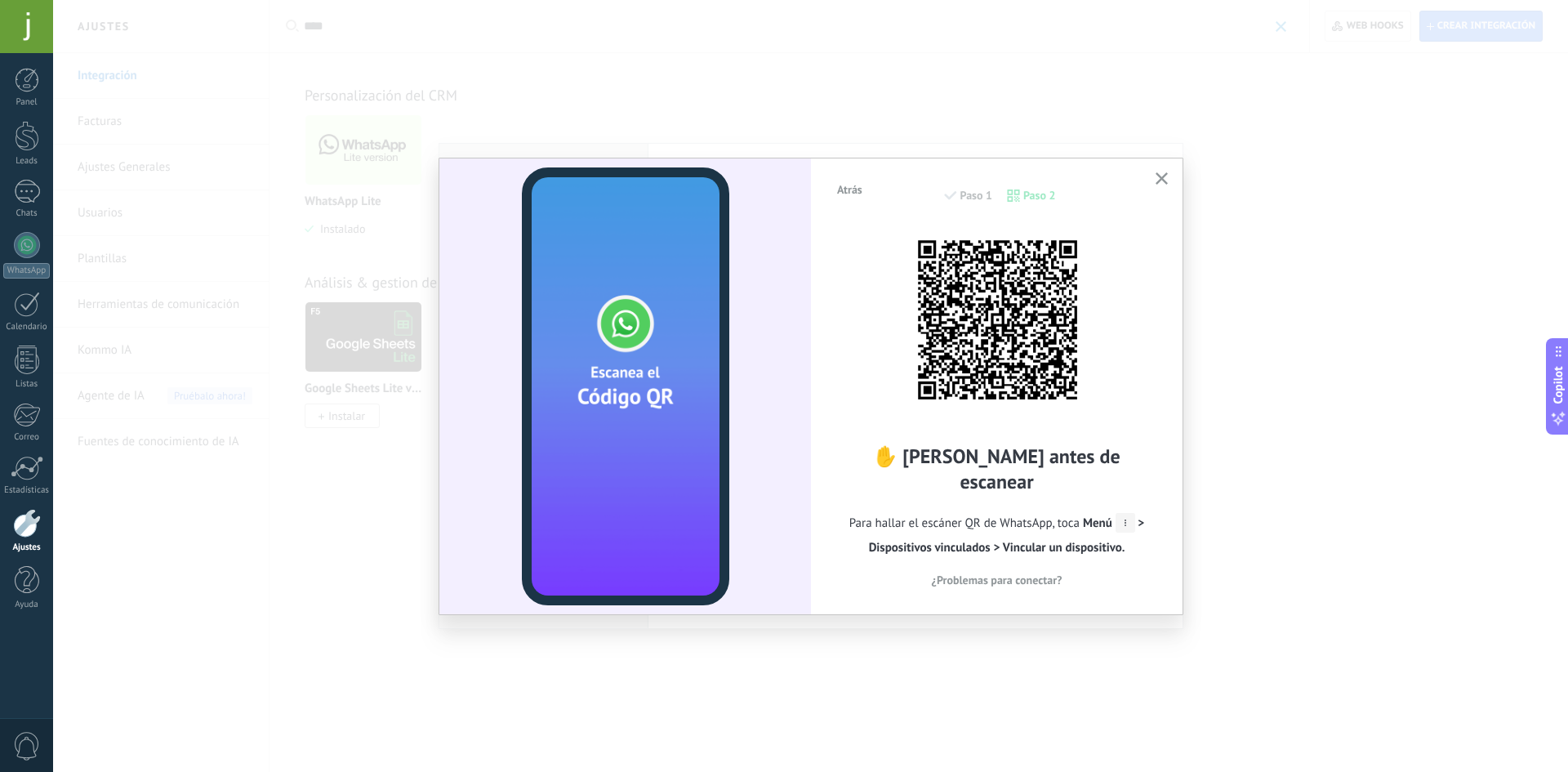
click at [1161, 163] on div "Atrás Paso 1 Paso 2 ✋ [PERSON_NAME] antes de escanear Para hallar el escáner QR…" at bounding box center [997, 386] width 371 height 454
click at [1171, 172] on button "button" at bounding box center [1161, 179] width 21 height 22
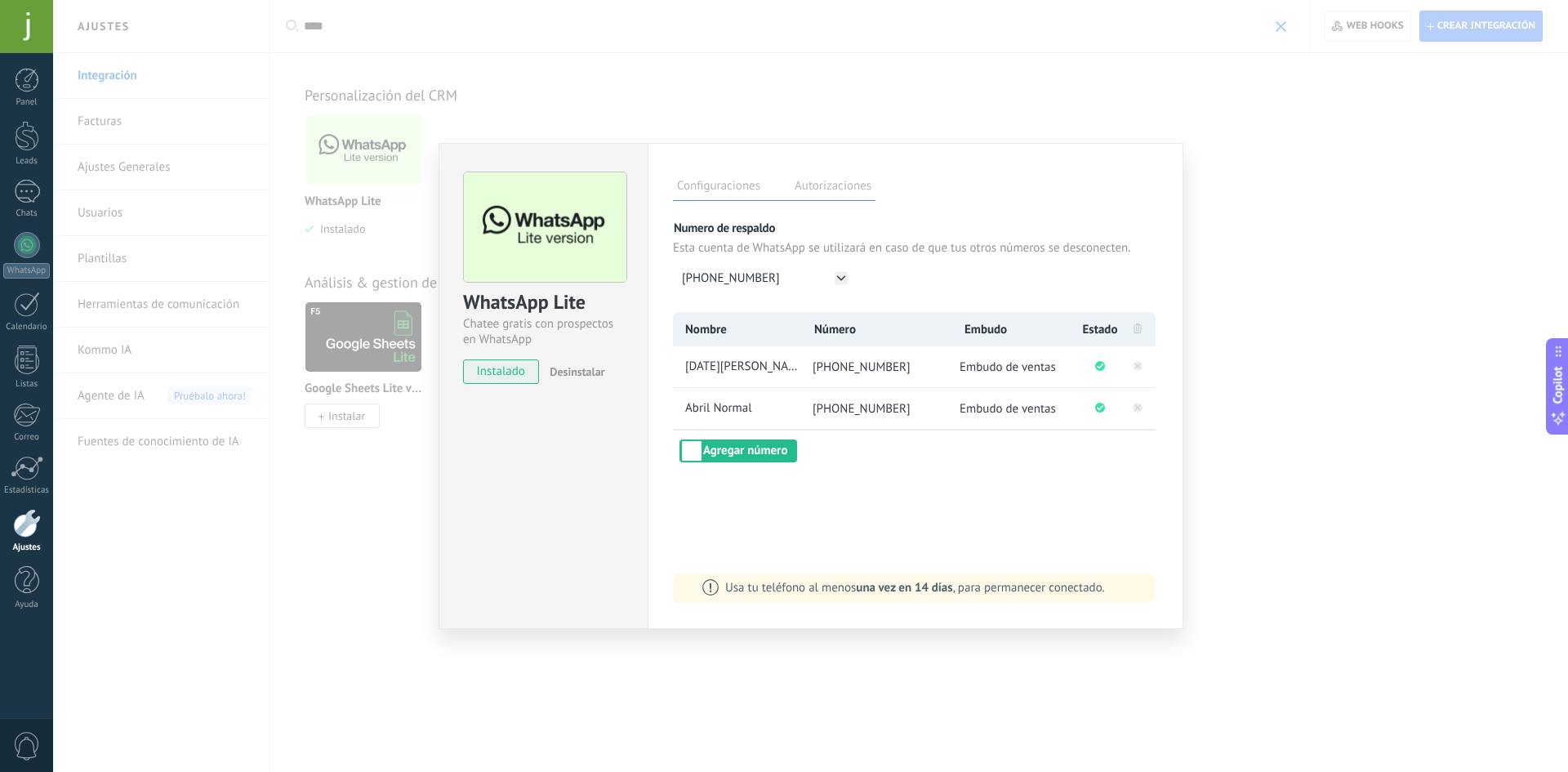
click at [1221, 177] on div "WhatsApp Lite Chatee gratis con prospectos en WhatsApp instalado Desinstalar Co…" at bounding box center [810, 386] width 1515 height 772
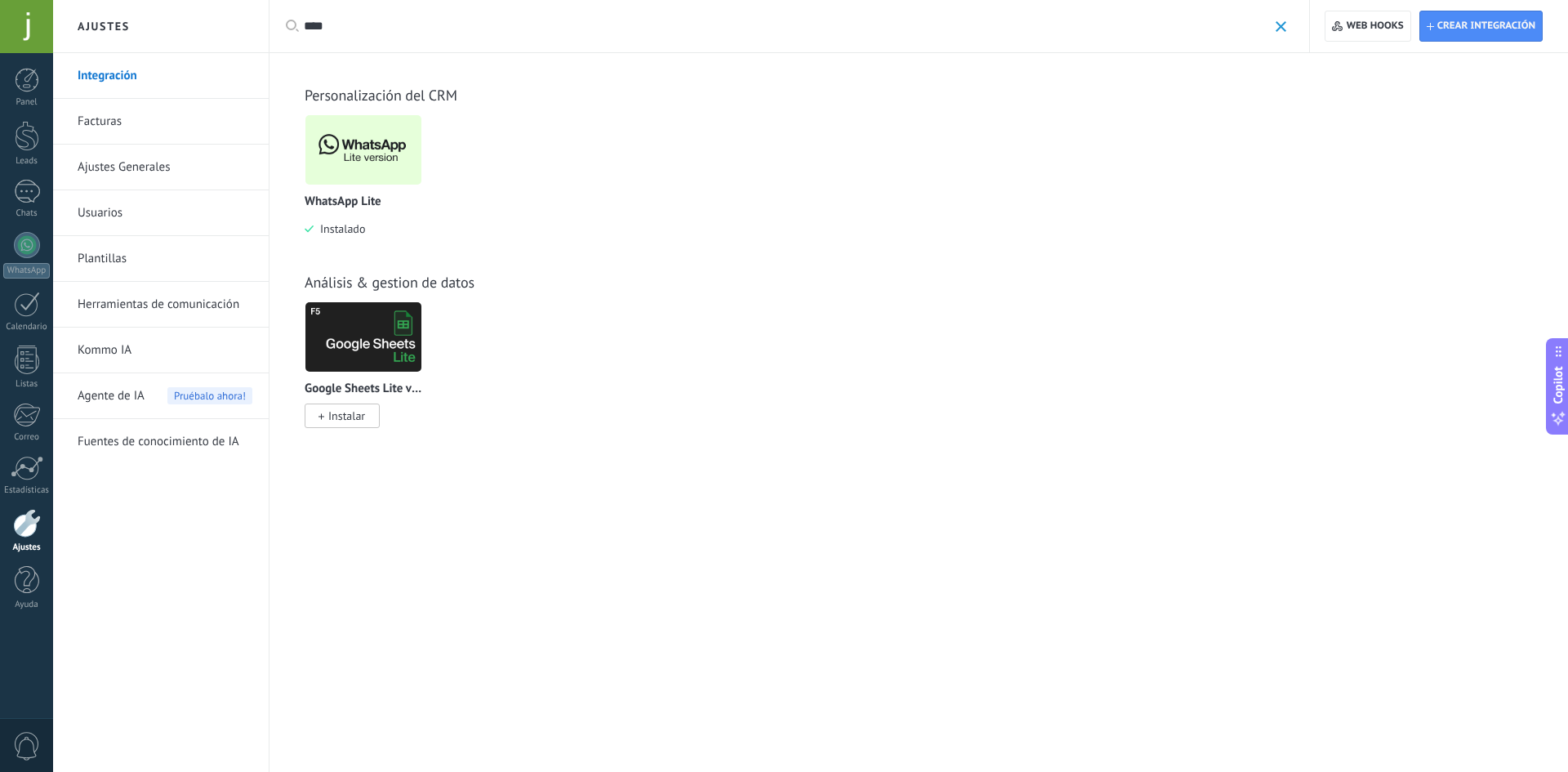
click at [163, 75] on link "Integración" at bounding box center [165, 75] width 175 height 46
click at [14, 240] on div at bounding box center [27, 245] width 27 height 27
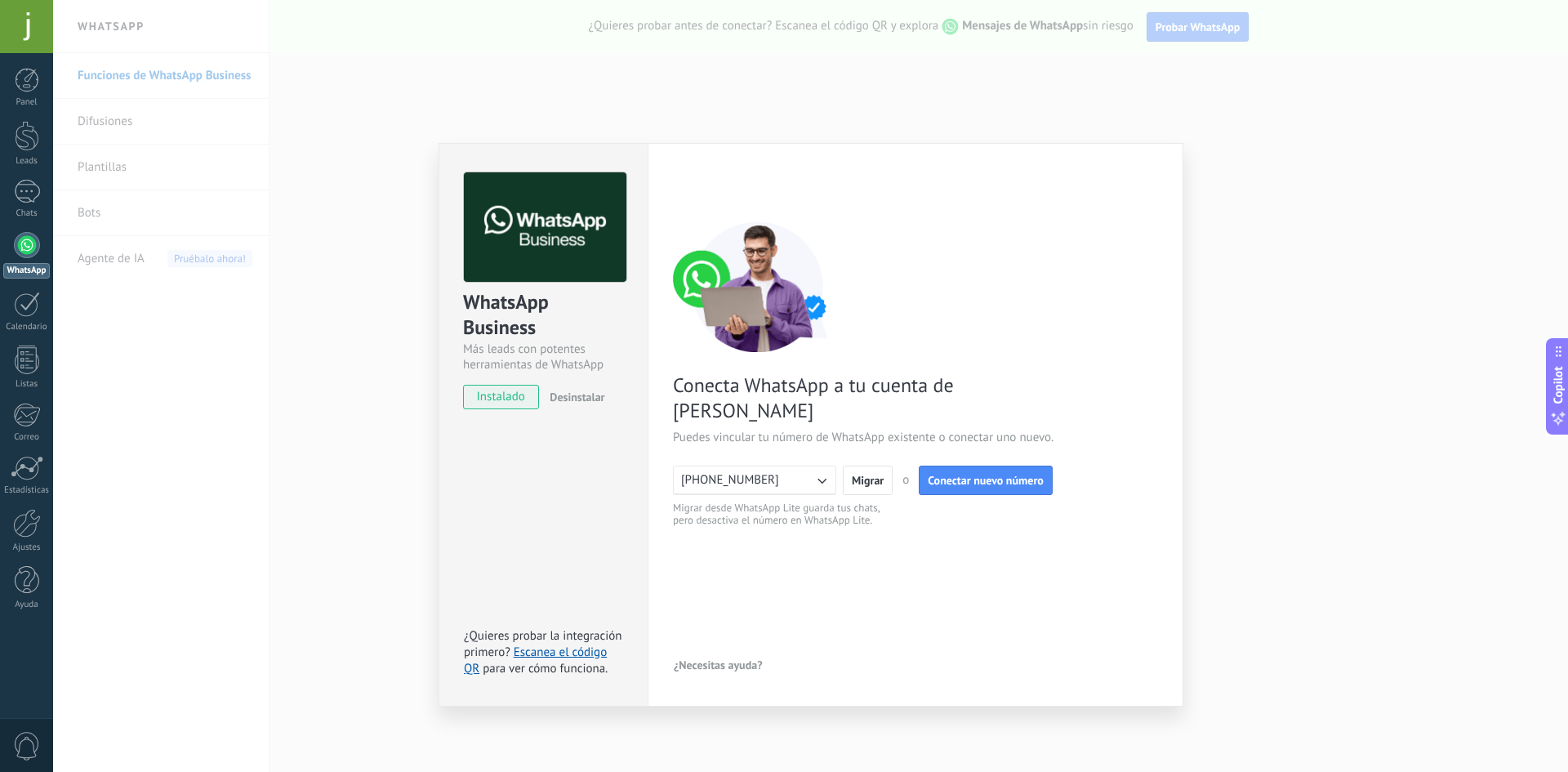
click at [775, 465] on button "[PHONE_NUMBER]" at bounding box center [754, 479] width 163 height 29
click at [775, 466] on li "[PHONE_NUMBER]" at bounding box center [750, 479] width 172 height 27
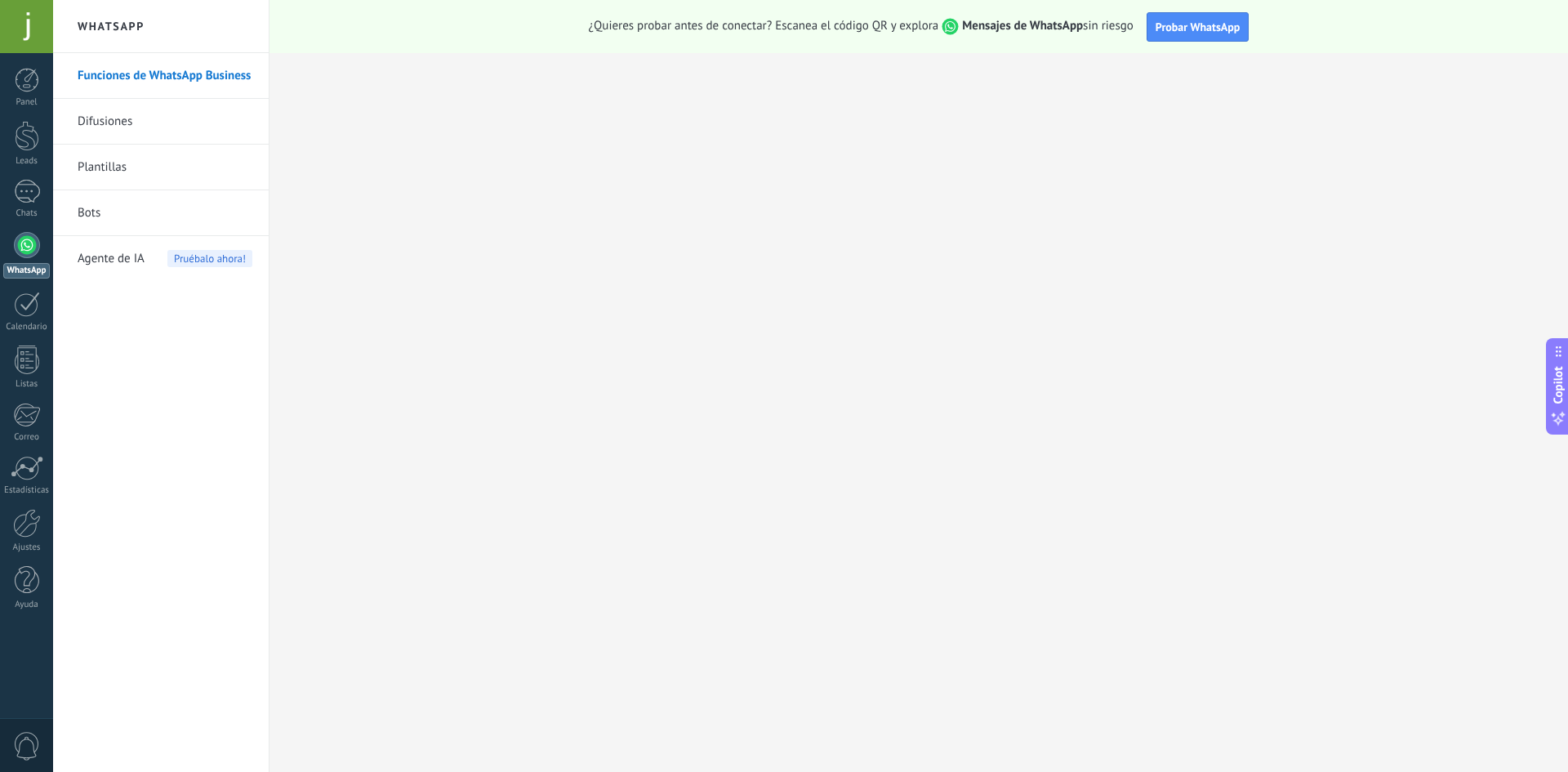
click at [18, 27] on div at bounding box center [27, 27] width 53 height 53
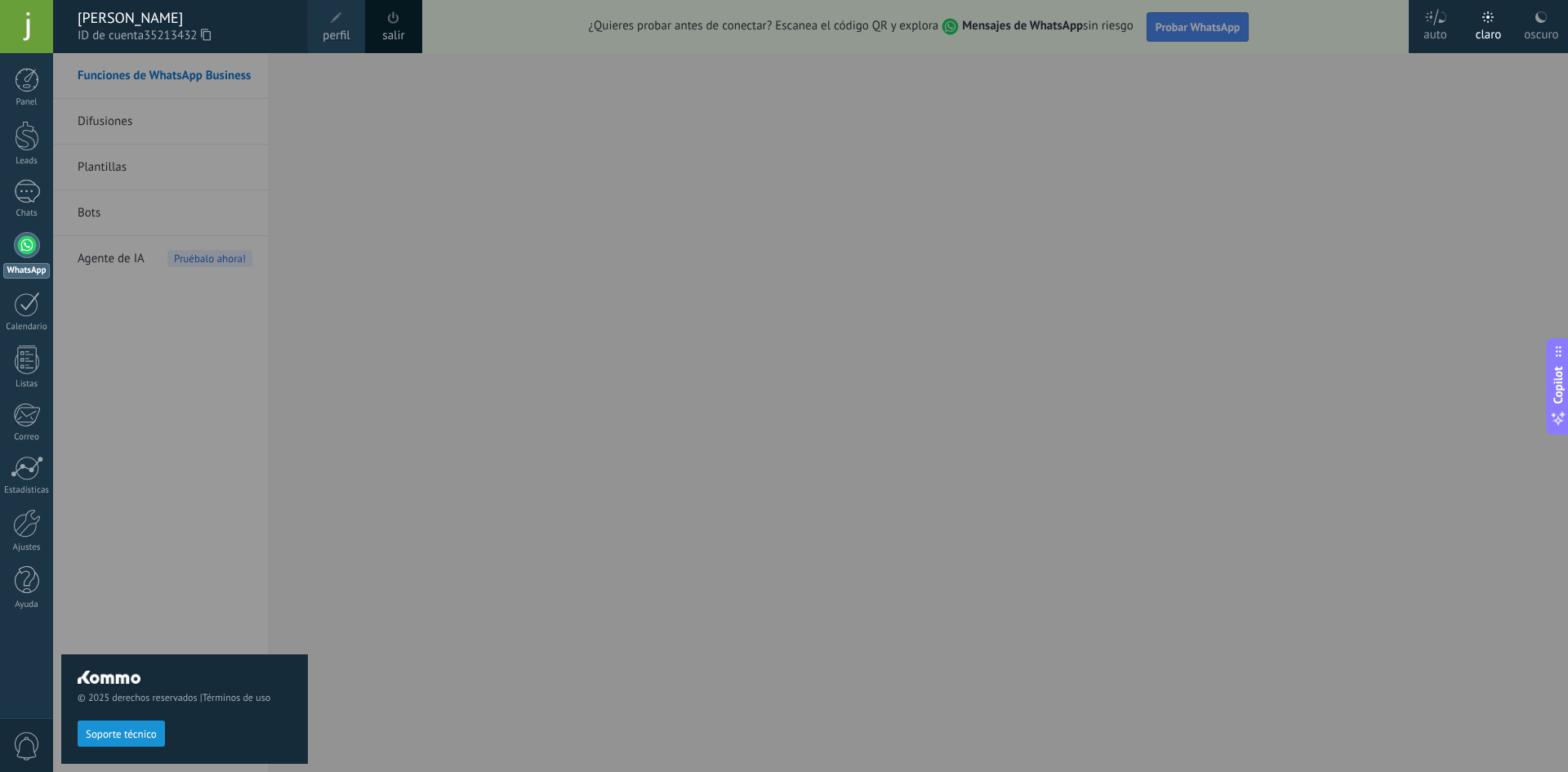
click at [318, 23] on link "perfil" at bounding box center [336, 27] width 57 height 53
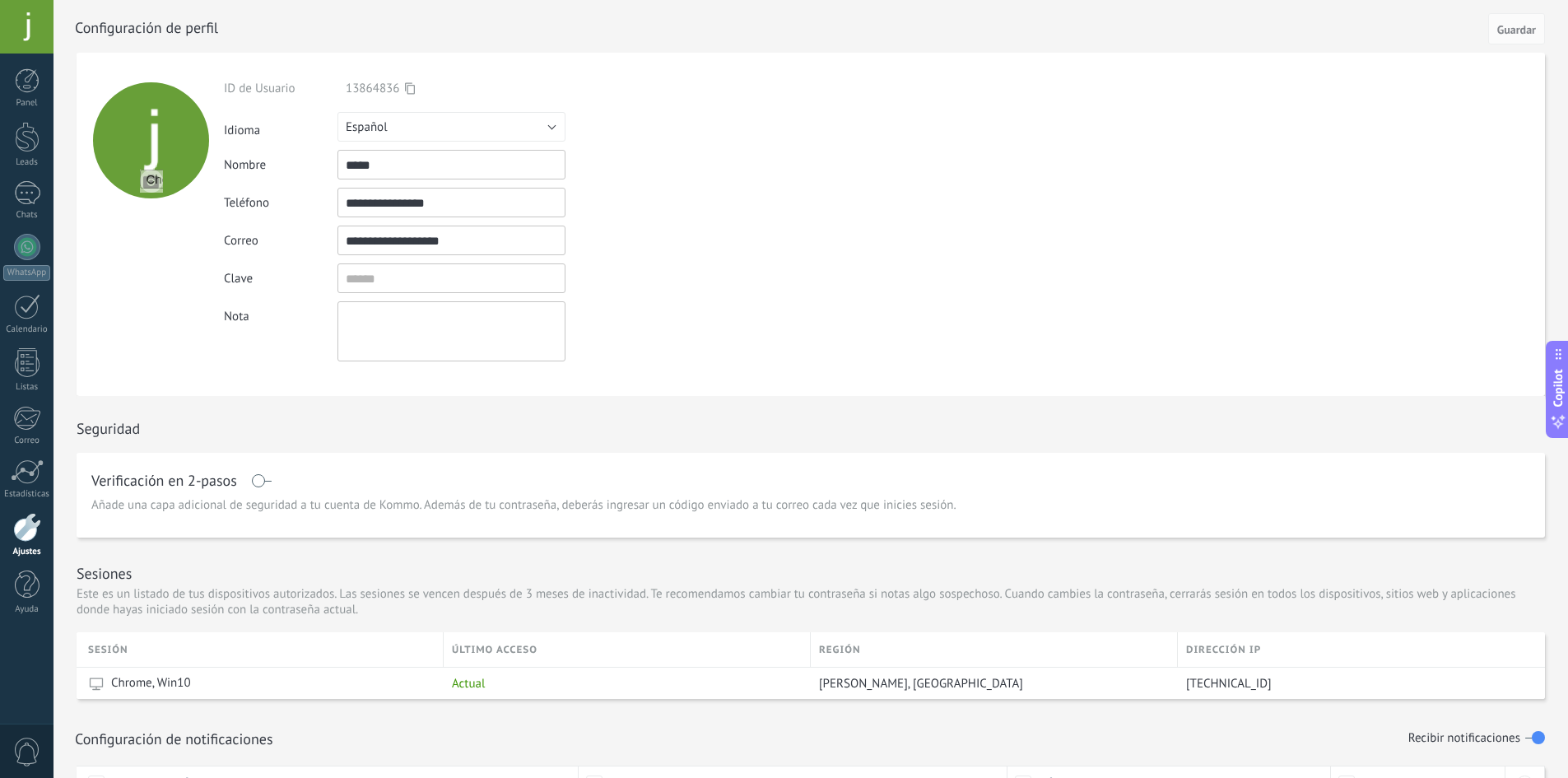
click at [405, 166] on div "**********" at bounding box center [490, 221] width 532 height 281
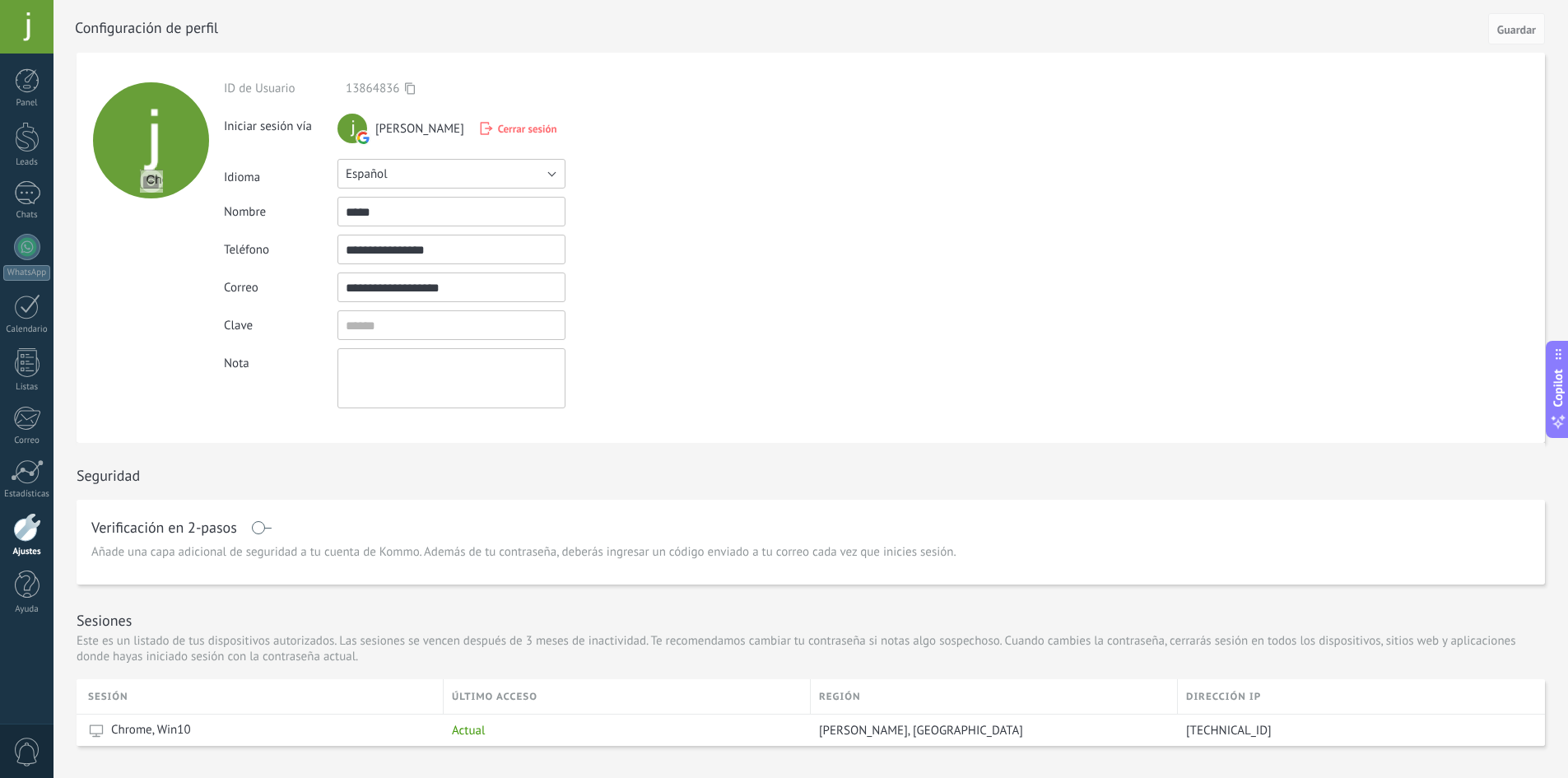
click at [405, 166] on button "Español" at bounding box center [451, 173] width 228 height 29
click at [632, 201] on div "Nombre *****" at bounding box center [490, 211] width 532 height 29
click at [449, 204] on input "*****" at bounding box center [451, 211] width 228 height 29
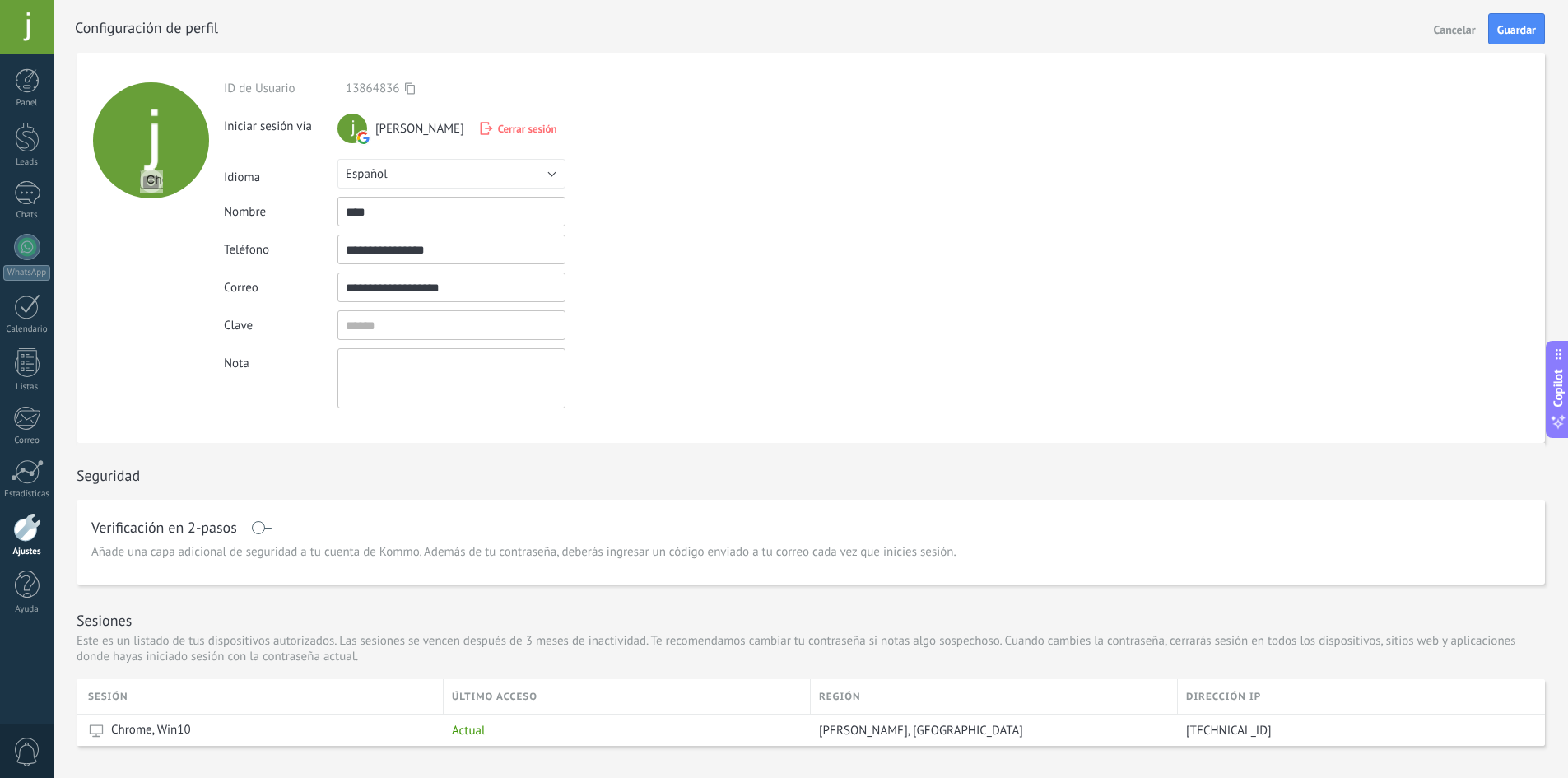
type input "****"
click at [459, 335] on input "textbox" at bounding box center [451, 324] width 228 height 29
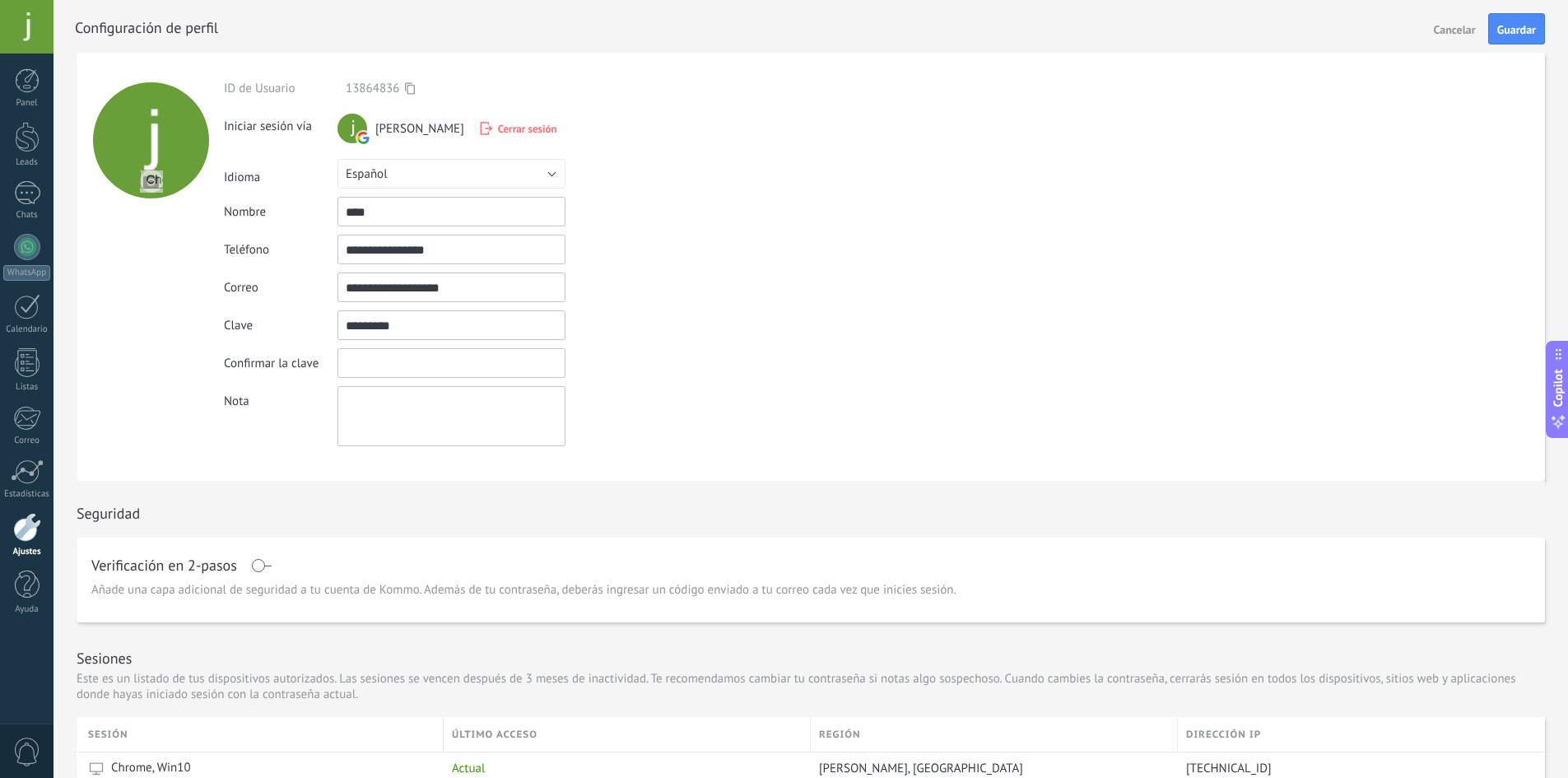
type input "*********"
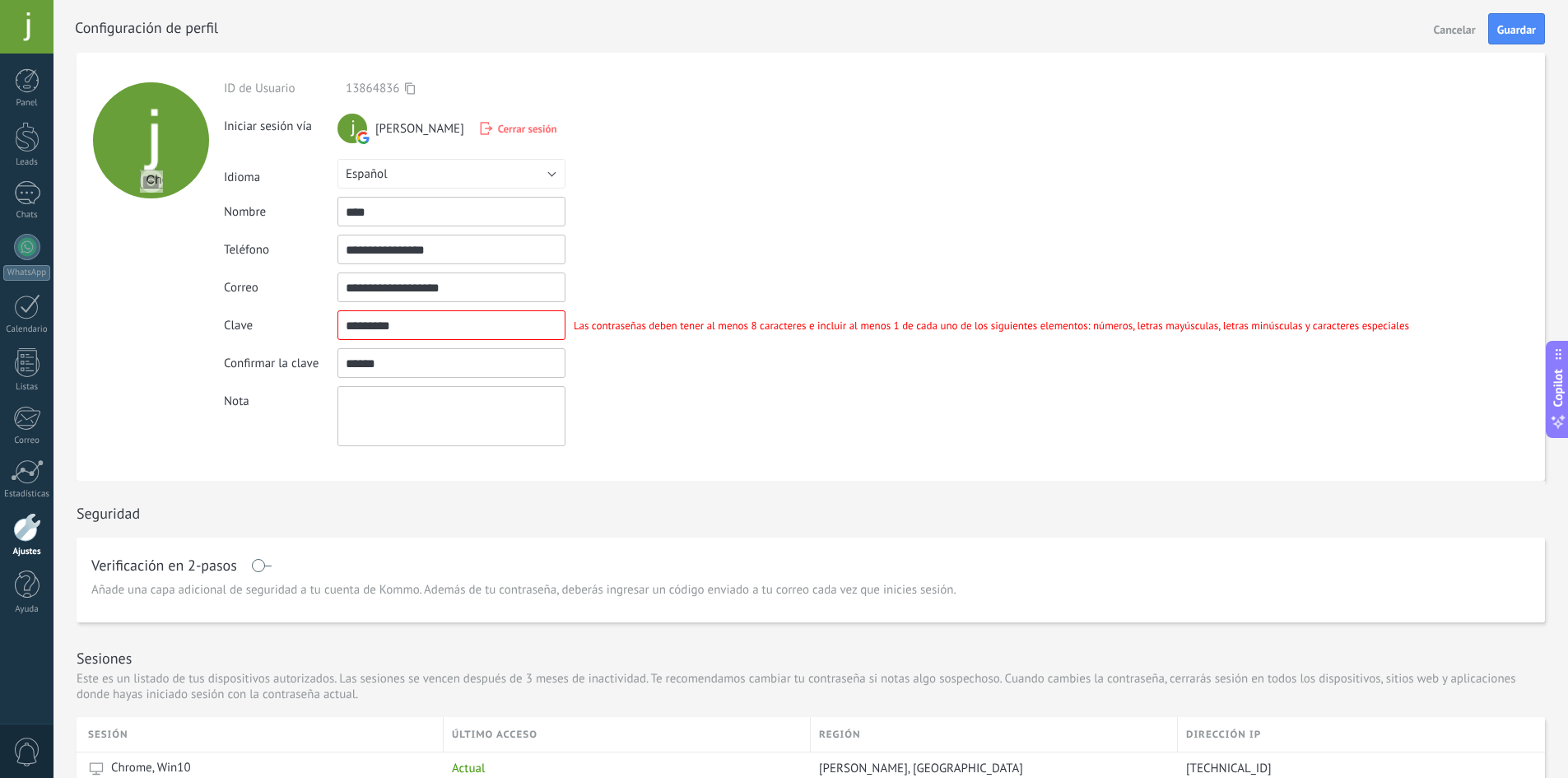
type input "******"
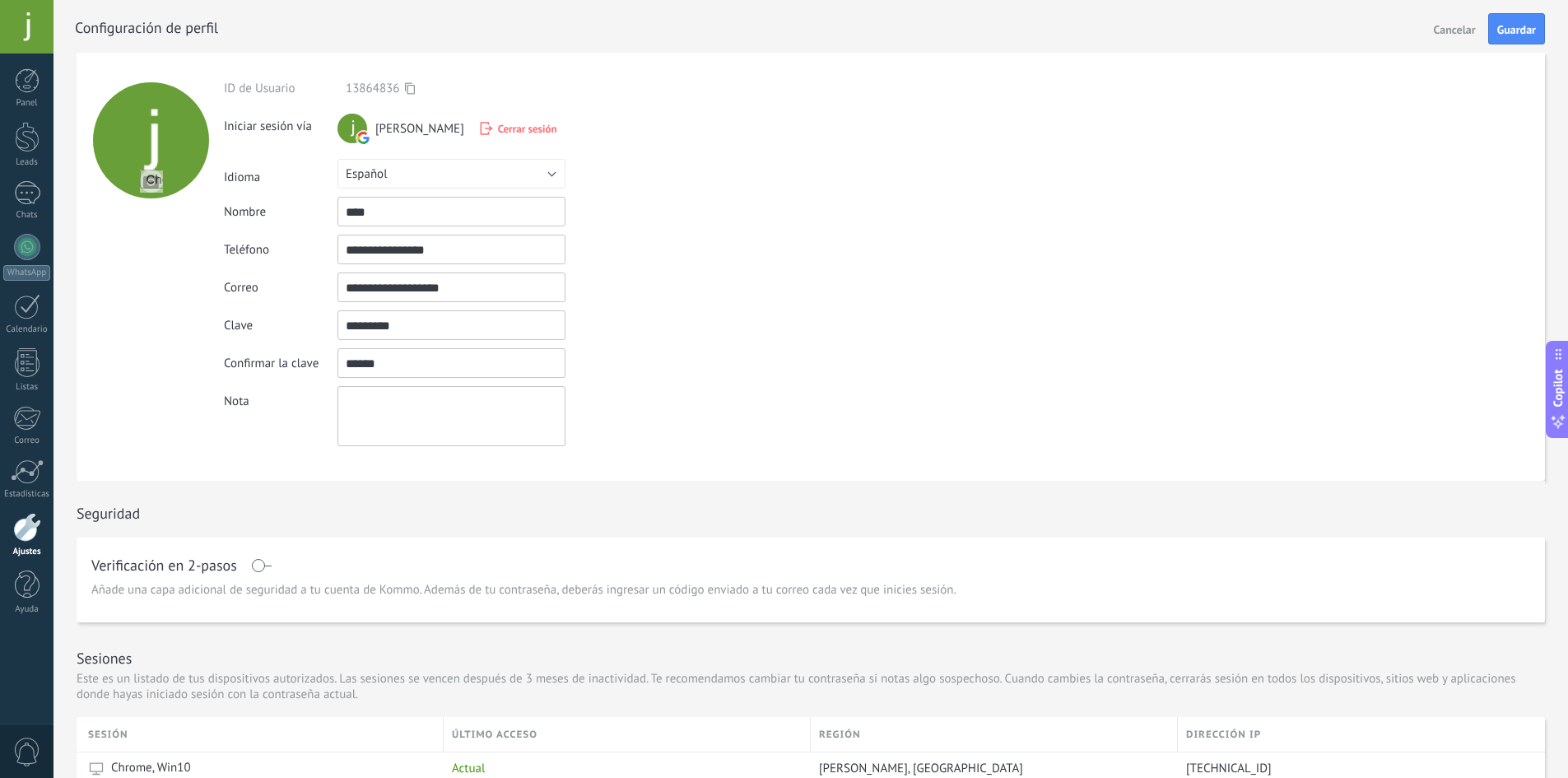
click at [464, 335] on input "textbox" at bounding box center [451, 324] width 228 height 29
type input "**********"
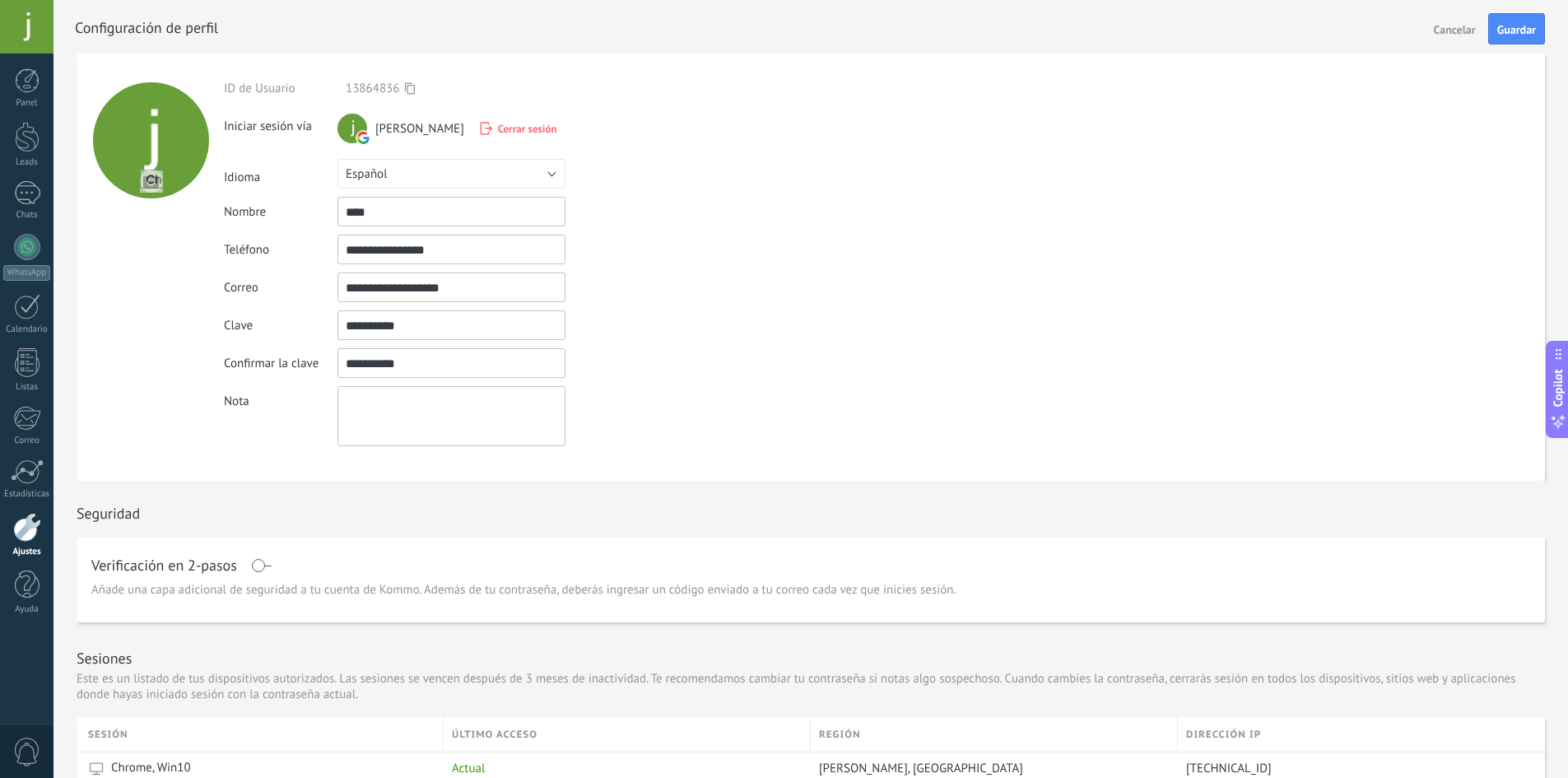
click at [1513, 45] on div at bounding box center [829, 26] width 1508 height 53
click at [1514, 31] on span "Guardar" at bounding box center [1516, 30] width 38 height 12
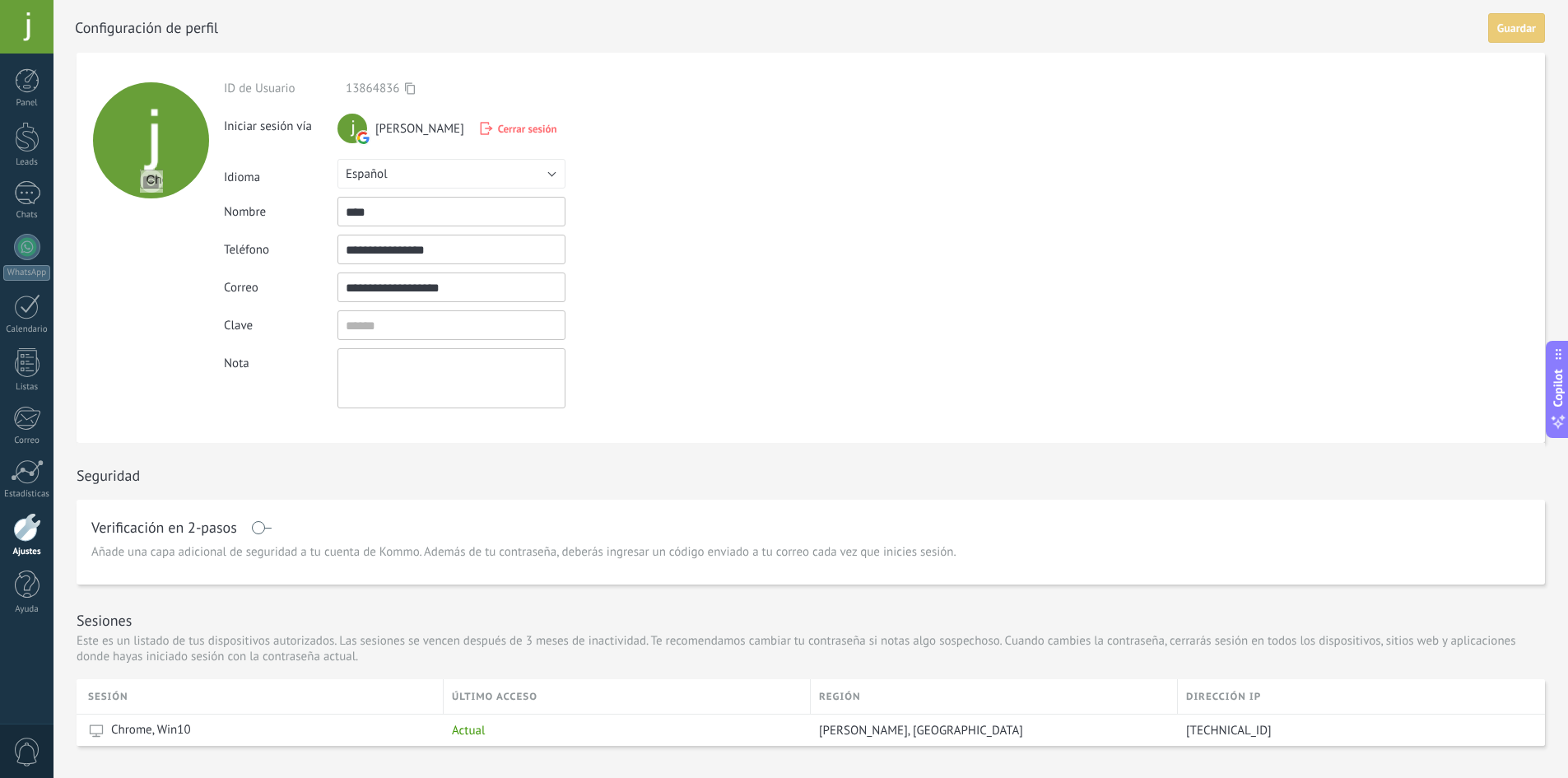
click at [156, 182] on input "file" at bounding box center [151, 181] width 23 height 23
click at [152, 124] on div at bounding box center [150, 140] width 116 height 116
click at [150, 186] on input "file" at bounding box center [151, 181] width 23 height 23
type input "**********"
click at [1504, 35] on span "Guardar" at bounding box center [1516, 30] width 38 height 12
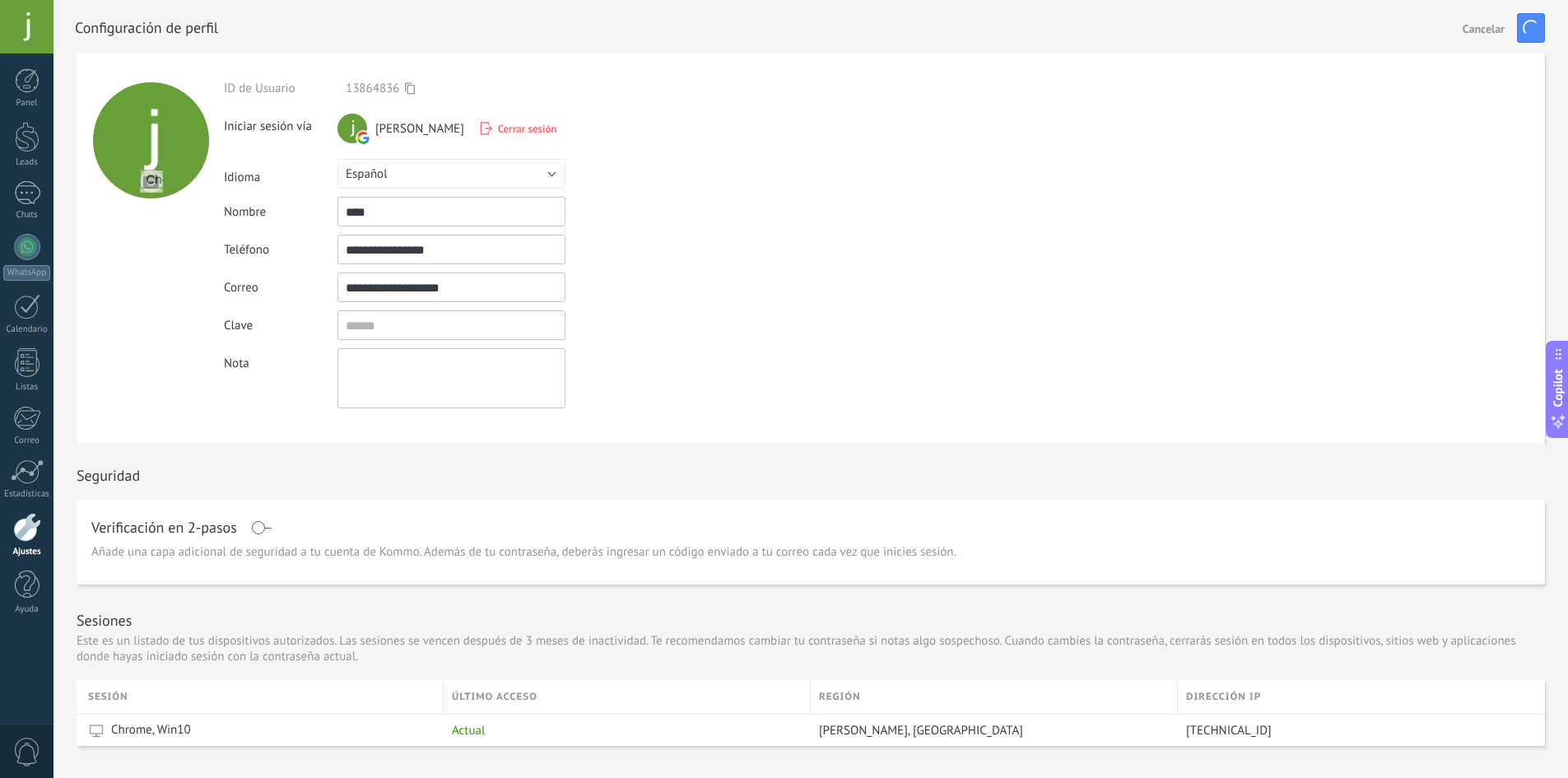
click at [28, 540] on div at bounding box center [27, 526] width 28 height 28
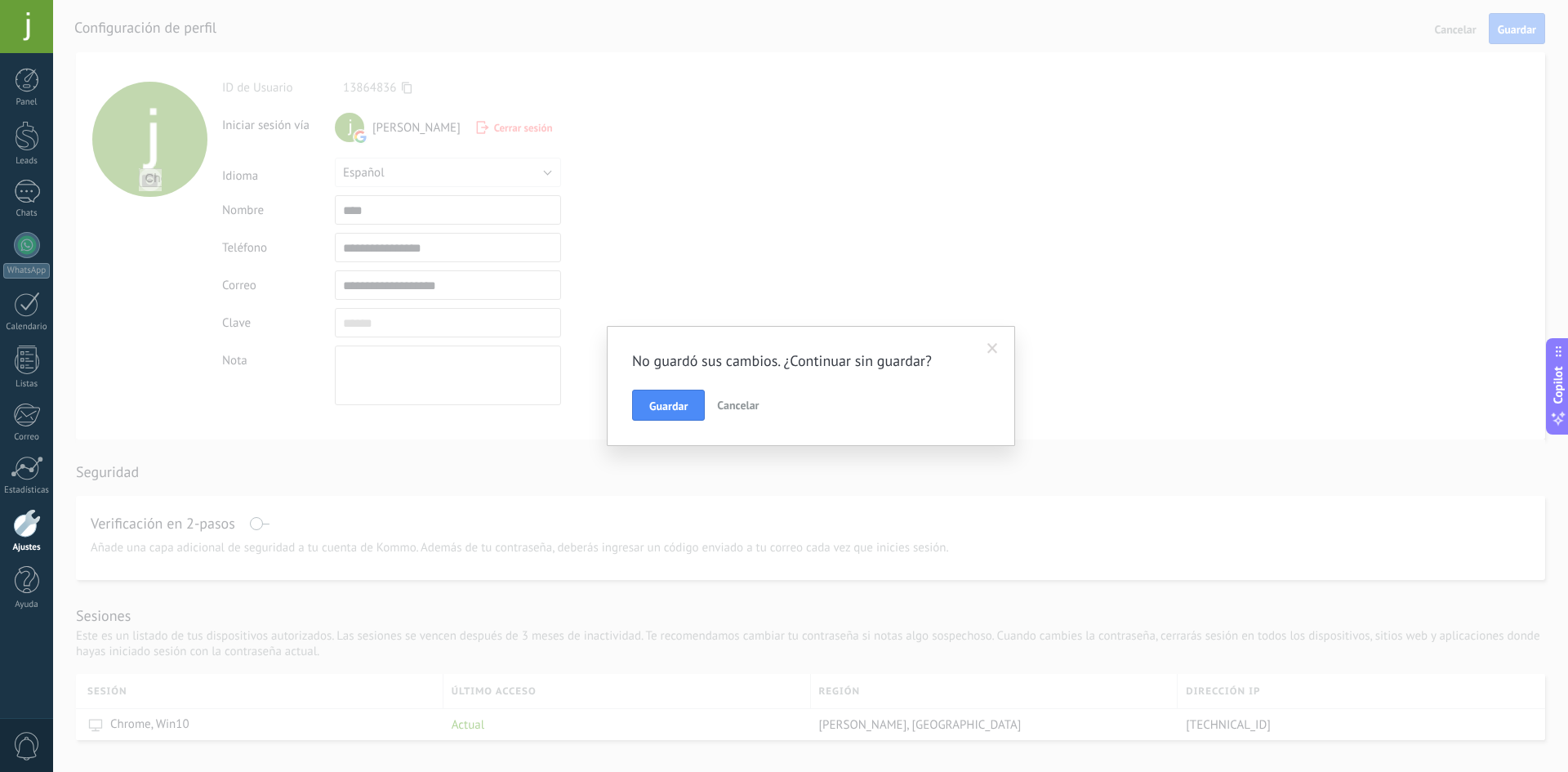
click at [742, 401] on span "Cancelar" at bounding box center [738, 405] width 41 height 15
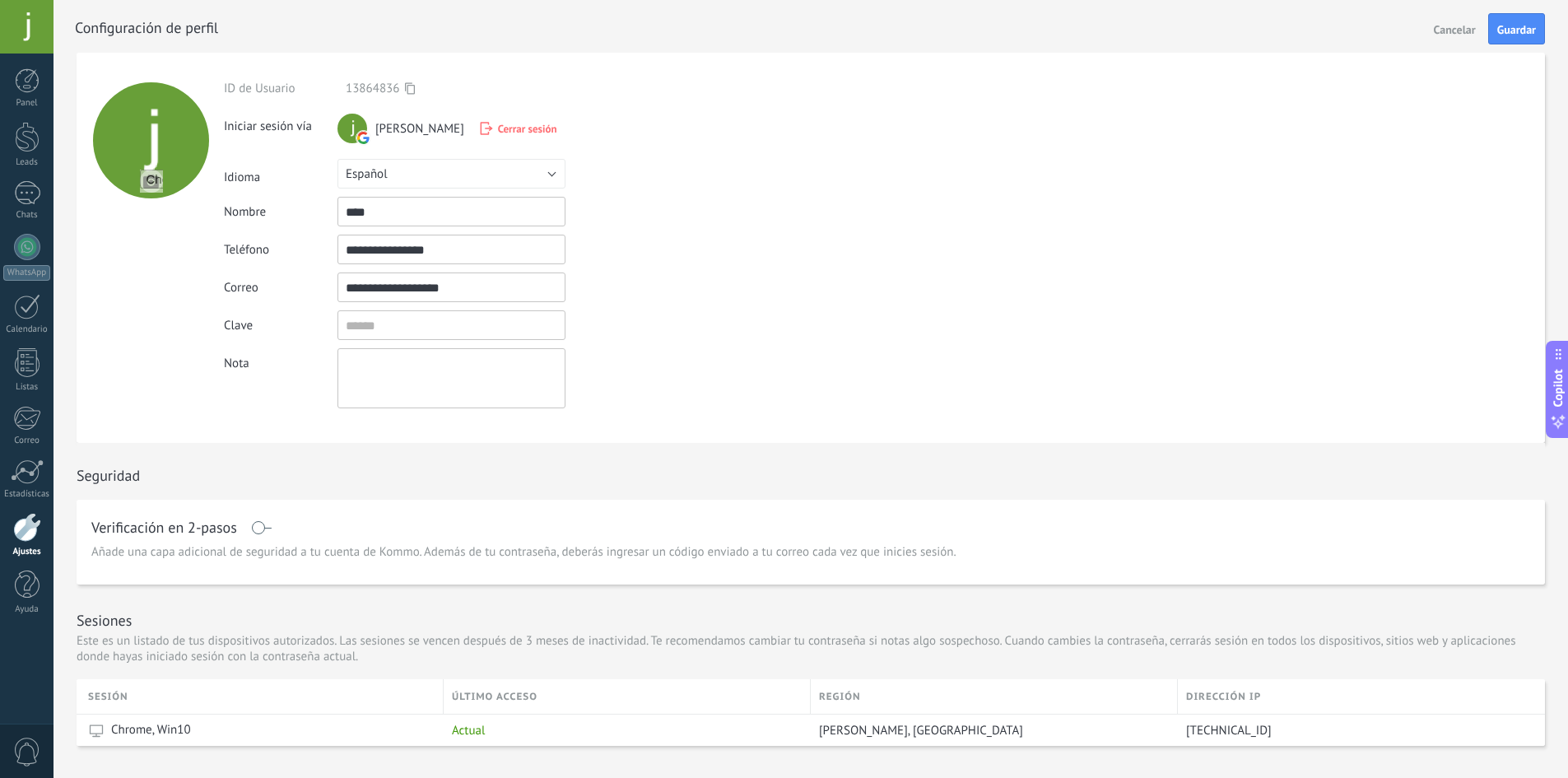
click at [18, 527] on div at bounding box center [27, 526] width 28 height 28
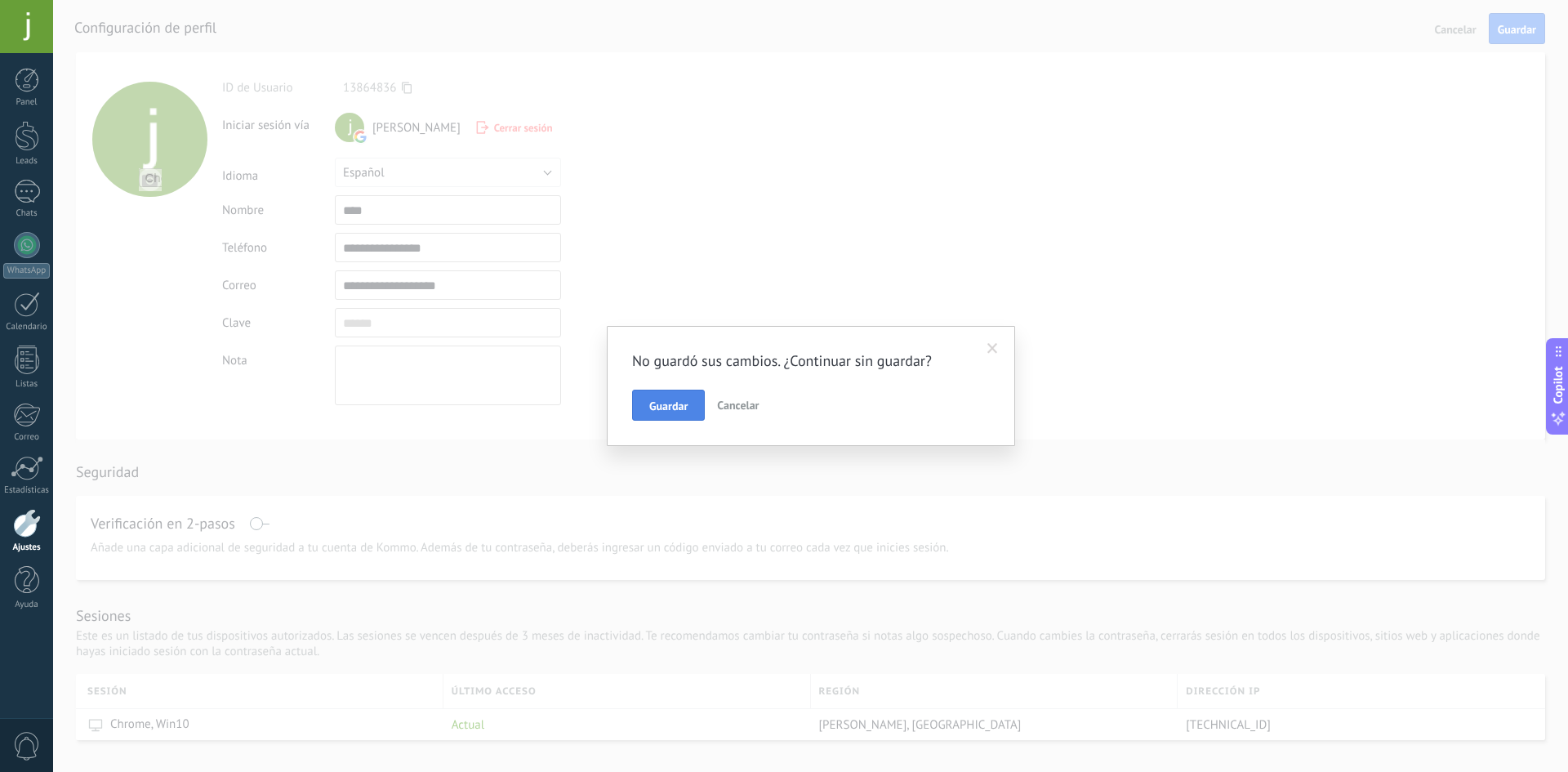
click at [677, 404] on span "Guardar" at bounding box center [668, 406] width 38 height 12
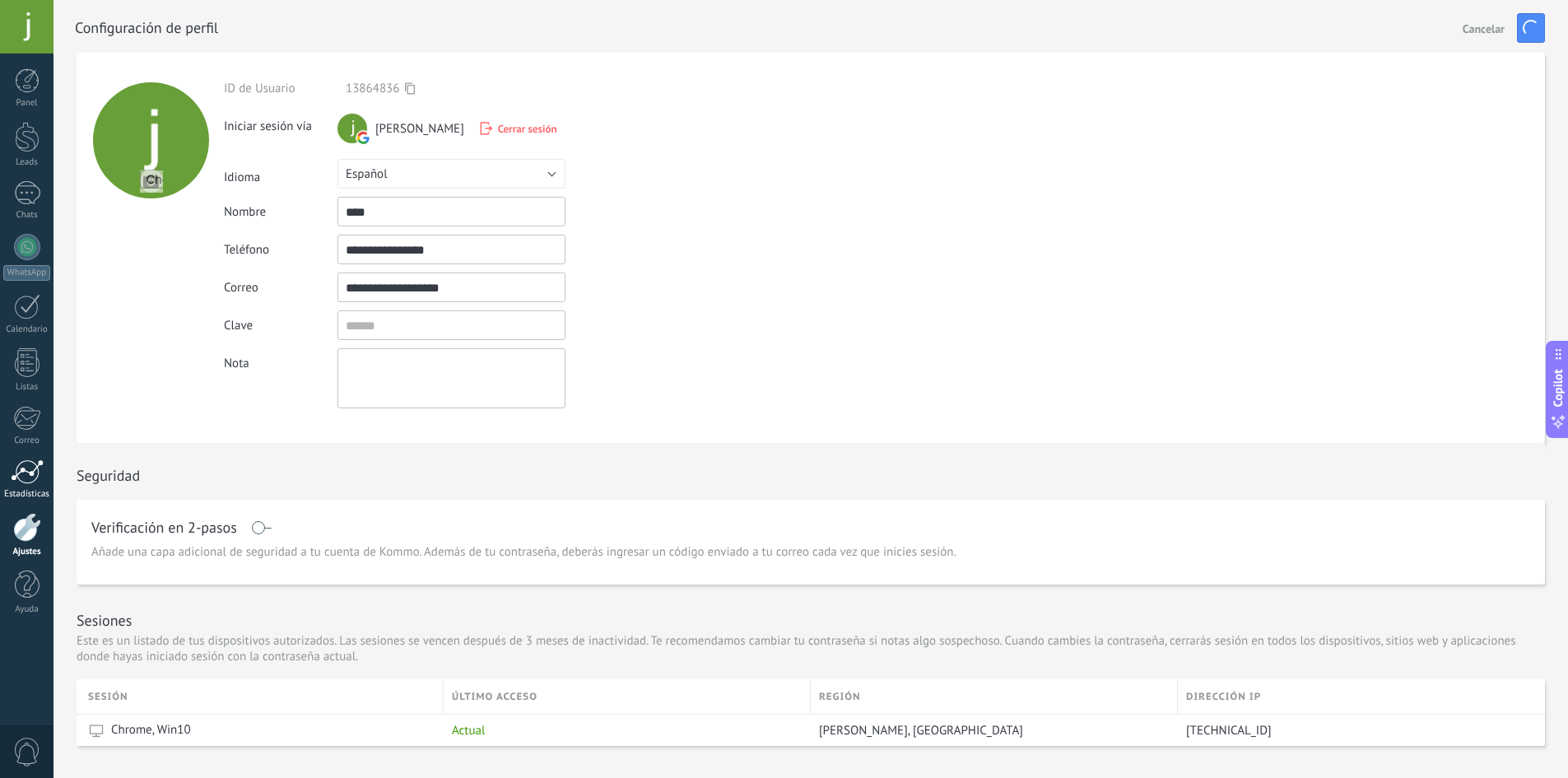
click at [26, 476] on div at bounding box center [27, 471] width 33 height 25
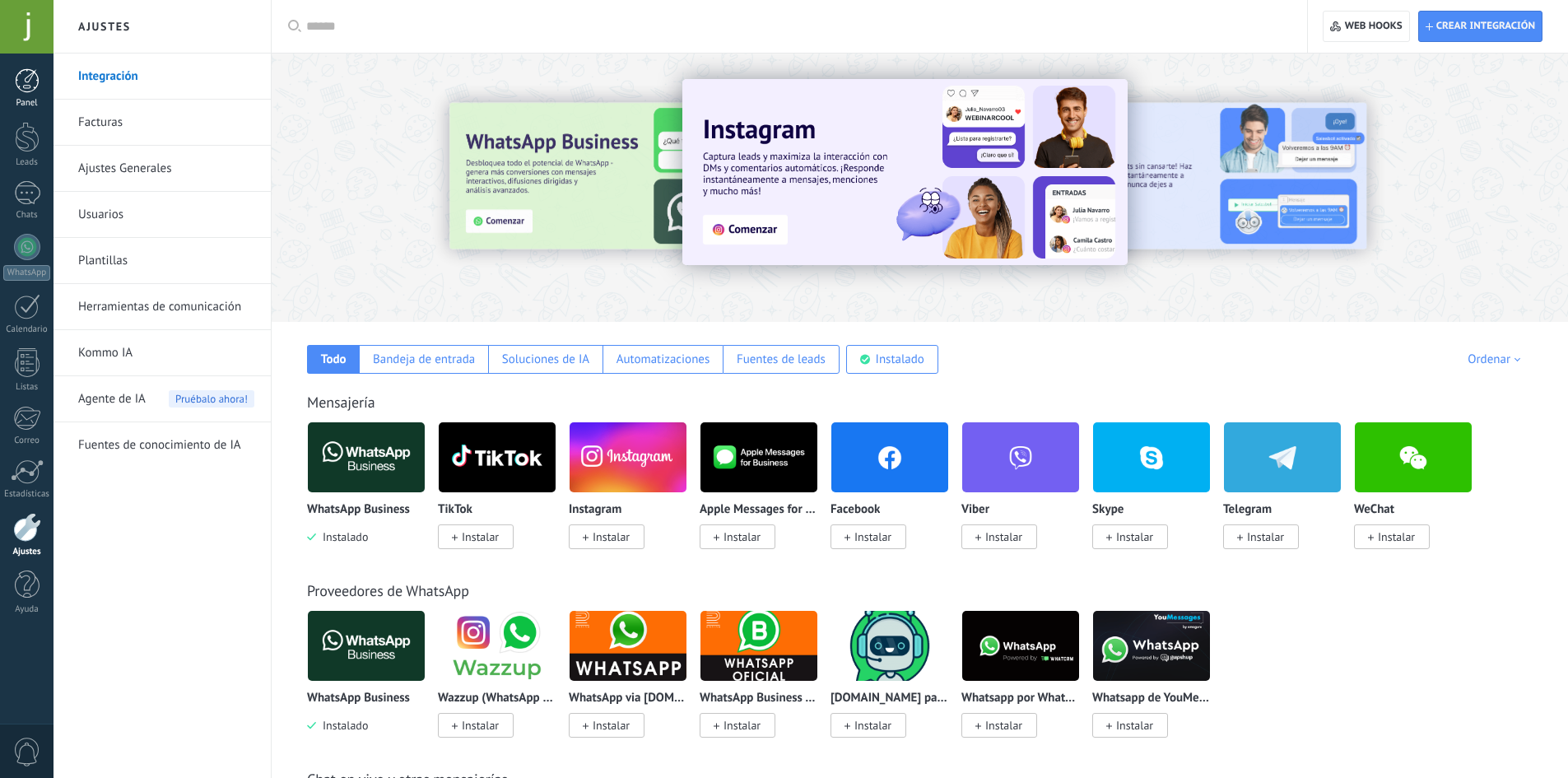
drag, startPoint x: 16, startPoint y: 96, endPoint x: 28, endPoint y: 91, distance: 13.0
click at [16, 96] on link "Panel" at bounding box center [27, 89] width 53 height 40
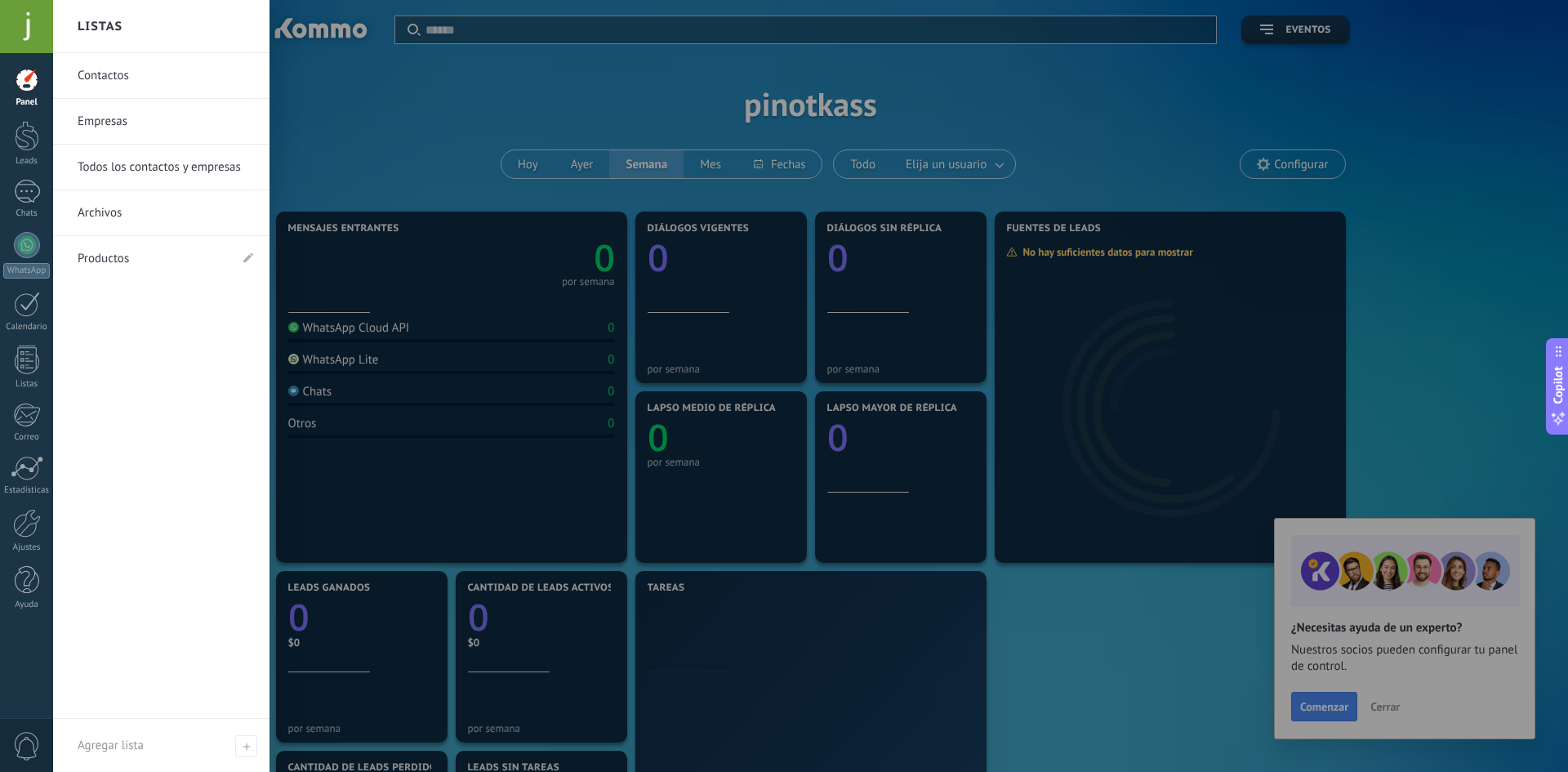
click at [419, 109] on div at bounding box center [837, 386] width 1568 height 772
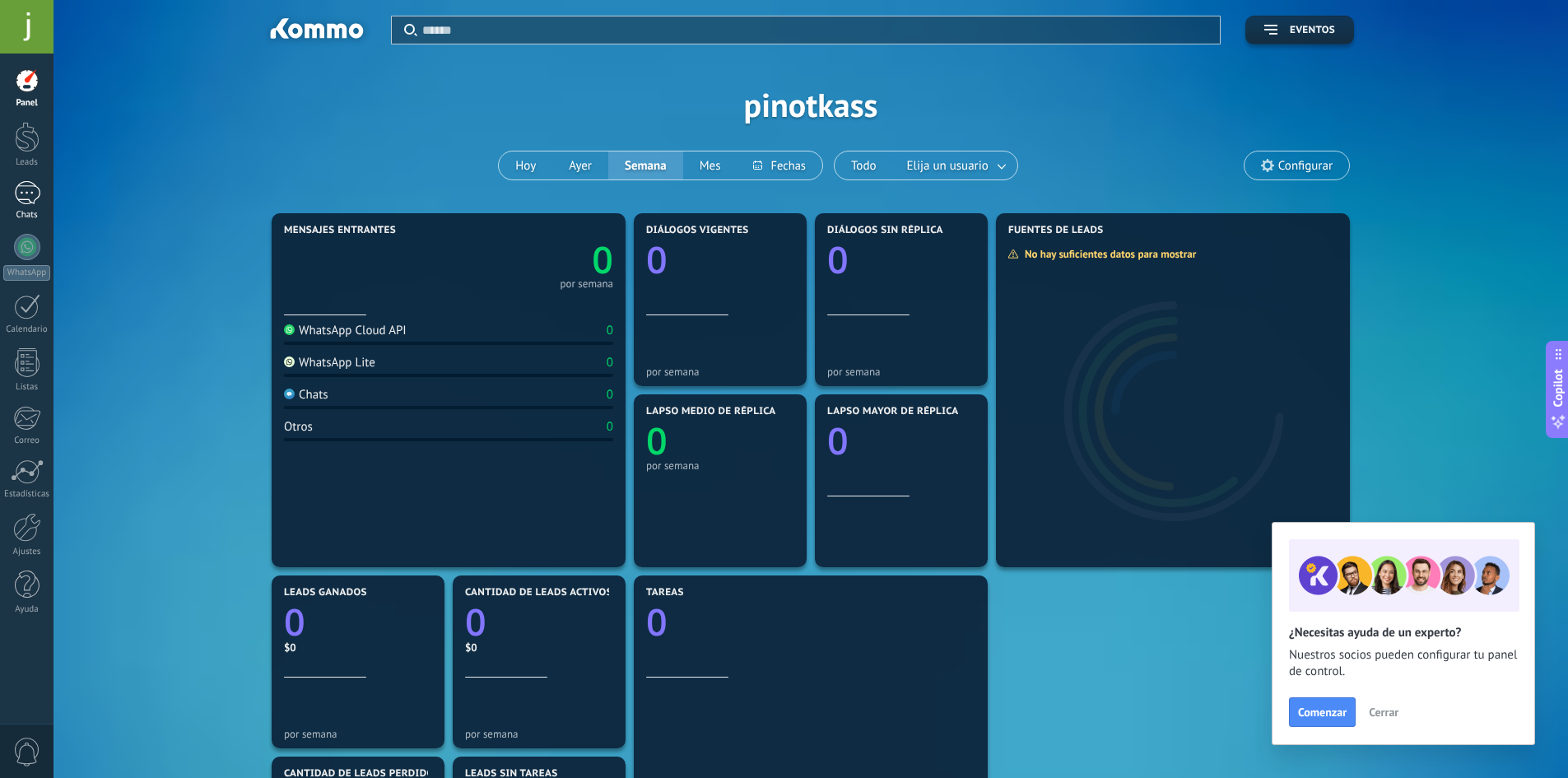
click at [20, 211] on div "Chats" at bounding box center [27, 215] width 48 height 11
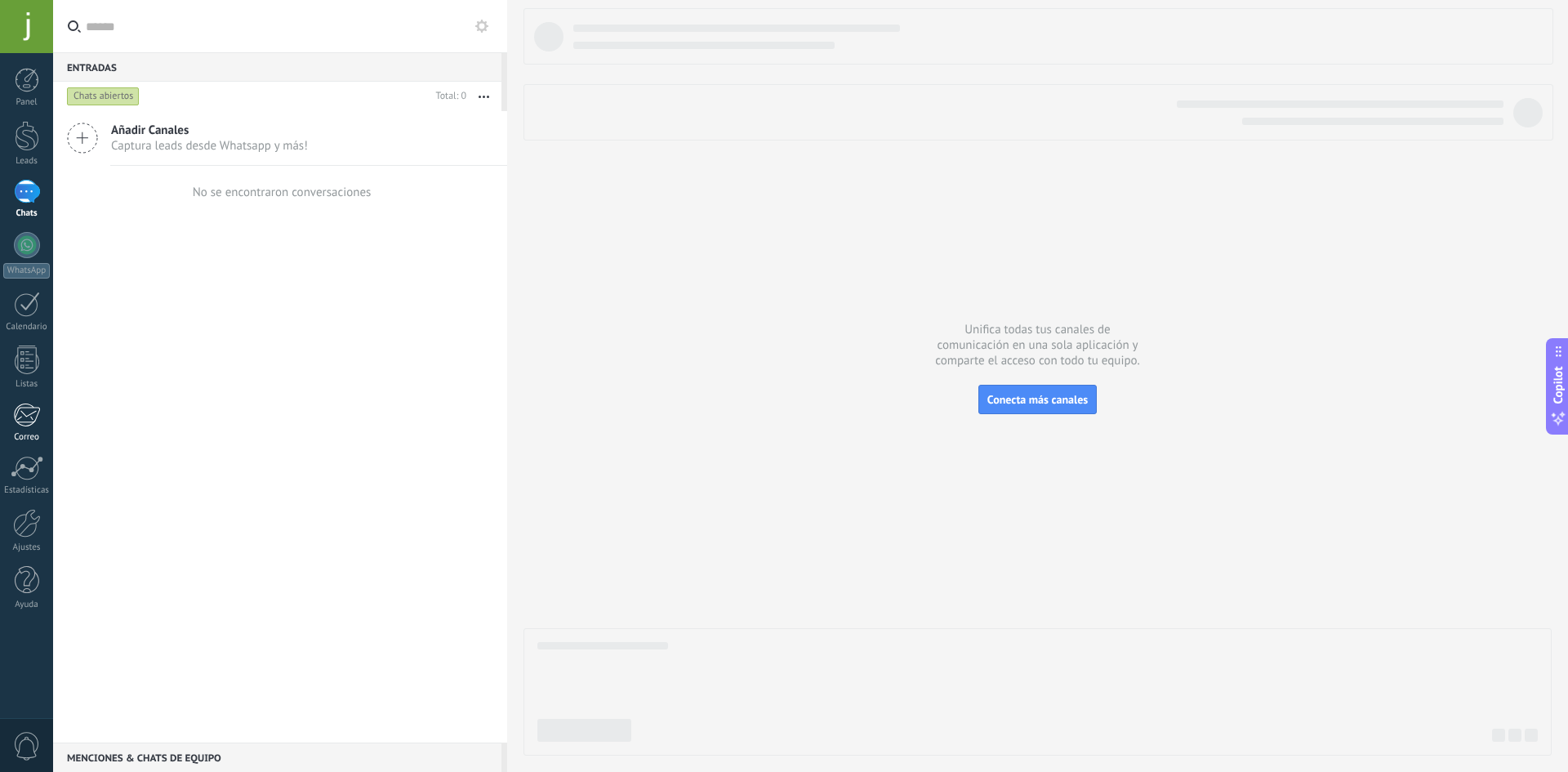
click at [28, 424] on div at bounding box center [27, 415] width 27 height 25
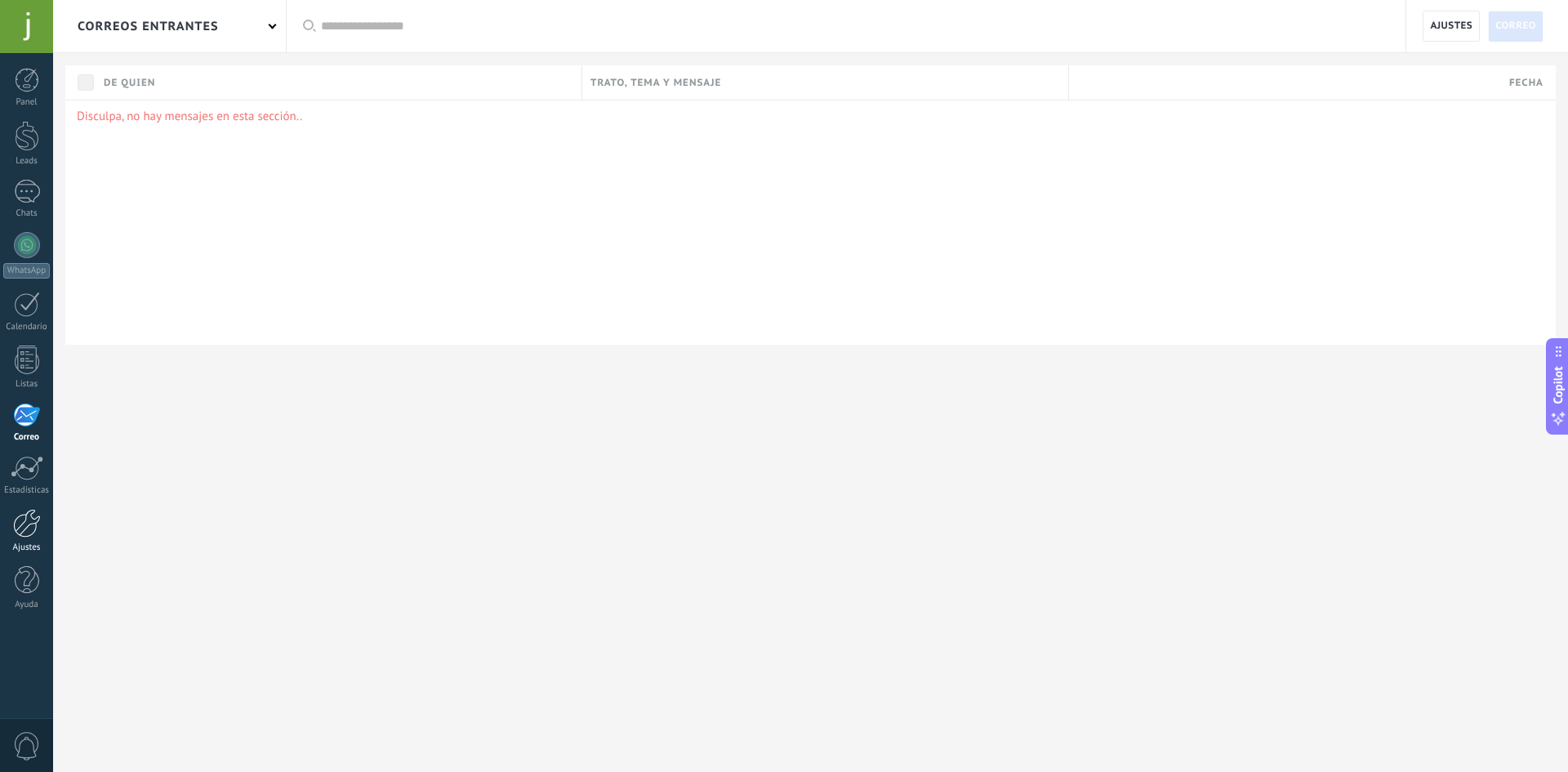
click at [16, 513] on div at bounding box center [27, 522] width 27 height 28
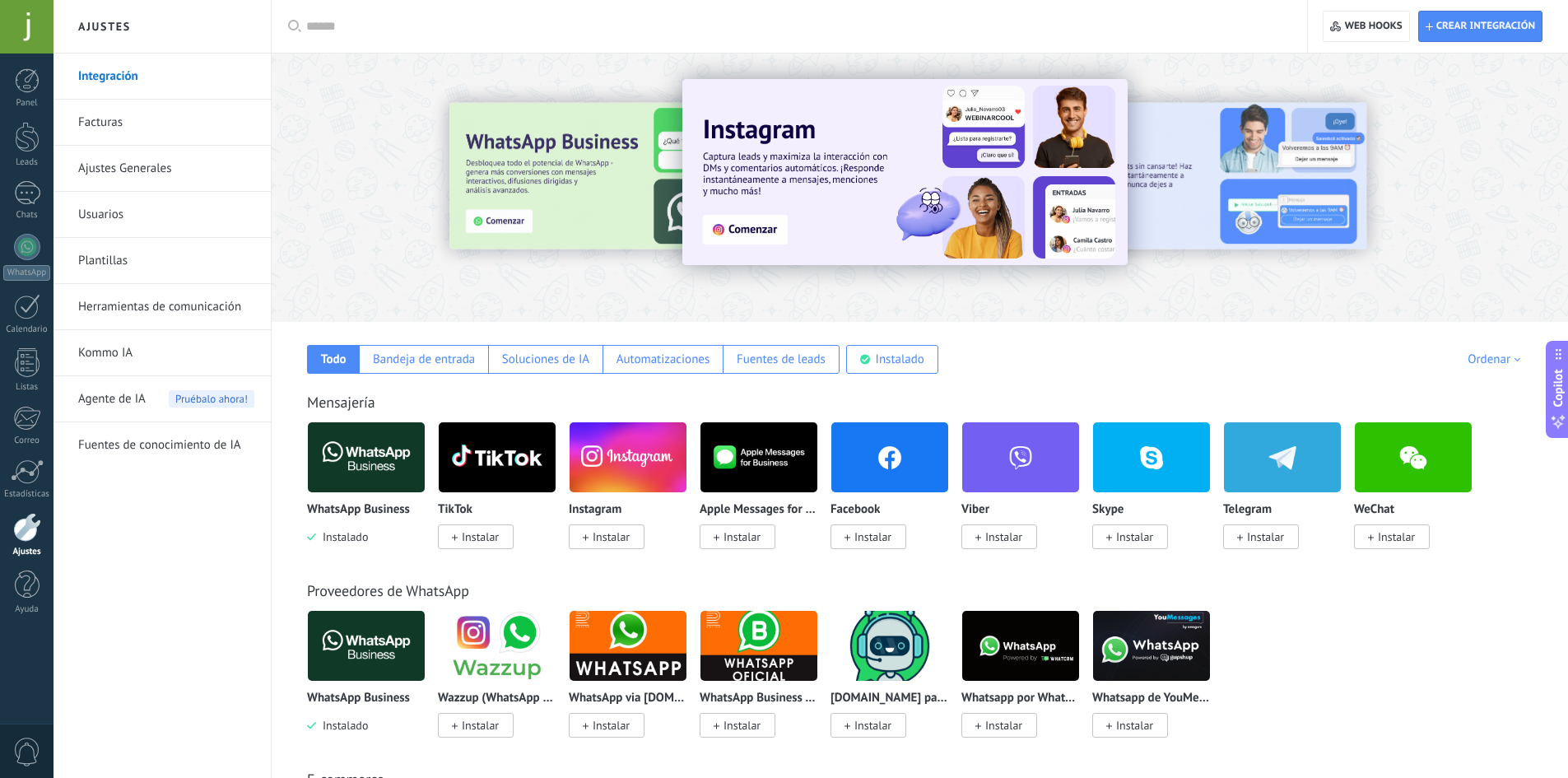
click at [145, 219] on link "Usuarios" at bounding box center [166, 214] width 176 height 46
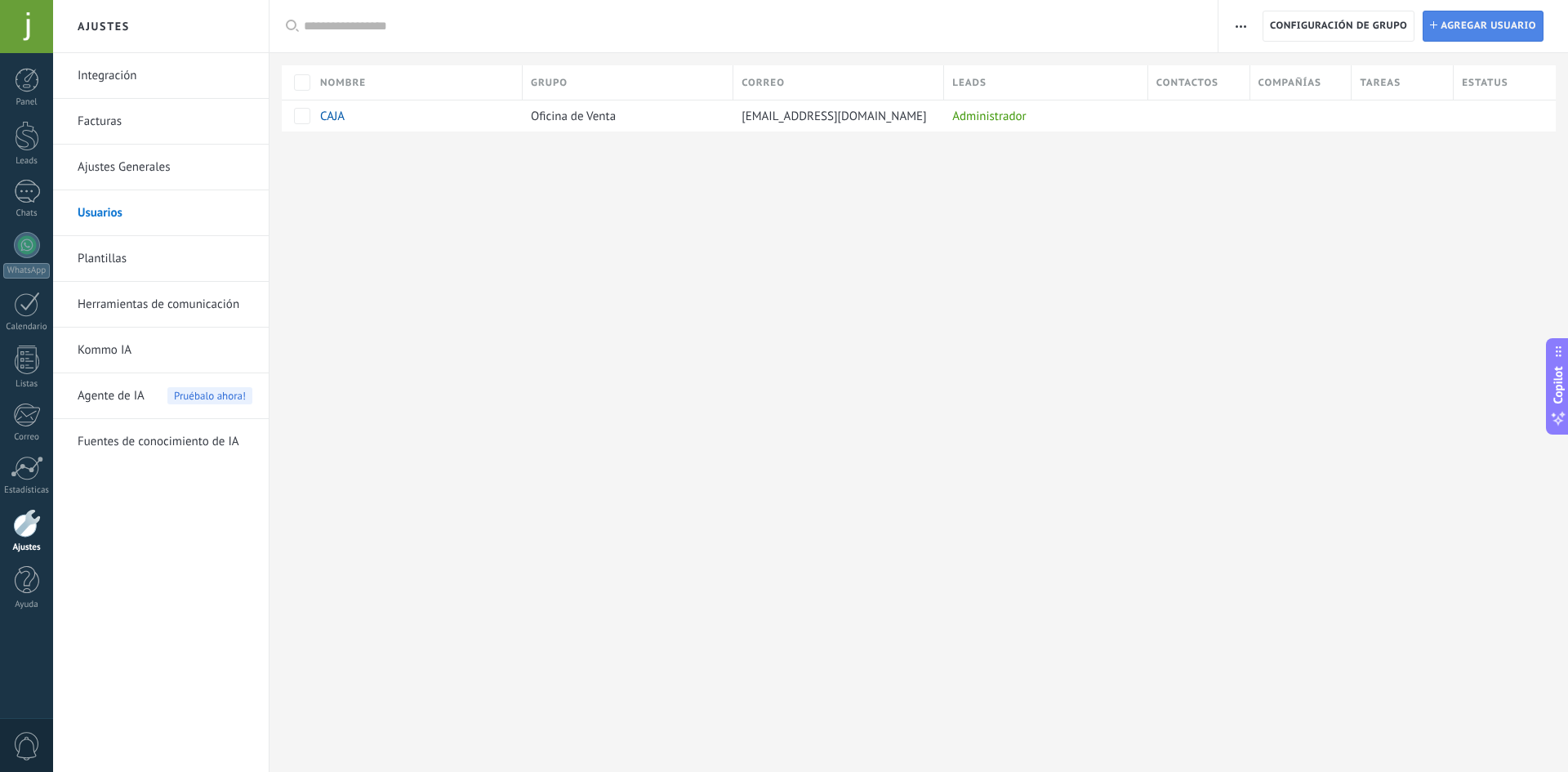
click at [1451, 39] on span "Agregar usuario" at bounding box center [1488, 26] width 95 height 29
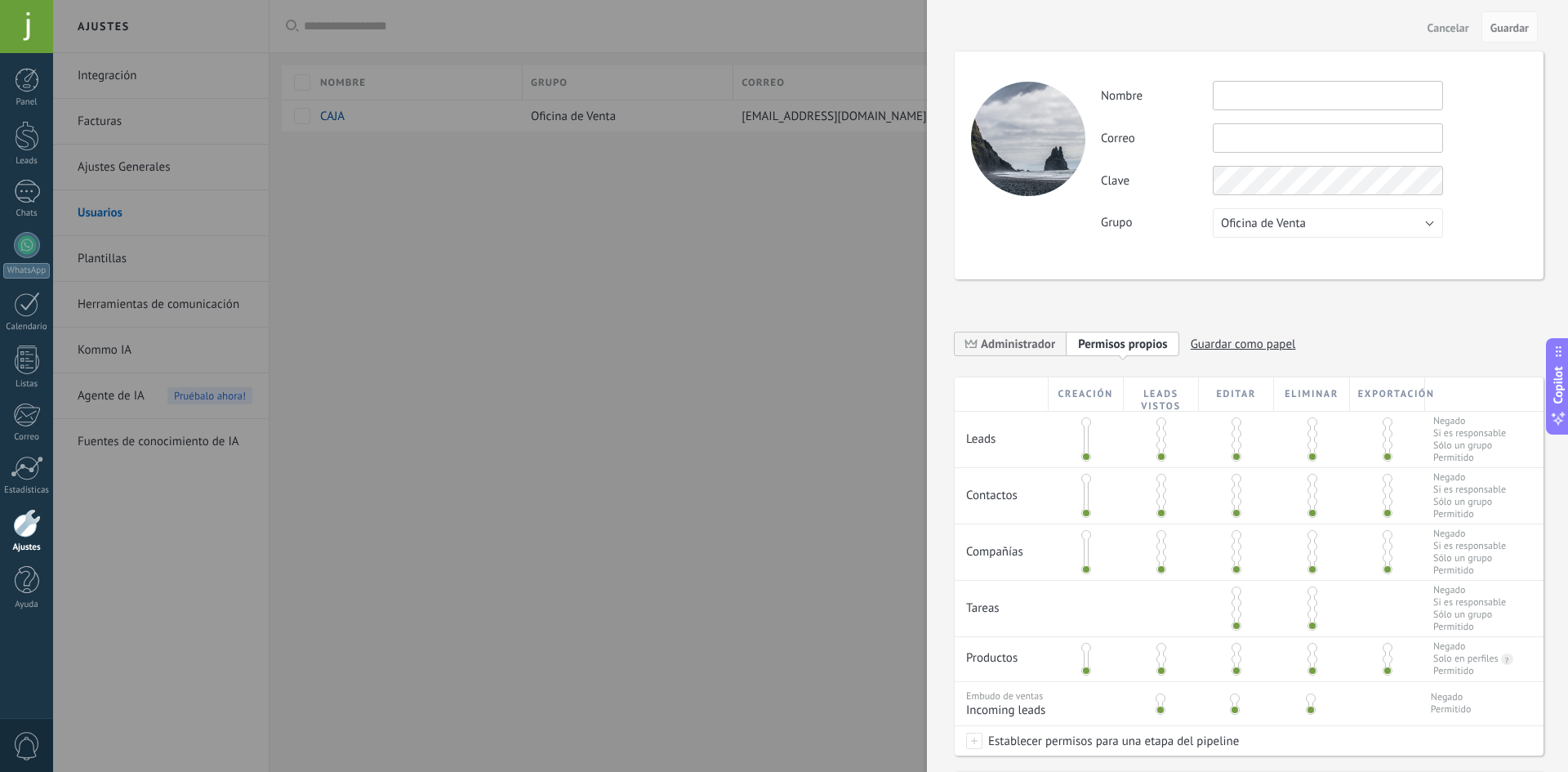
click at [1285, 95] on input "text" at bounding box center [1328, 95] width 231 height 29
type input "******"
type input "**********"
drag, startPoint x: 1317, startPoint y: 142, endPoint x: 1068, endPoint y: 138, distance: 249.0
click at [1068, 138] on div "**********" at bounding box center [1249, 165] width 589 height 228
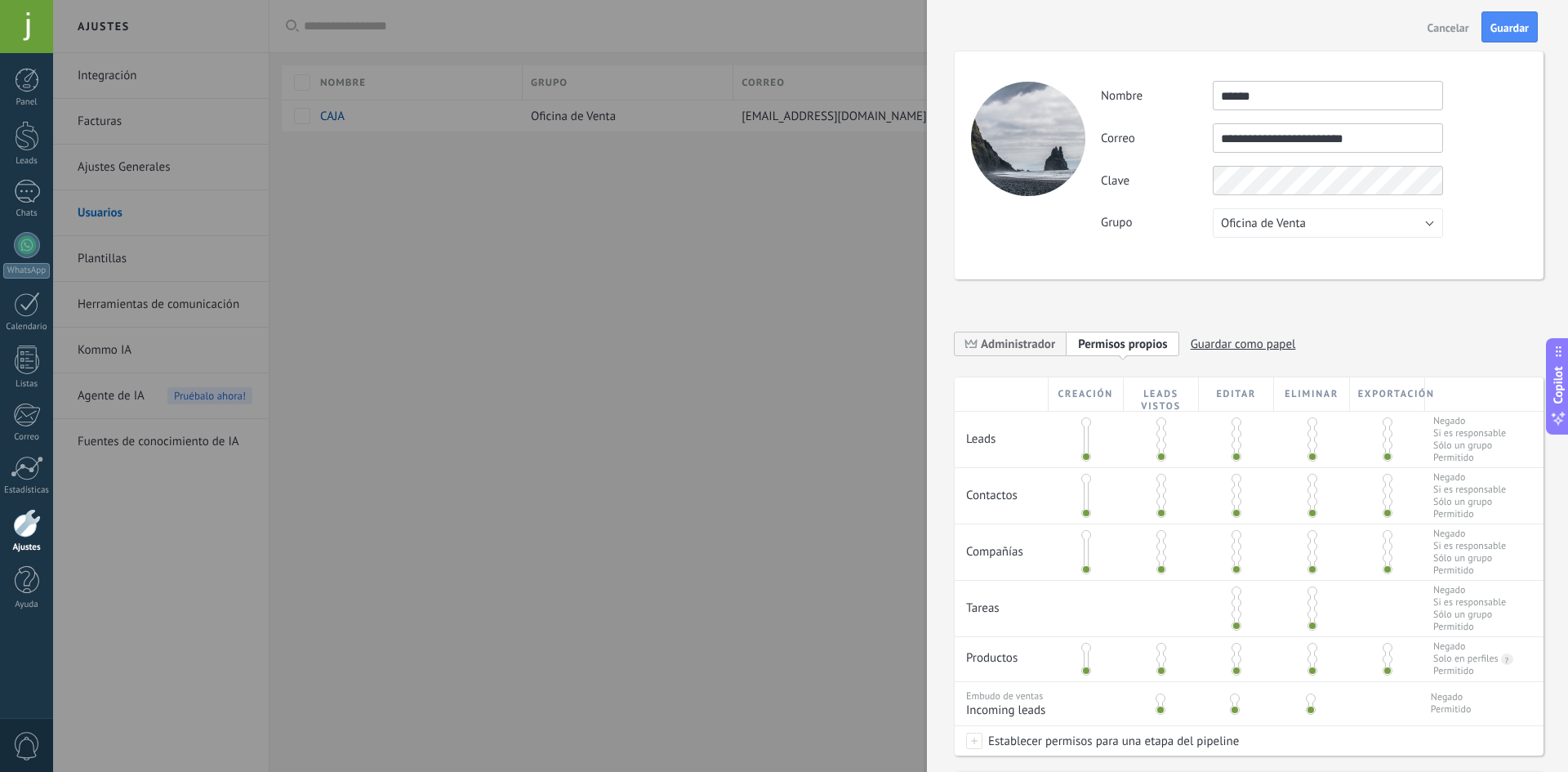
type input "**********"
click at [1306, 235] on button "Oficina de Venta" at bounding box center [1328, 222] width 231 height 29
click at [1306, 225] on span "Oficina de Venta" at bounding box center [1320, 223] width 235 height 16
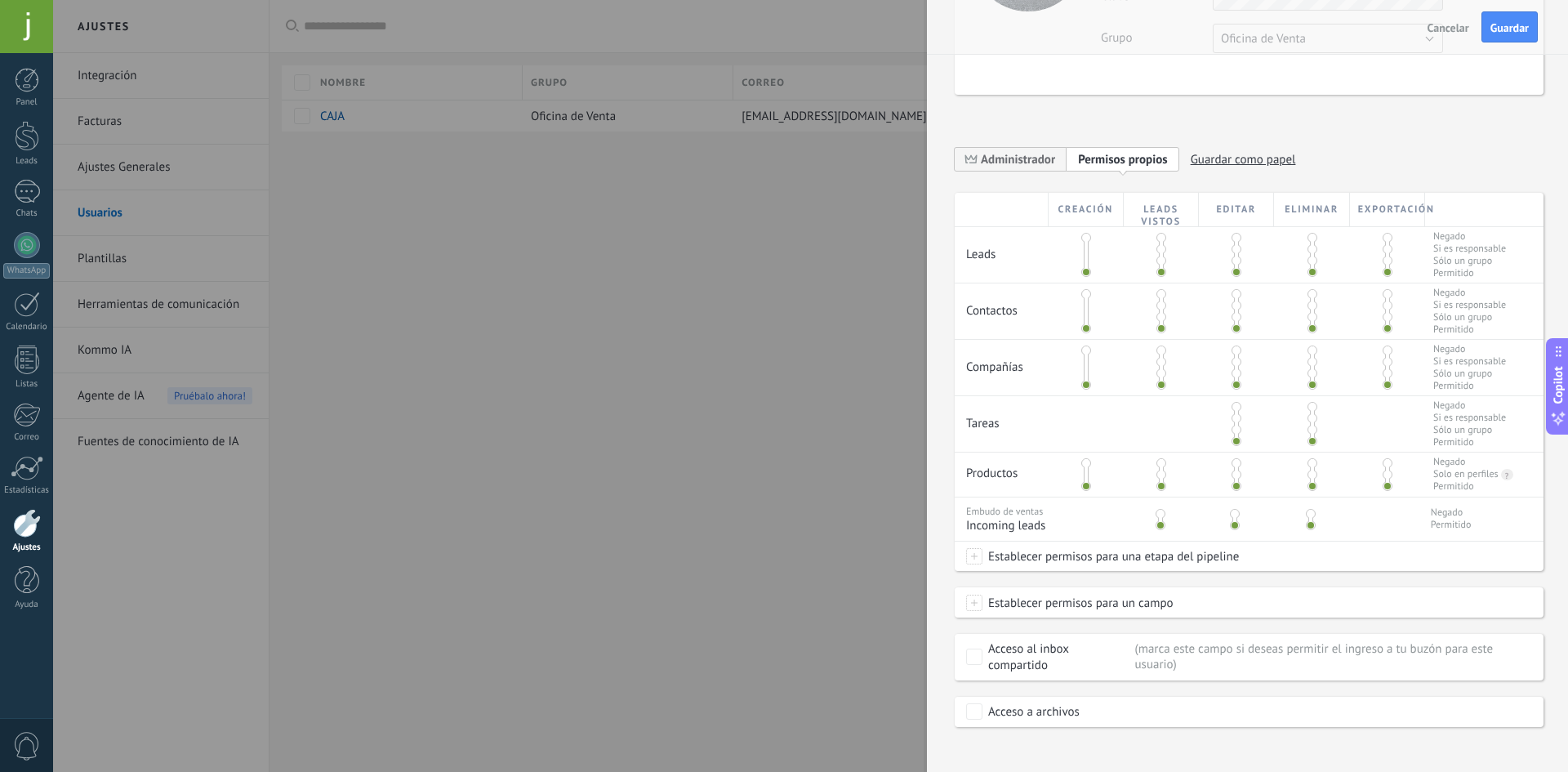
scroll to position [197, 0]
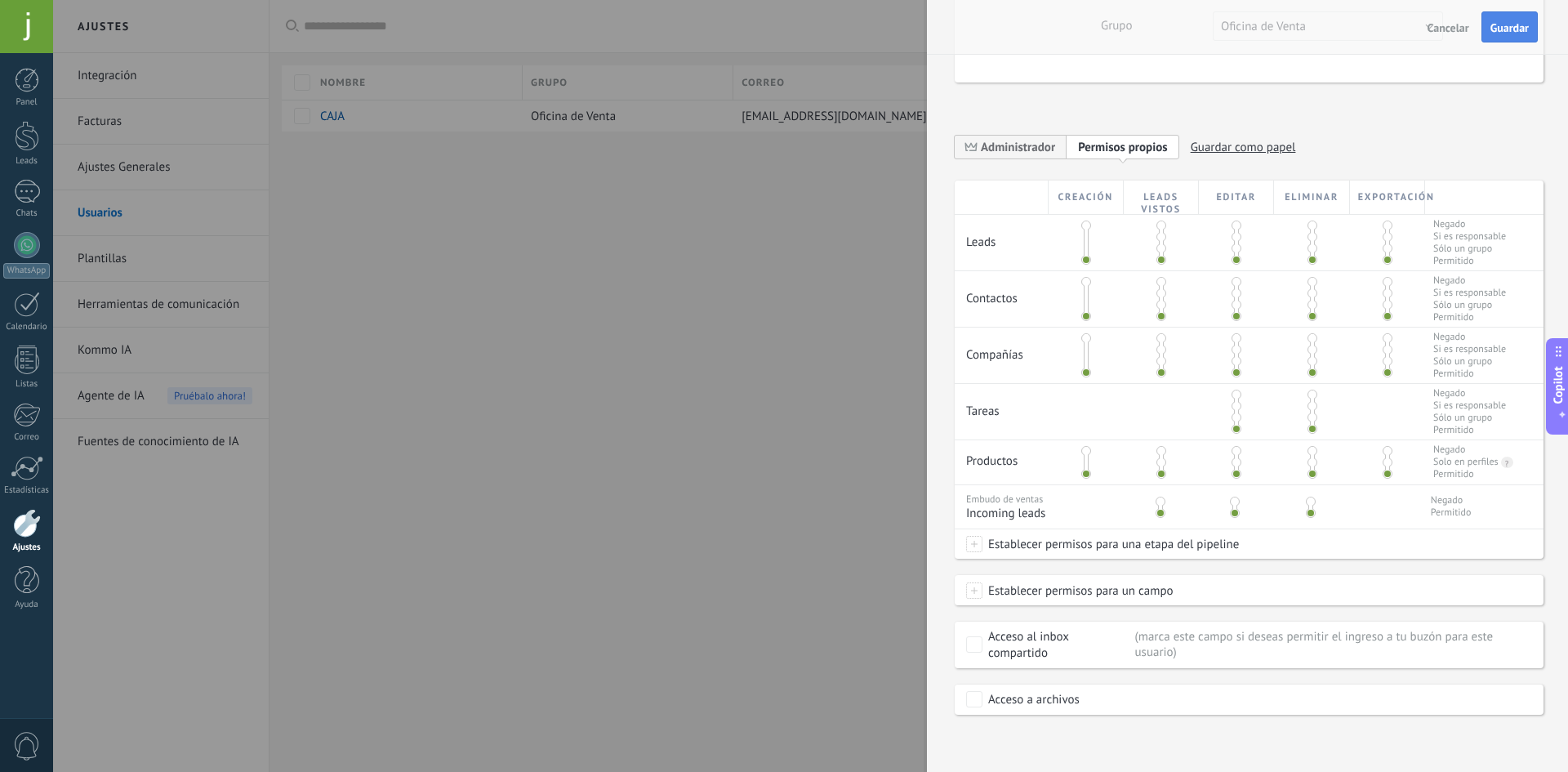
click at [1506, 25] on span "Guardar" at bounding box center [1509, 28] width 38 height 12
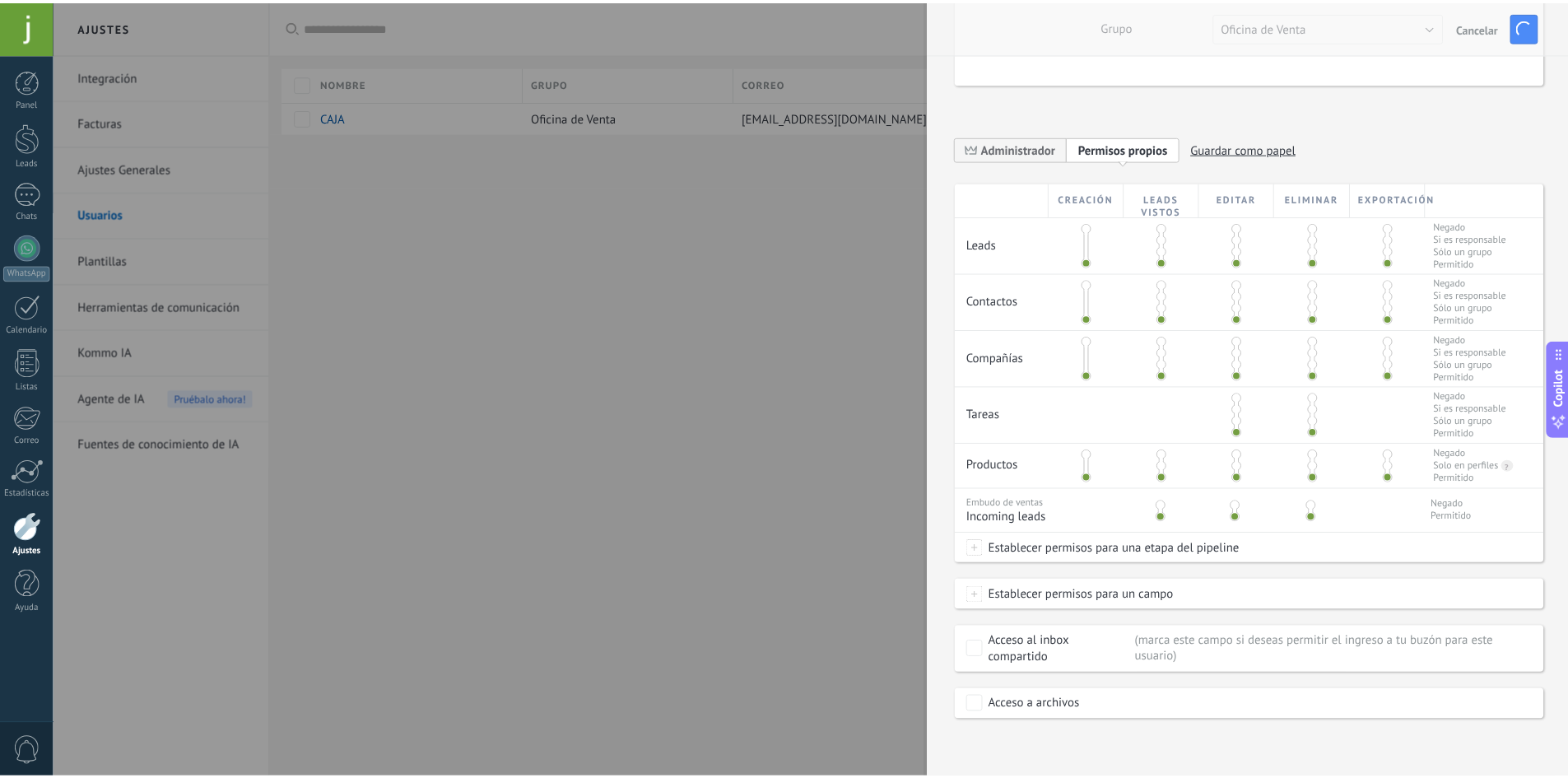
scroll to position [0, 0]
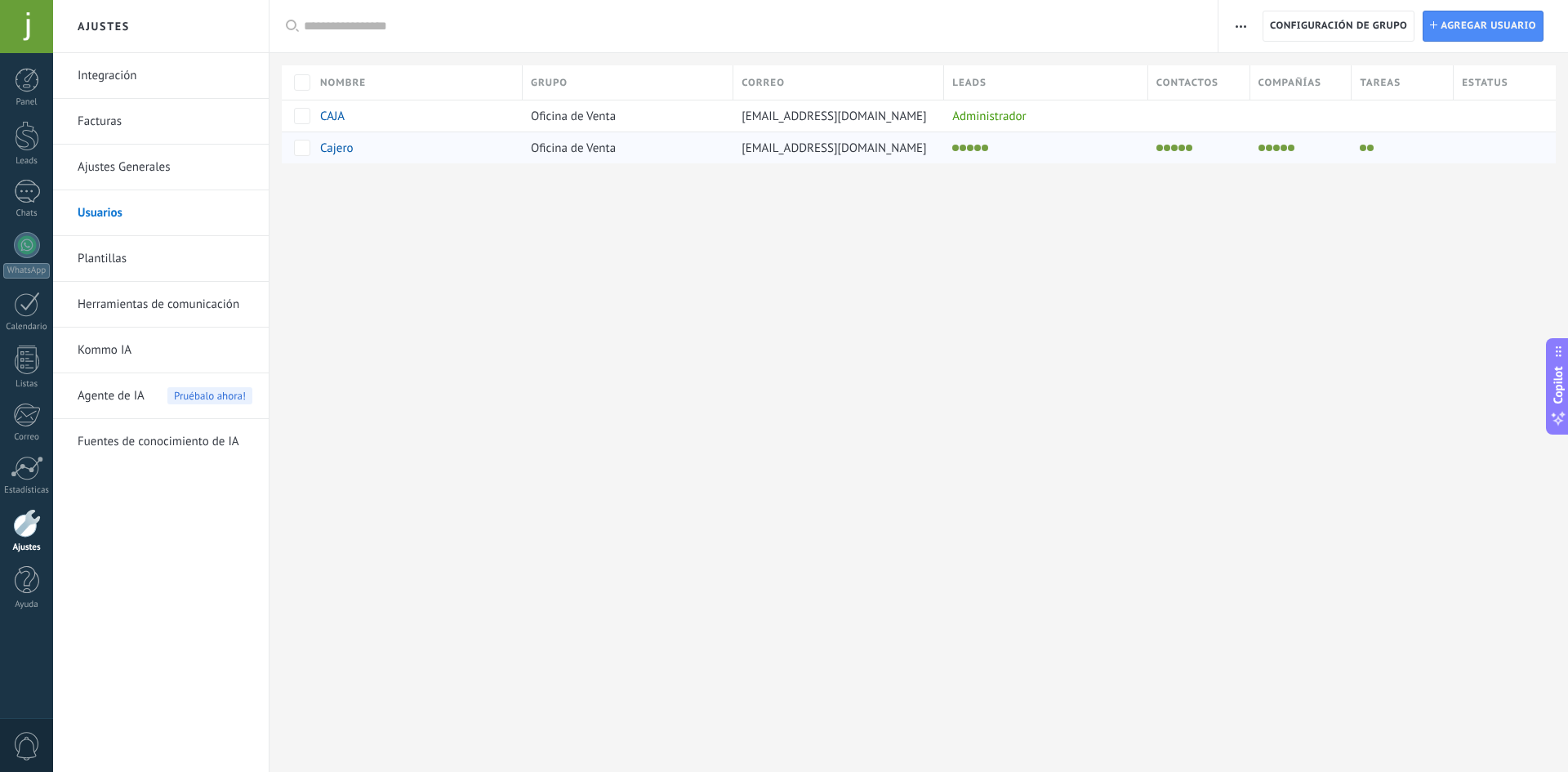
click at [1238, 145] on div at bounding box center [1195, 148] width 94 height 23
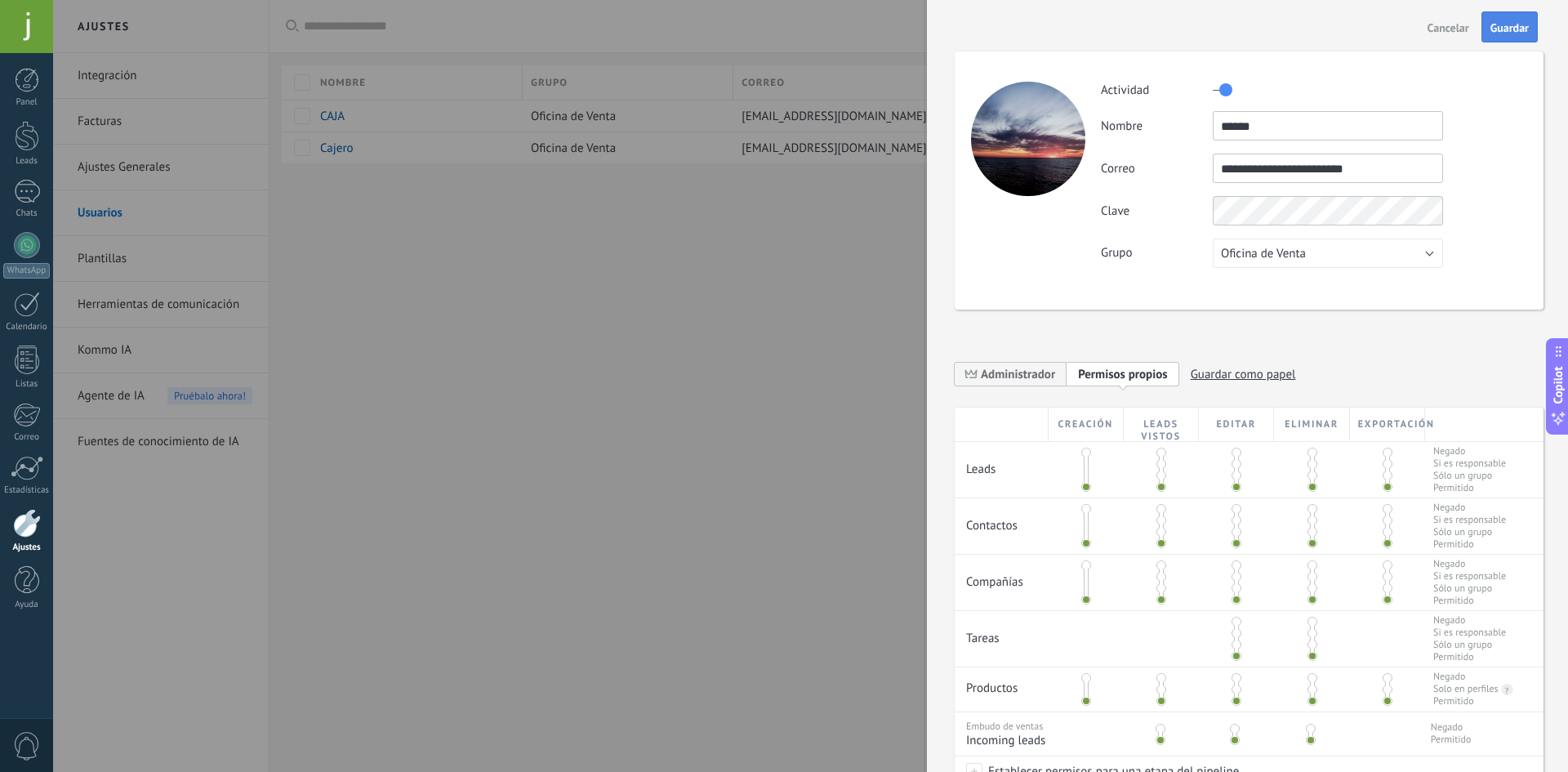
click at [1508, 23] on span "Guardar" at bounding box center [1509, 28] width 38 height 12
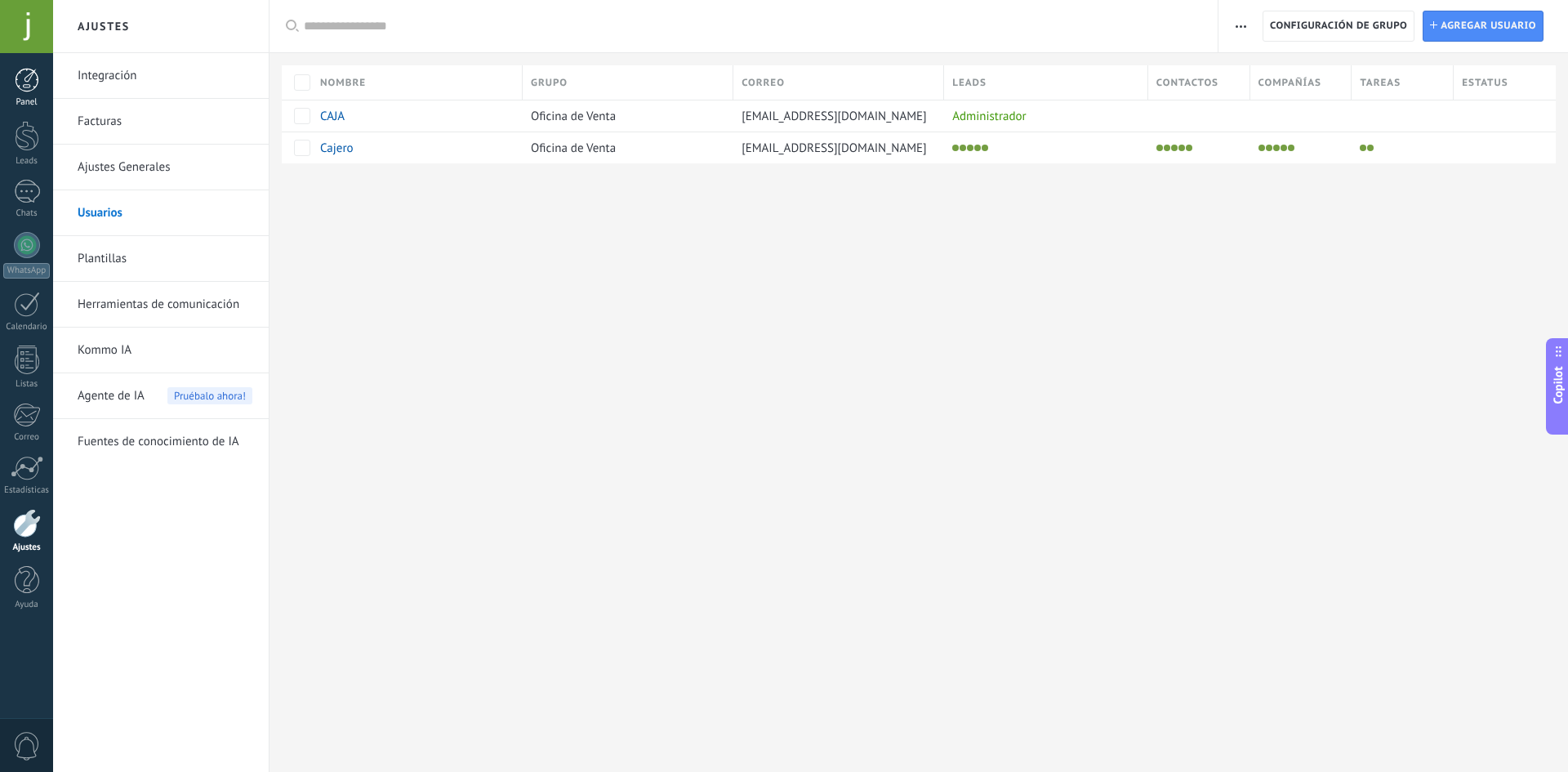
click at [34, 95] on link "Panel" at bounding box center [27, 88] width 53 height 40
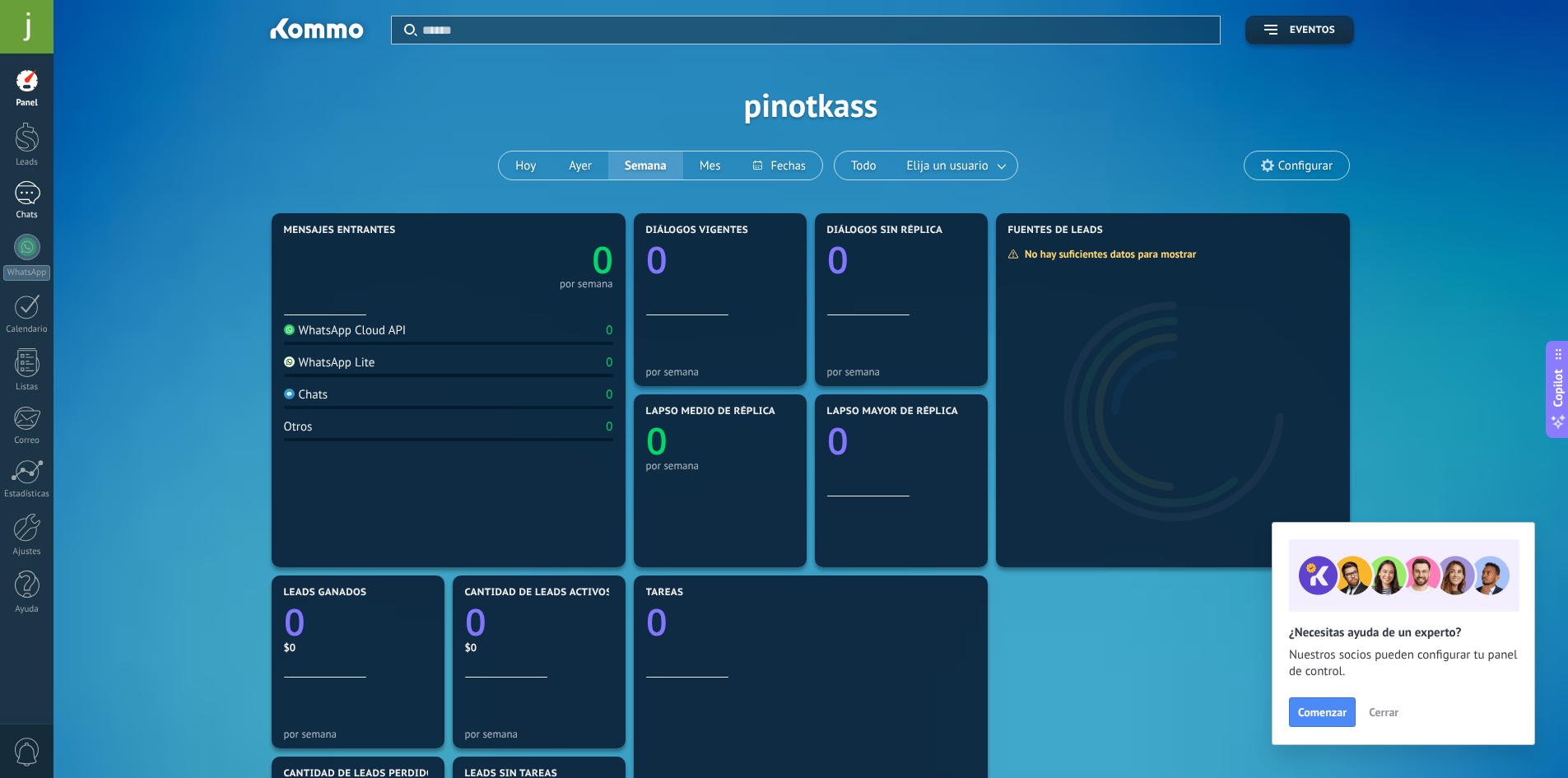
click at [24, 192] on div at bounding box center [28, 193] width 27 height 24
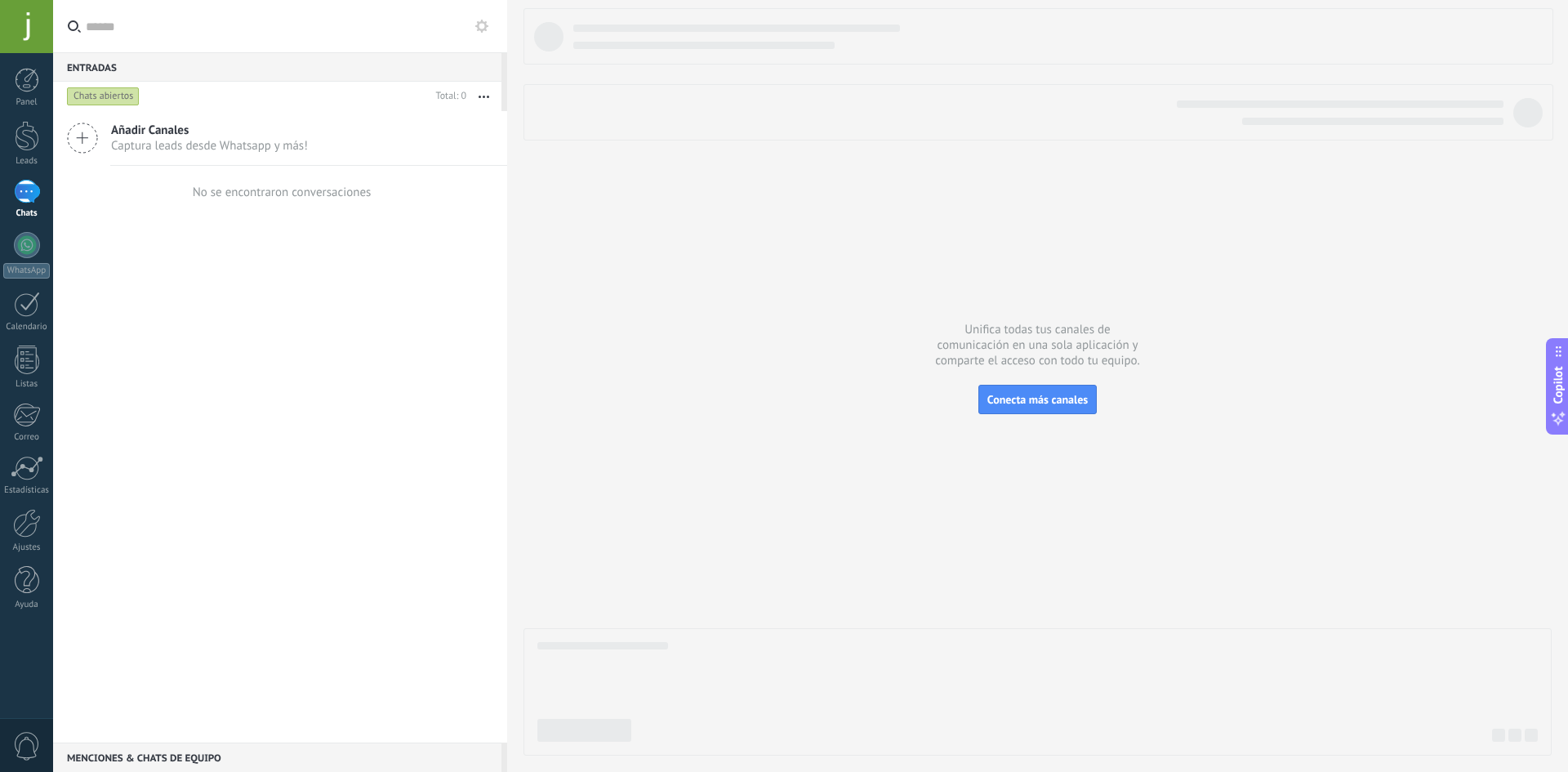
click at [26, 502] on div "Panel Leads Chats WhatsApp Clientes" at bounding box center [27, 347] width 53 height 559
click at [41, 539] on link "Ajustes" at bounding box center [27, 530] width 53 height 44
